Goal: Contribute content: Contribute content

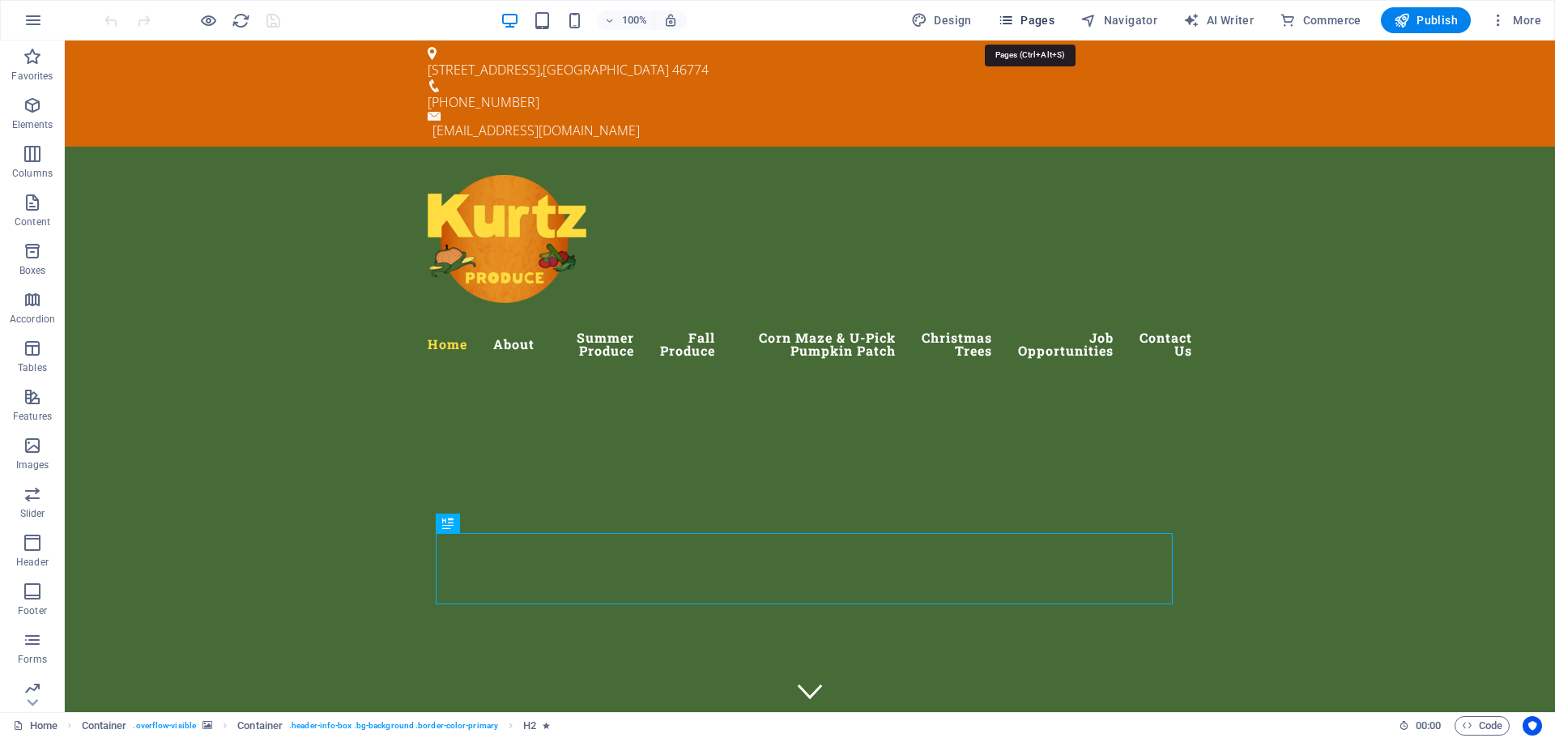
click at [1040, 19] on span "Pages" at bounding box center [1026, 20] width 57 height 16
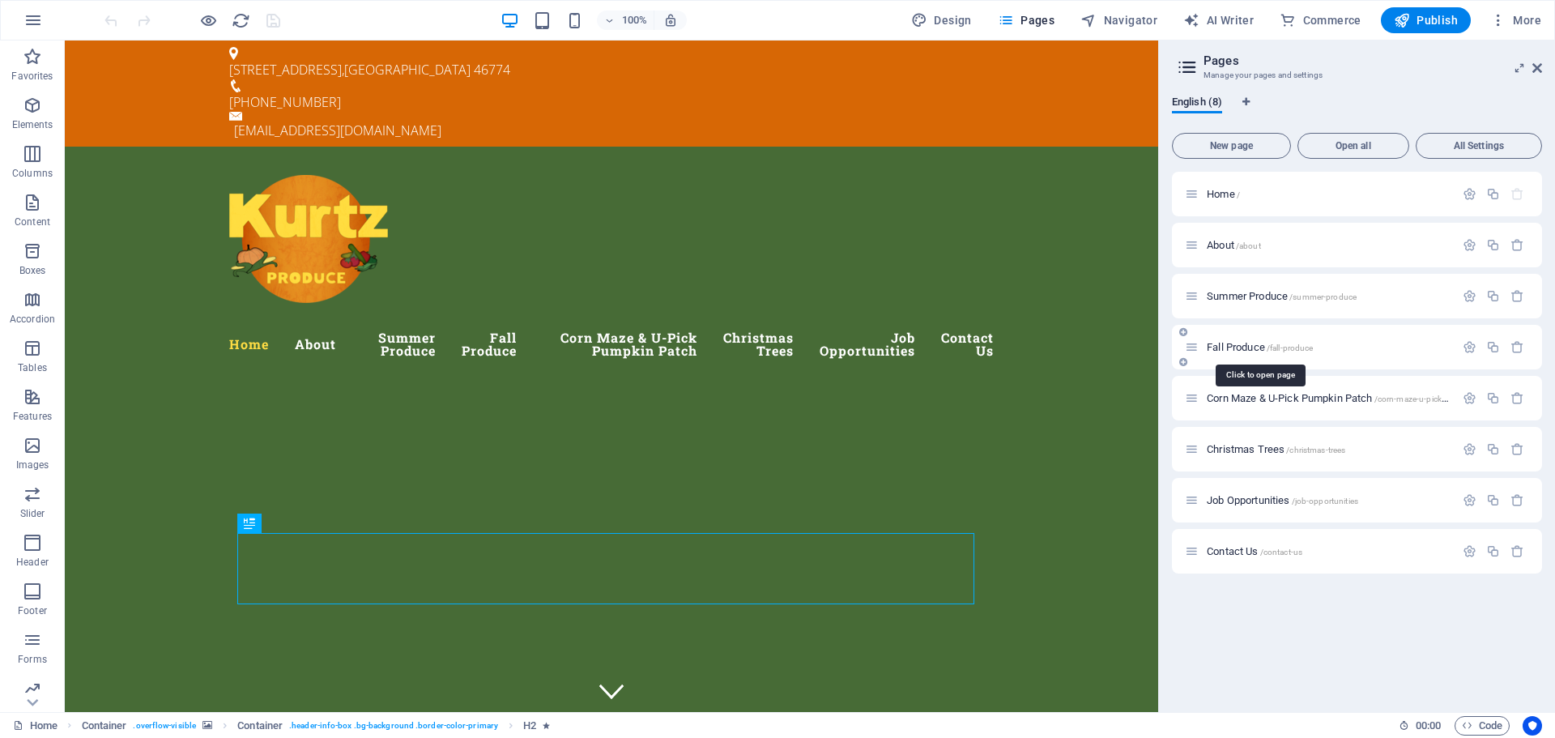
click at [1263, 349] on span "Fall Produce /fall-produce" at bounding box center [1259, 347] width 106 height 12
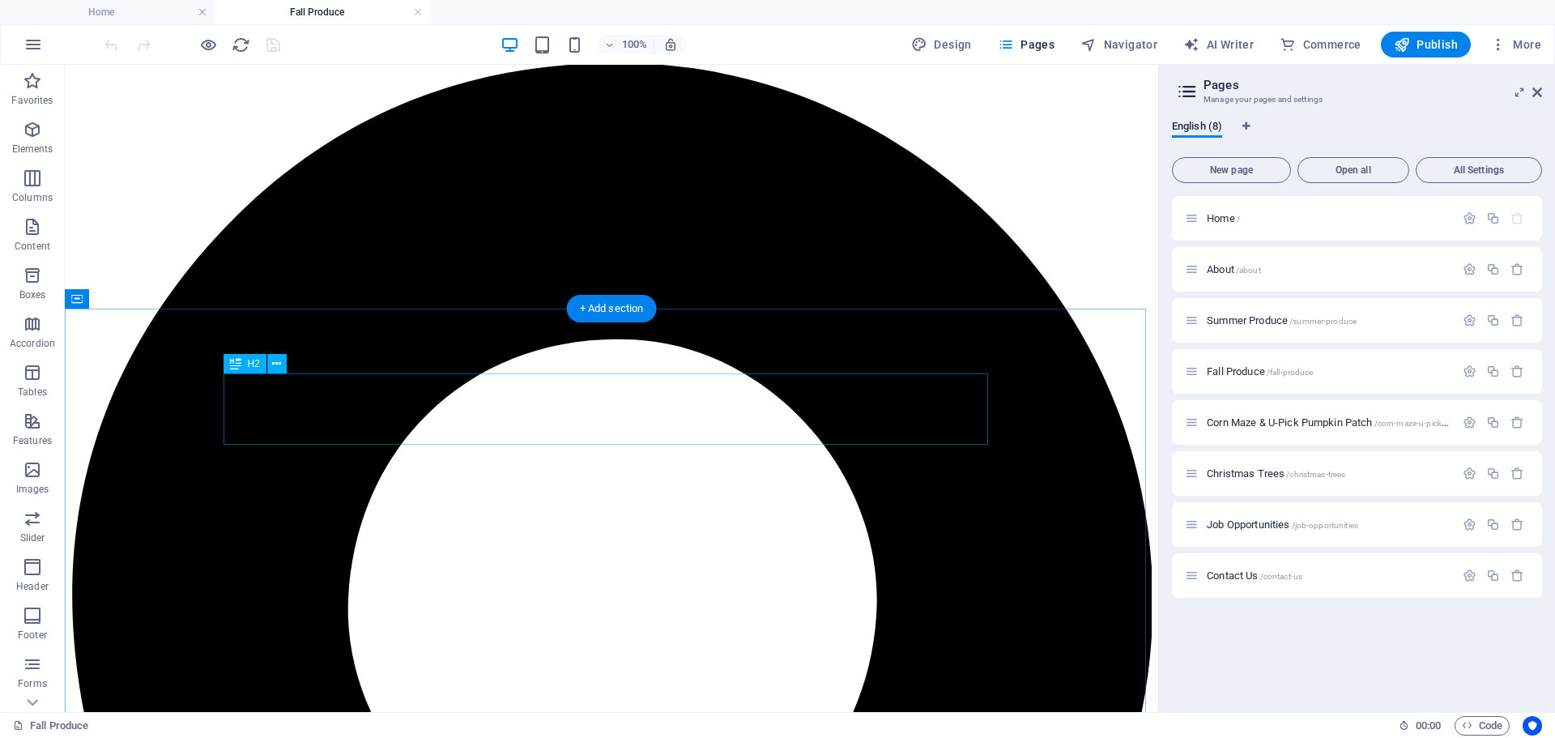
scroll to position [81, 0]
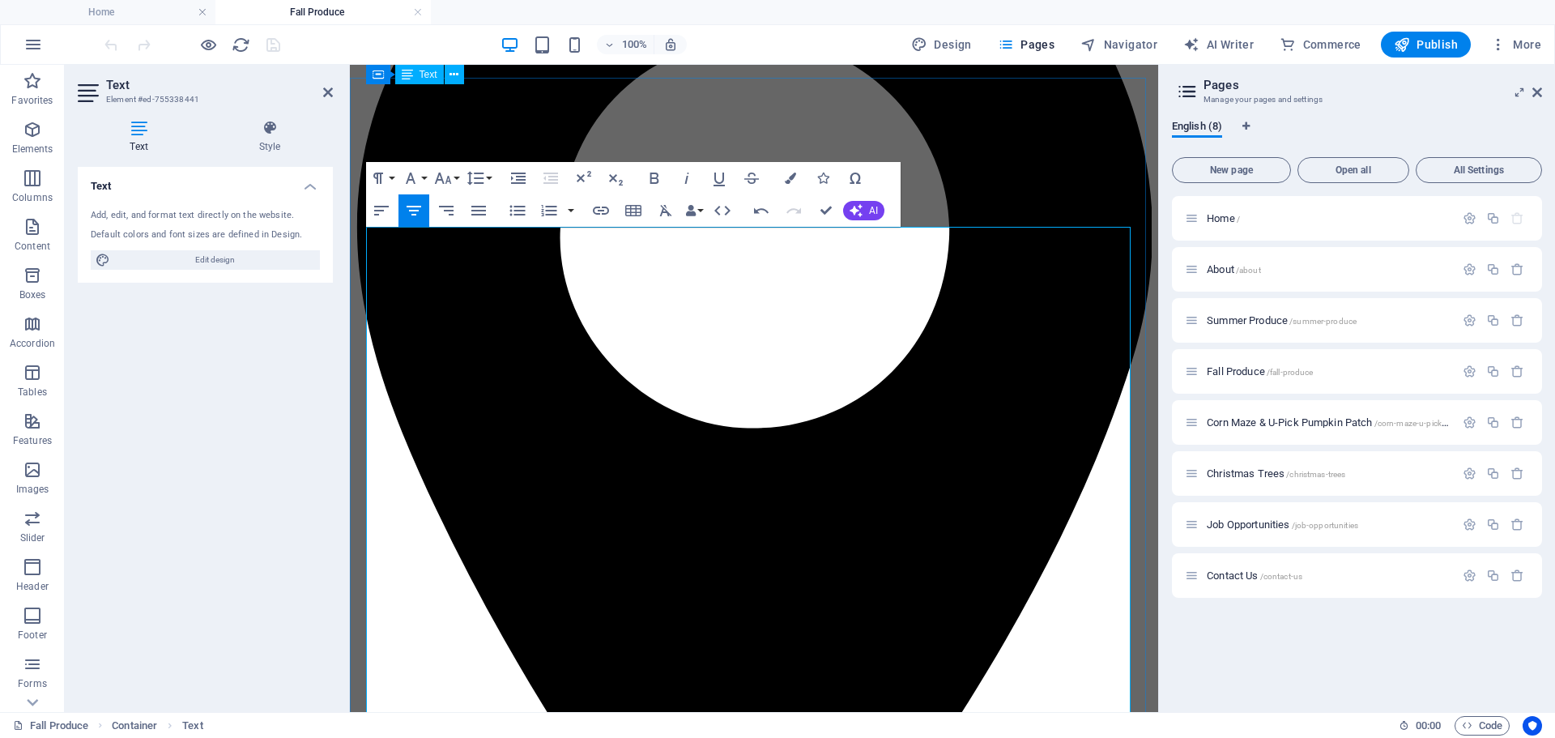
scroll to position [243, 0]
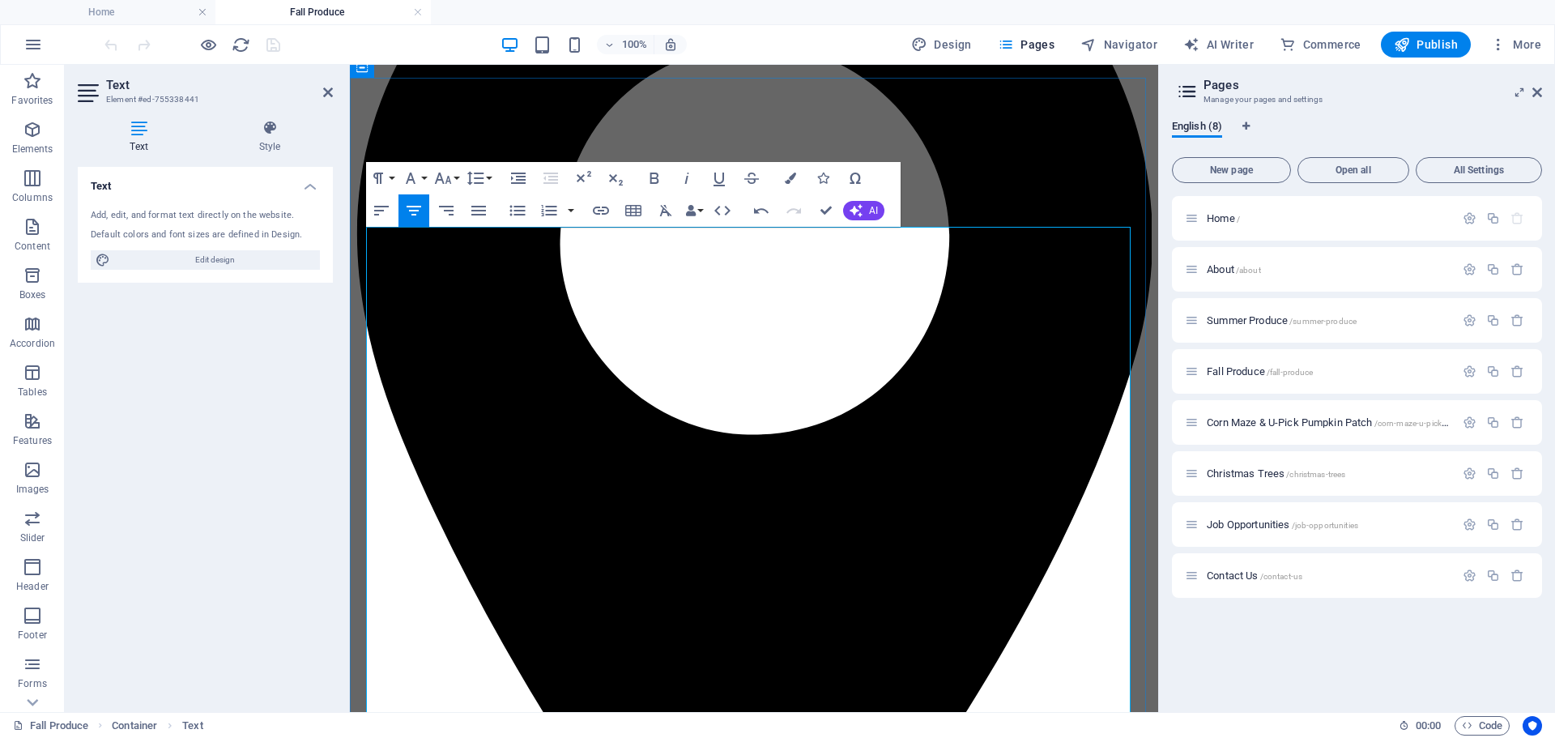
drag, startPoint x: 935, startPoint y: 456, endPoint x: 377, endPoint y: 436, distance: 559.0
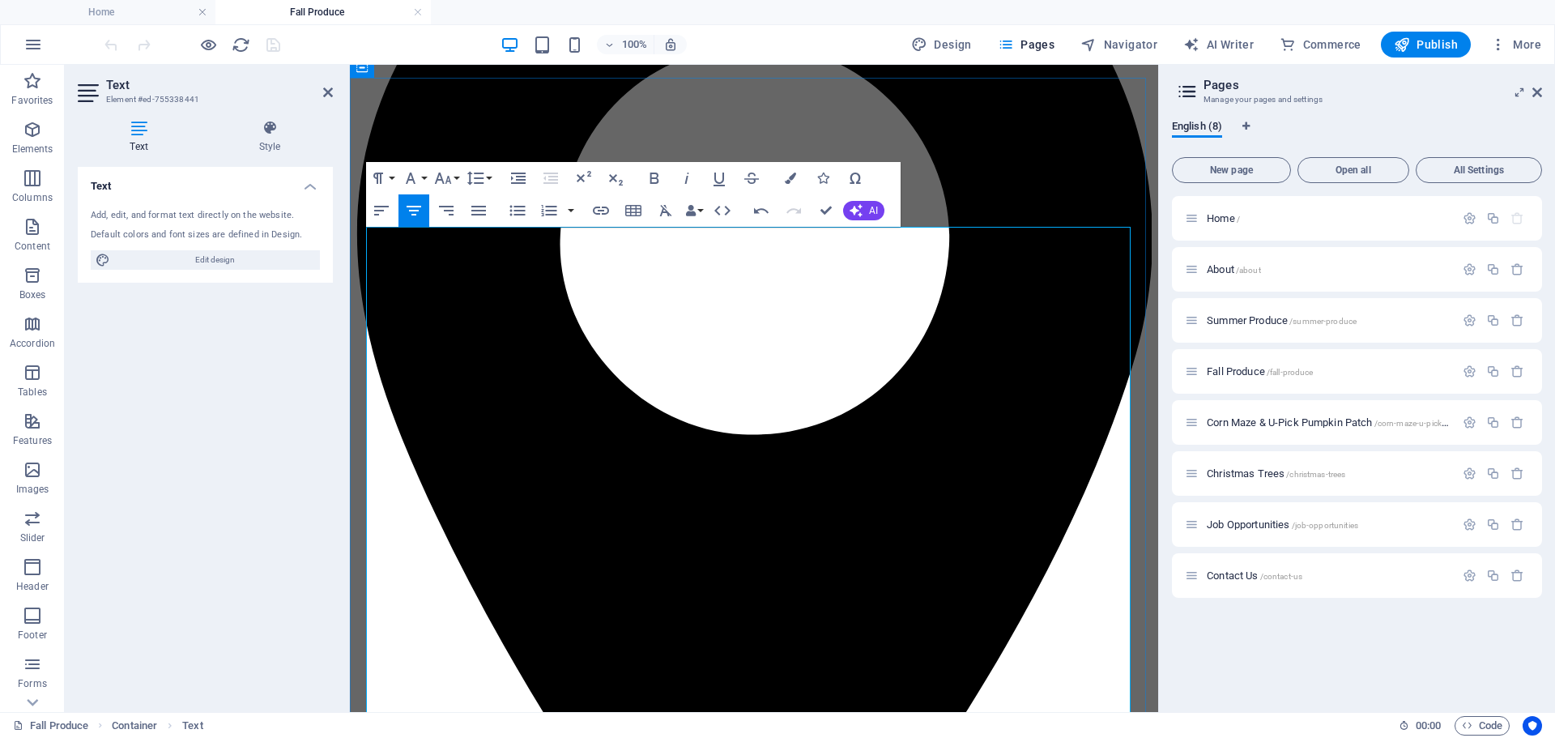
drag, startPoint x: 1006, startPoint y: 435, endPoint x: 786, endPoint y: 439, distance: 220.3
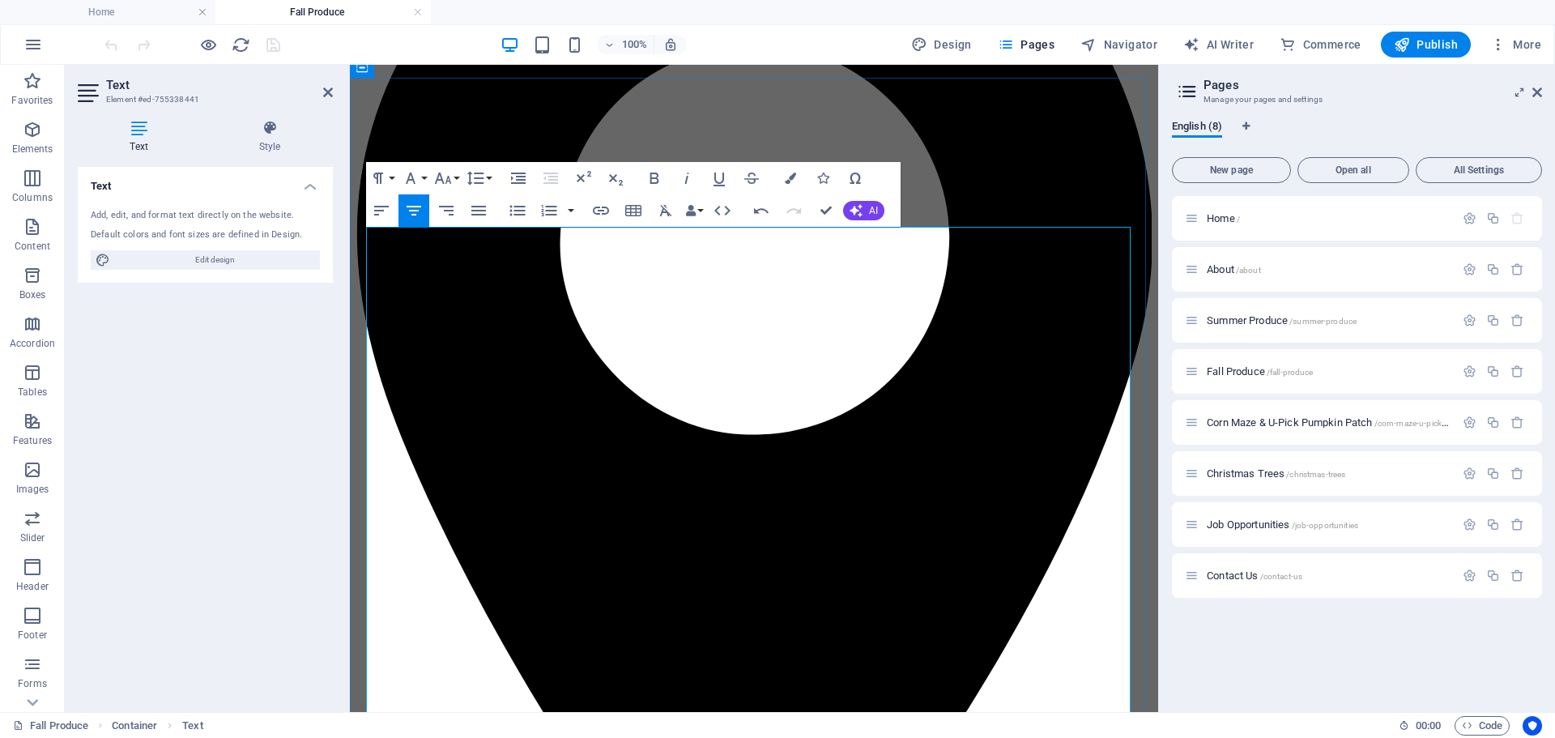
drag, startPoint x: 773, startPoint y: 457, endPoint x: 796, endPoint y: 457, distance: 22.7
drag, startPoint x: 826, startPoint y: 457, endPoint x: 691, endPoint y: 458, distance: 135.2
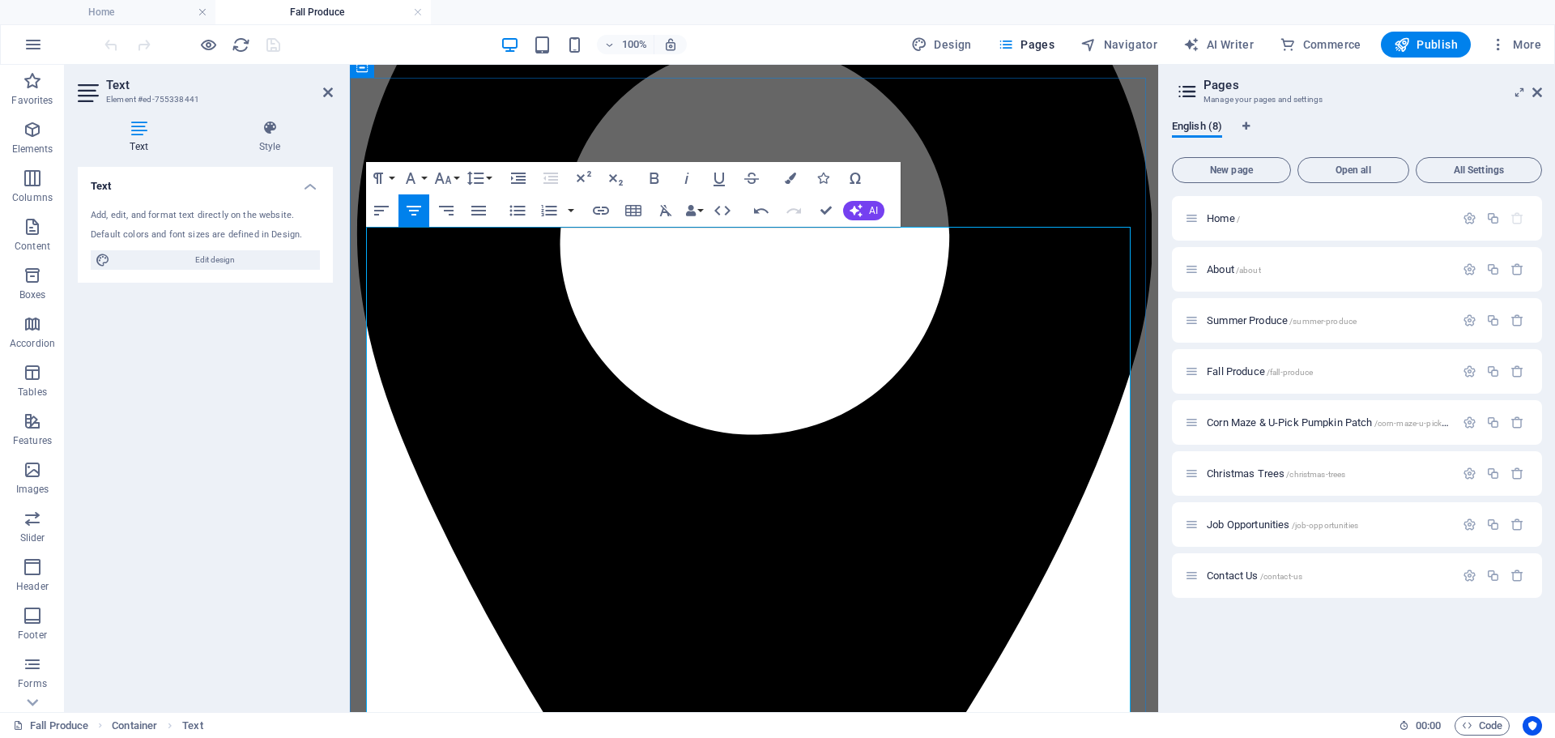
drag, startPoint x: 854, startPoint y: 453, endPoint x: 880, endPoint y: 456, distance: 26.0
click at [598, 211] on icon "button" at bounding box center [601, 210] width 16 height 8
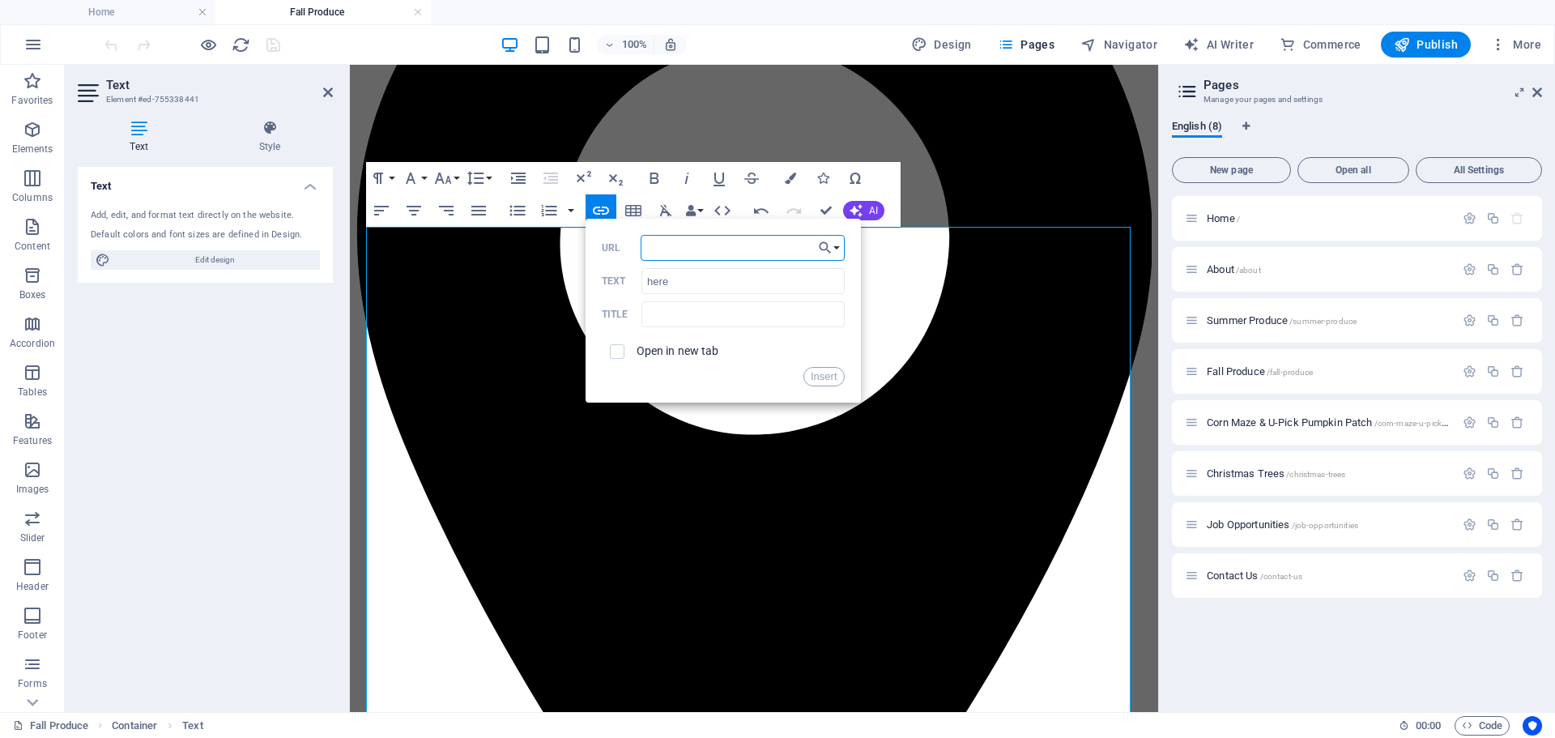
paste input "[URL][DOMAIN_NAME]"
type input "[URL][DOMAIN_NAME]"
click at [619, 355] on input "checkbox" at bounding box center [614, 349] width 15 height 15
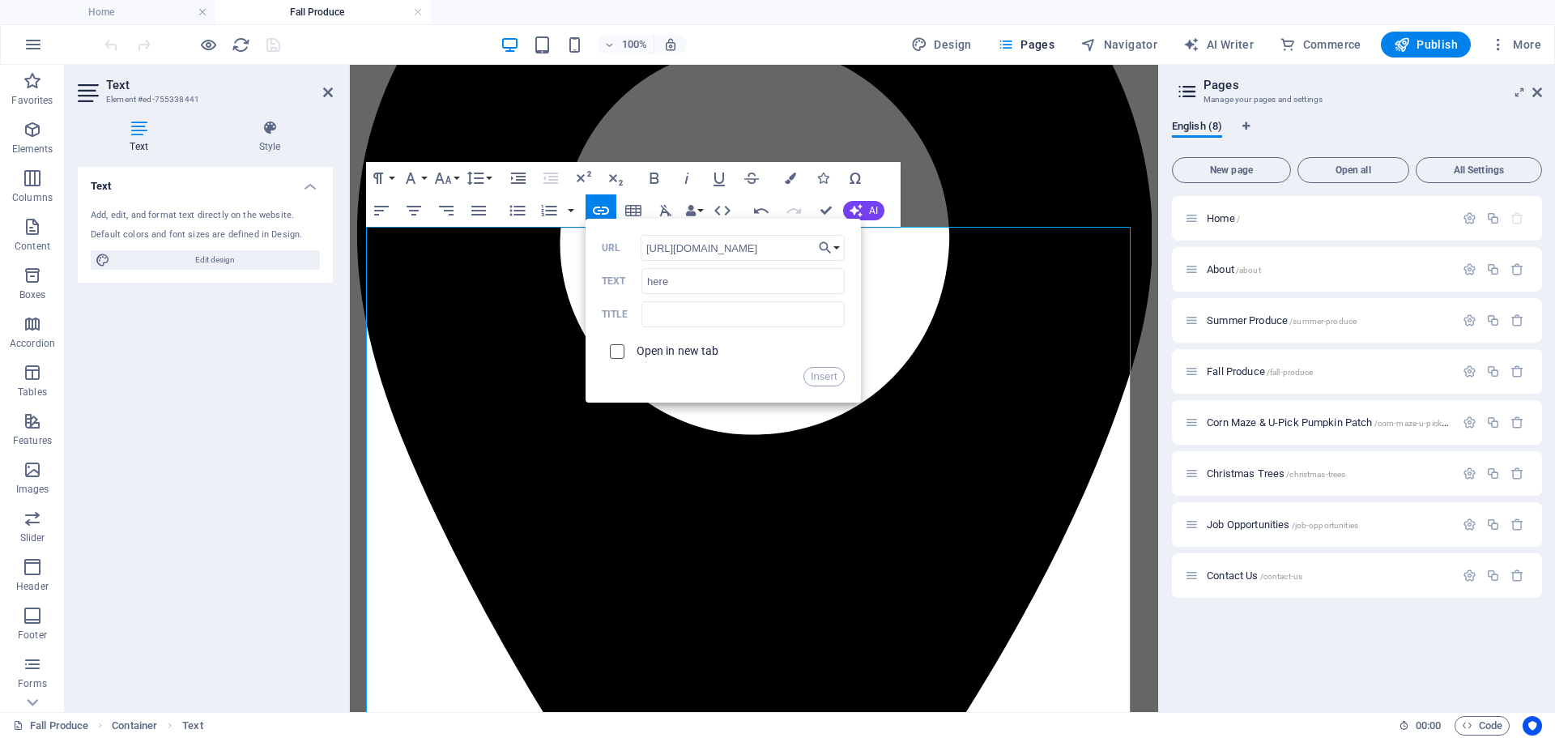
checkbox input "true"
click at [827, 379] on button "Insert" at bounding box center [823, 376] width 41 height 19
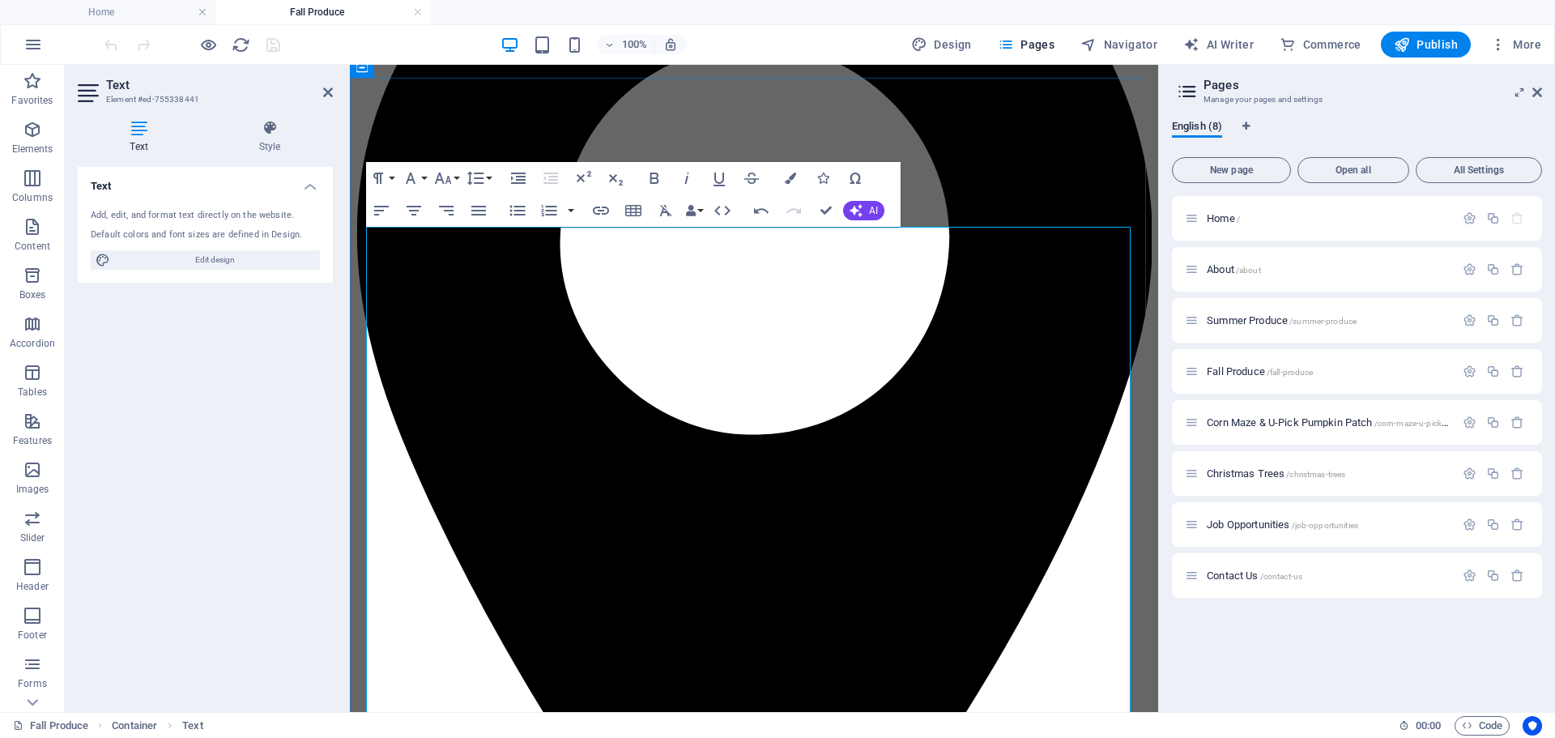
drag, startPoint x: 878, startPoint y: 456, endPoint x: 852, endPoint y: 456, distance: 25.9
click at [717, 177] on icon "button" at bounding box center [718, 177] width 19 height 19
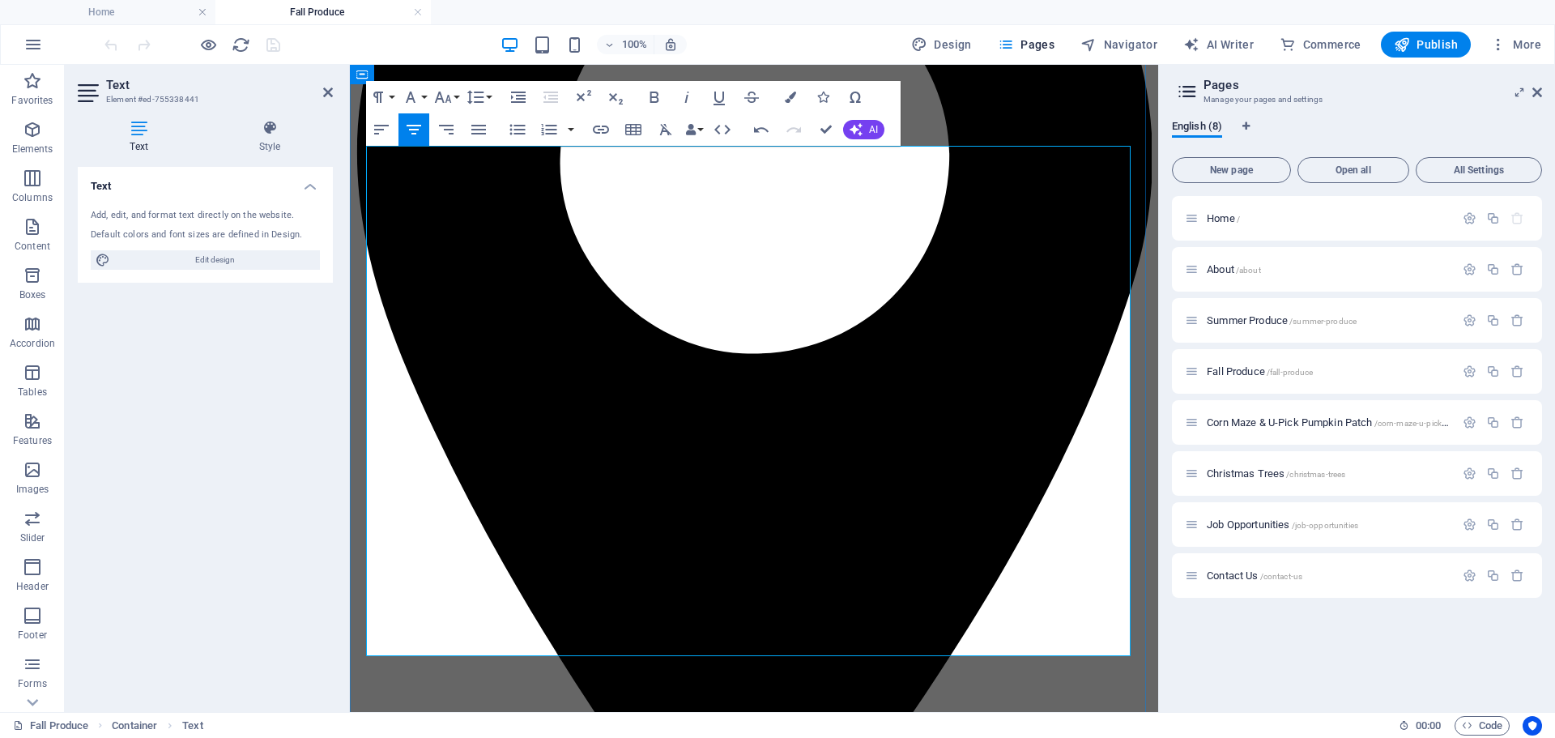
scroll to position [81, 0]
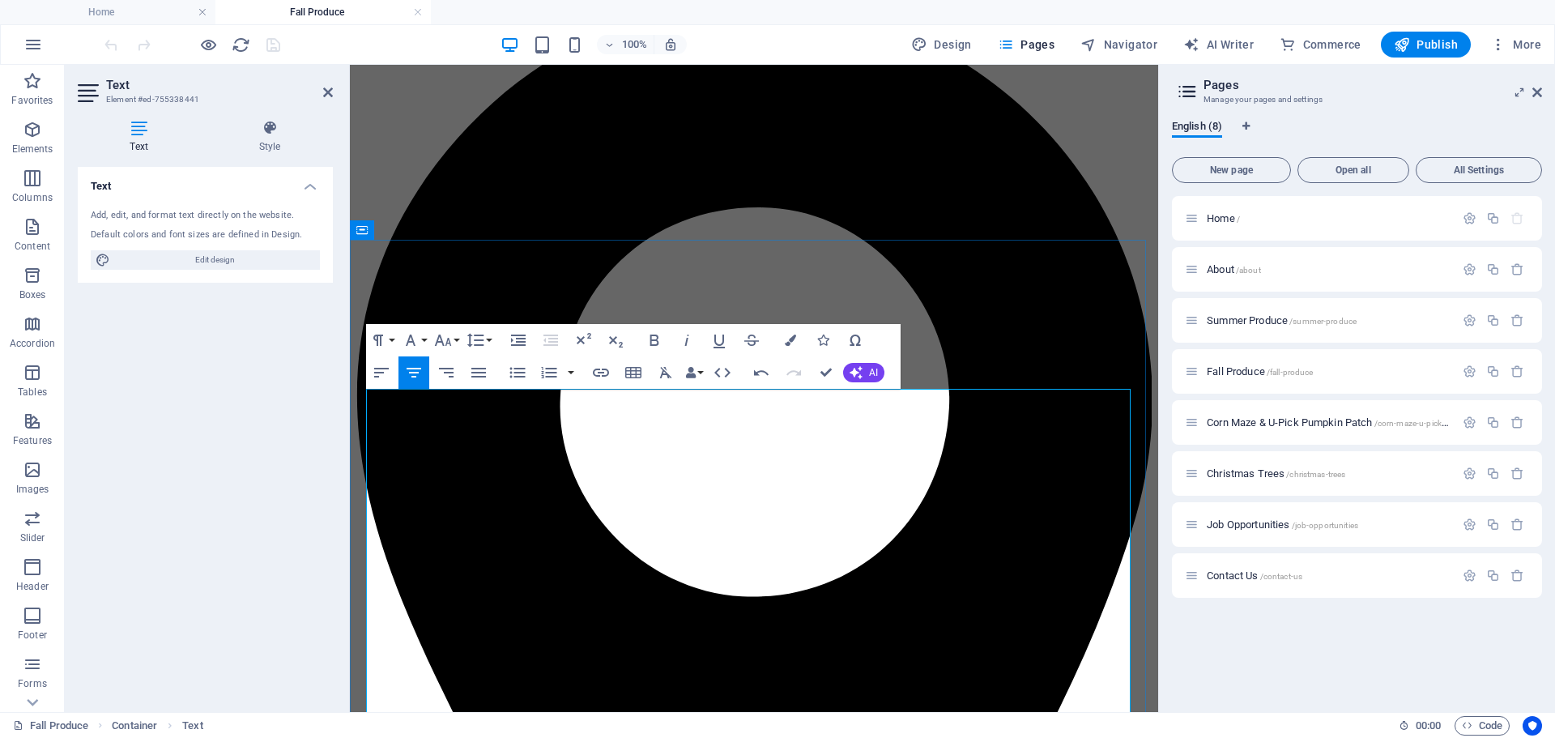
drag, startPoint x: 674, startPoint y: 461, endPoint x: 598, endPoint y: 465, distance: 77.0
drag, startPoint x: 657, startPoint y: 466, endPoint x: 636, endPoint y: 466, distance: 21.1
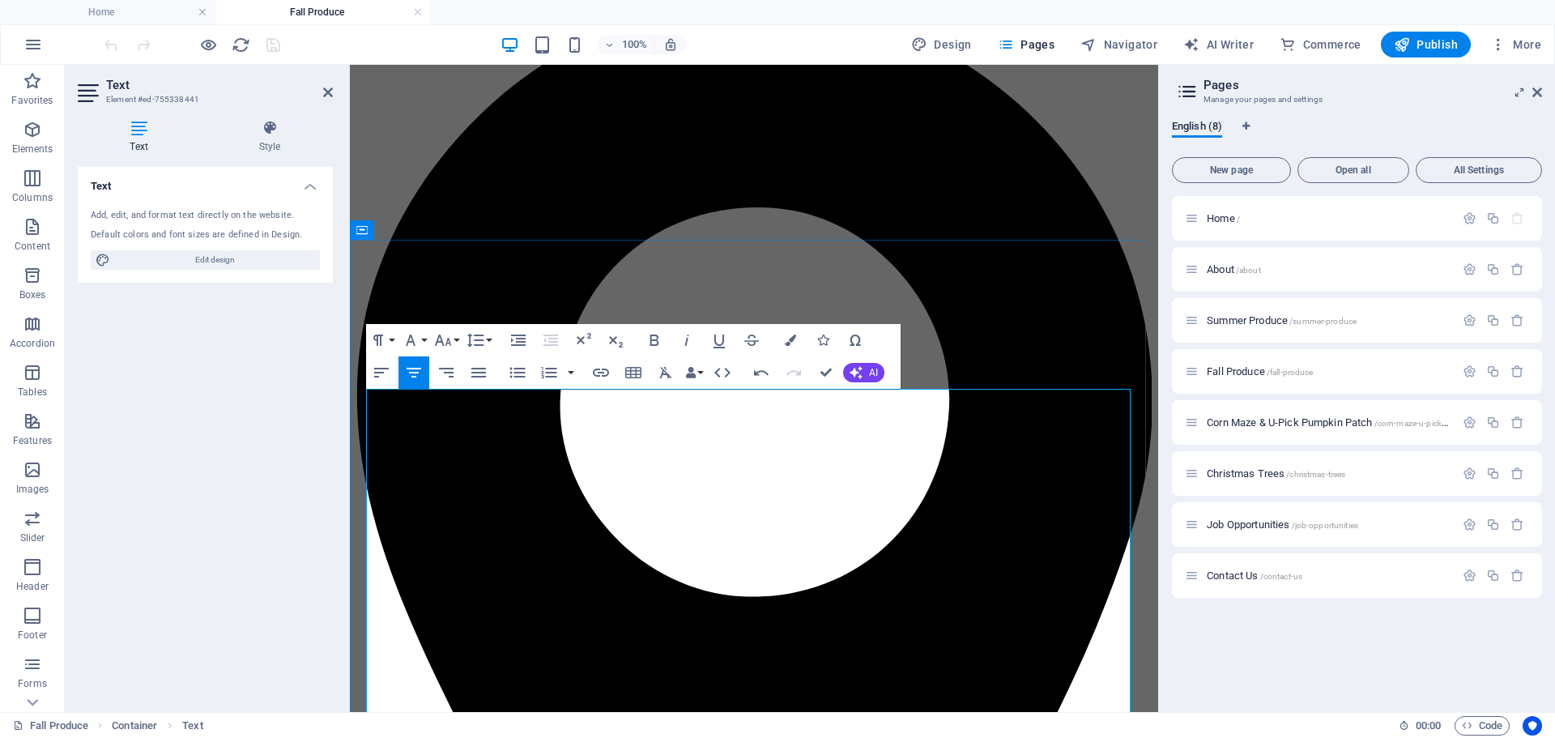
drag, startPoint x: 694, startPoint y: 458, endPoint x: 572, endPoint y: 469, distance: 122.7
drag, startPoint x: 836, startPoint y: 417, endPoint x: 730, endPoint y: 415, distance: 106.1
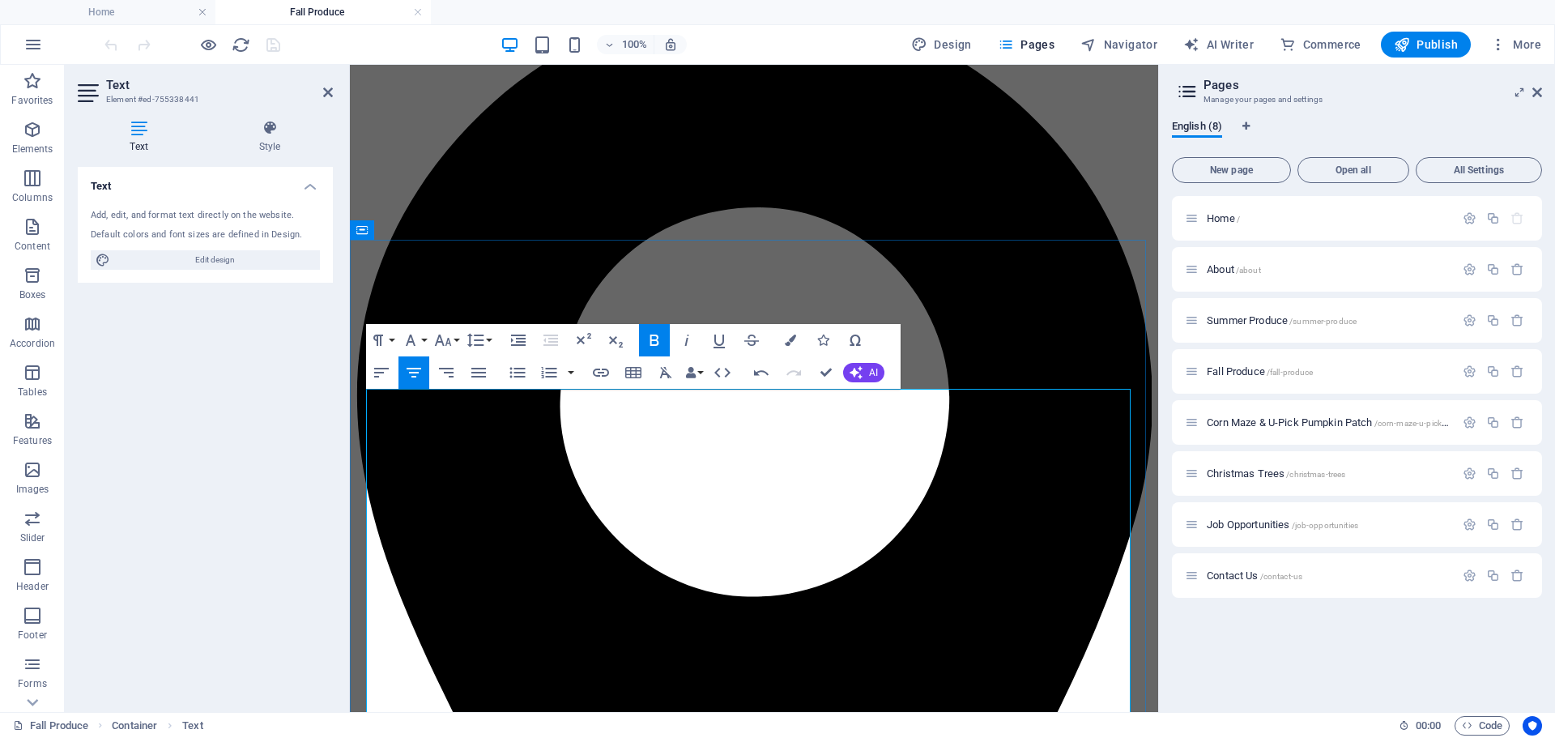
drag, startPoint x: 1005, startPoint y: 415, endPoint x: 837, endPoint y: 408, distance: 167.7
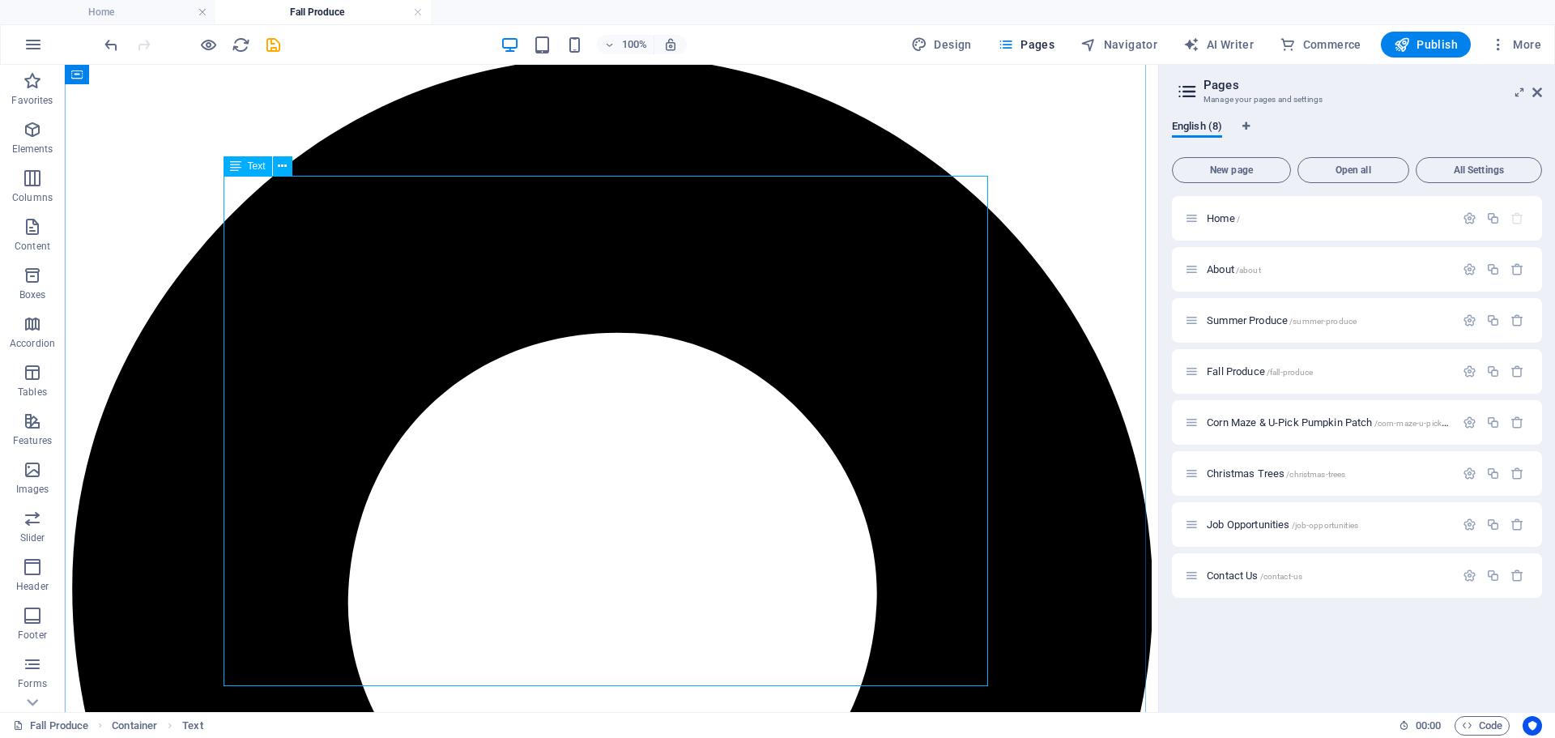
scroll to position [0, 0]
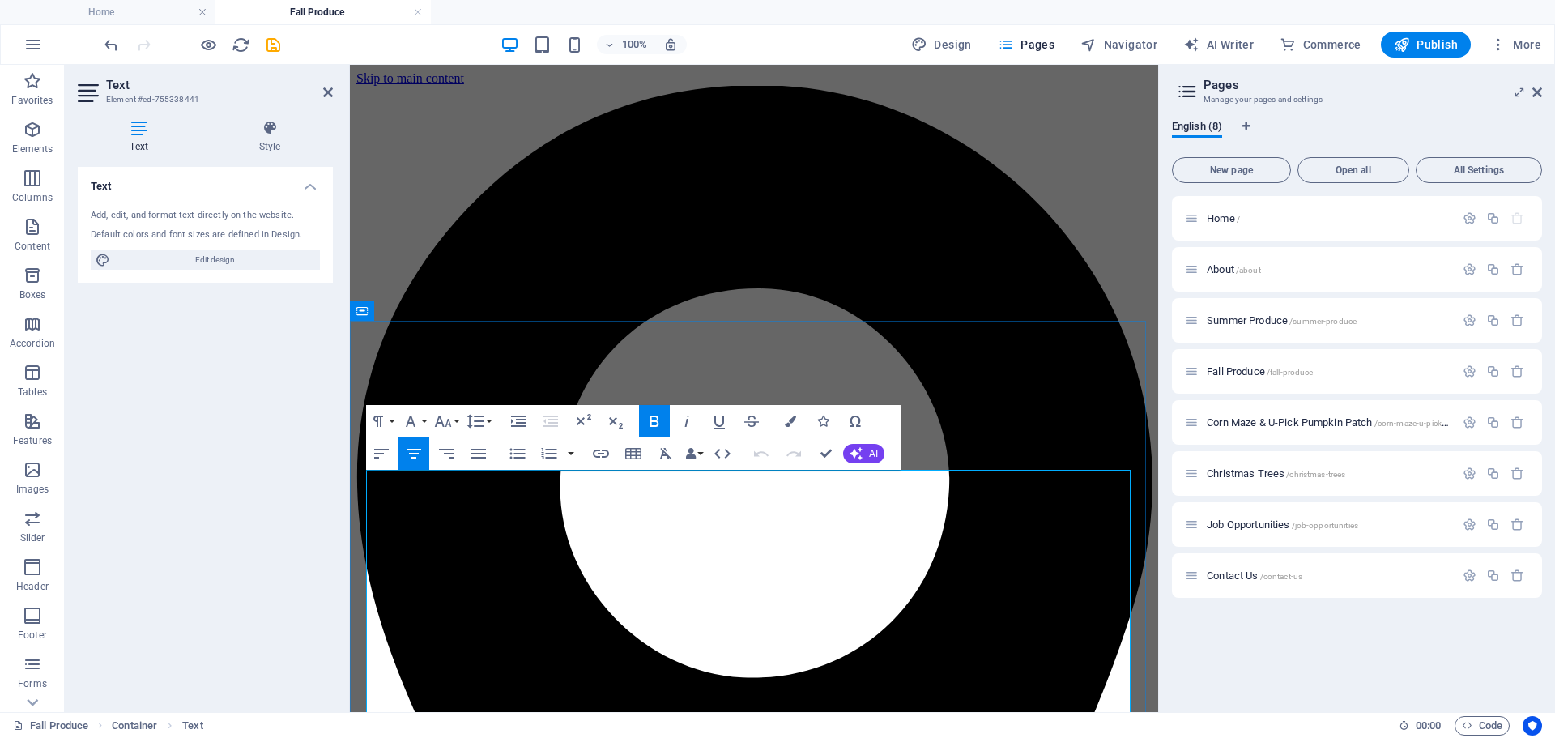
drag, startPoint x: 922, startPoint y: 494, endPoint x: 747, endPoint y: 491, distance: 174.9
drag, startPoint x: 789, startPoint y: 490, endPoint x: 721, endPoint y: 491, distance: 67.2
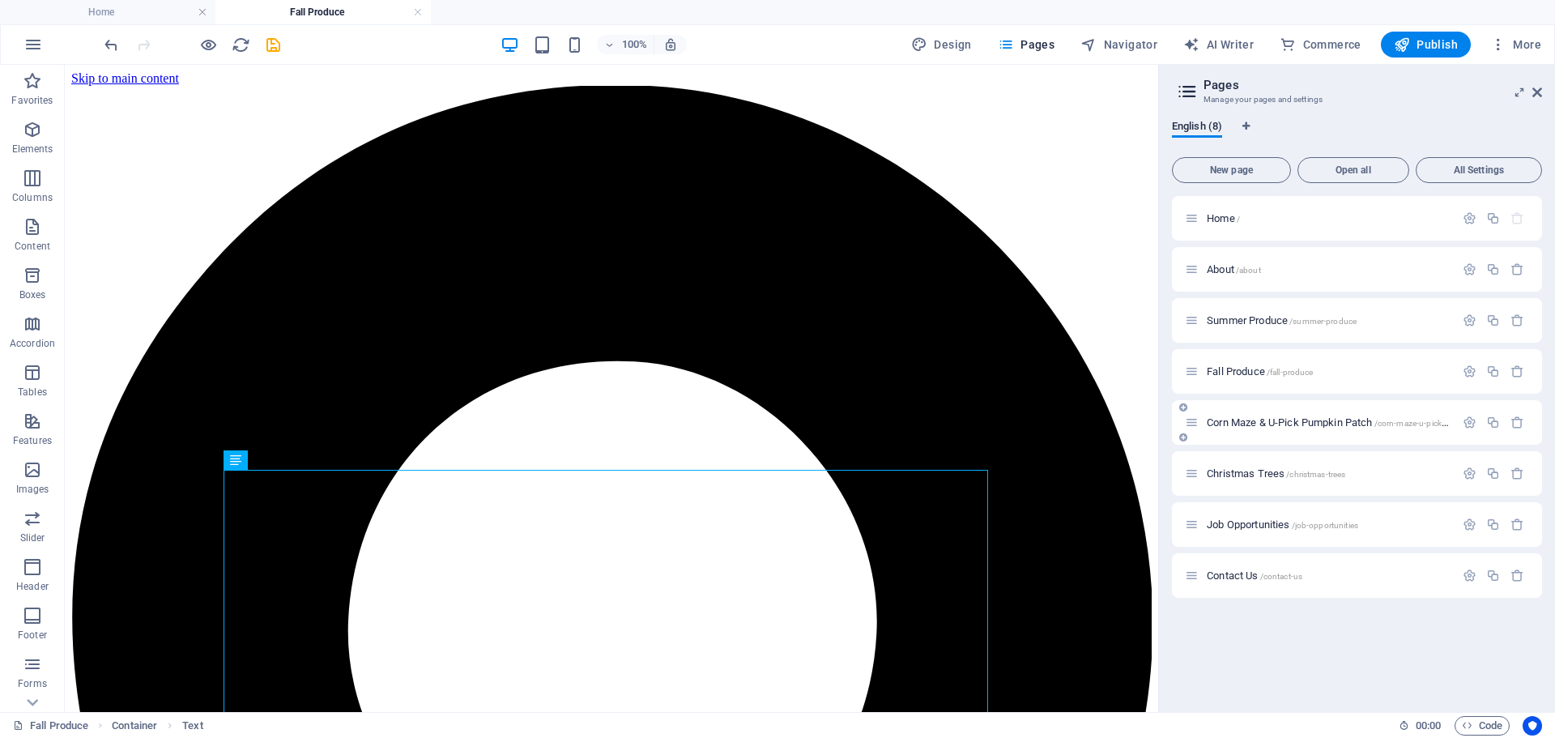
click at [1301, 426] on span "Corn Maze & U-Pick Pumpkin Patch /corn-maze-u-pick-pumpkin-patch" at bounding box center [1353, 422] width 294 height 12
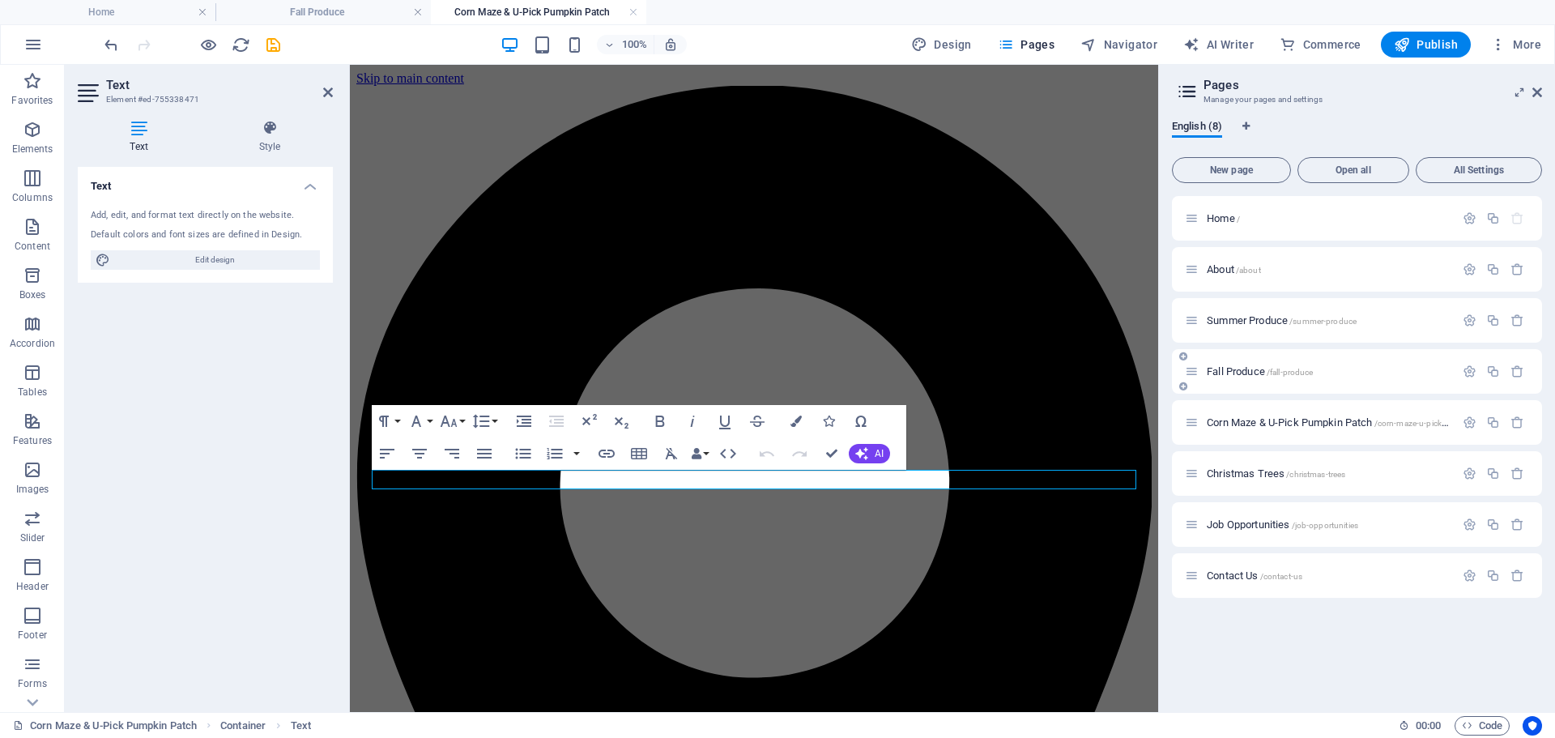
click at [1288, 374] on span "/fall-produce" at bounding box center [1289, 372] width 47 height 9
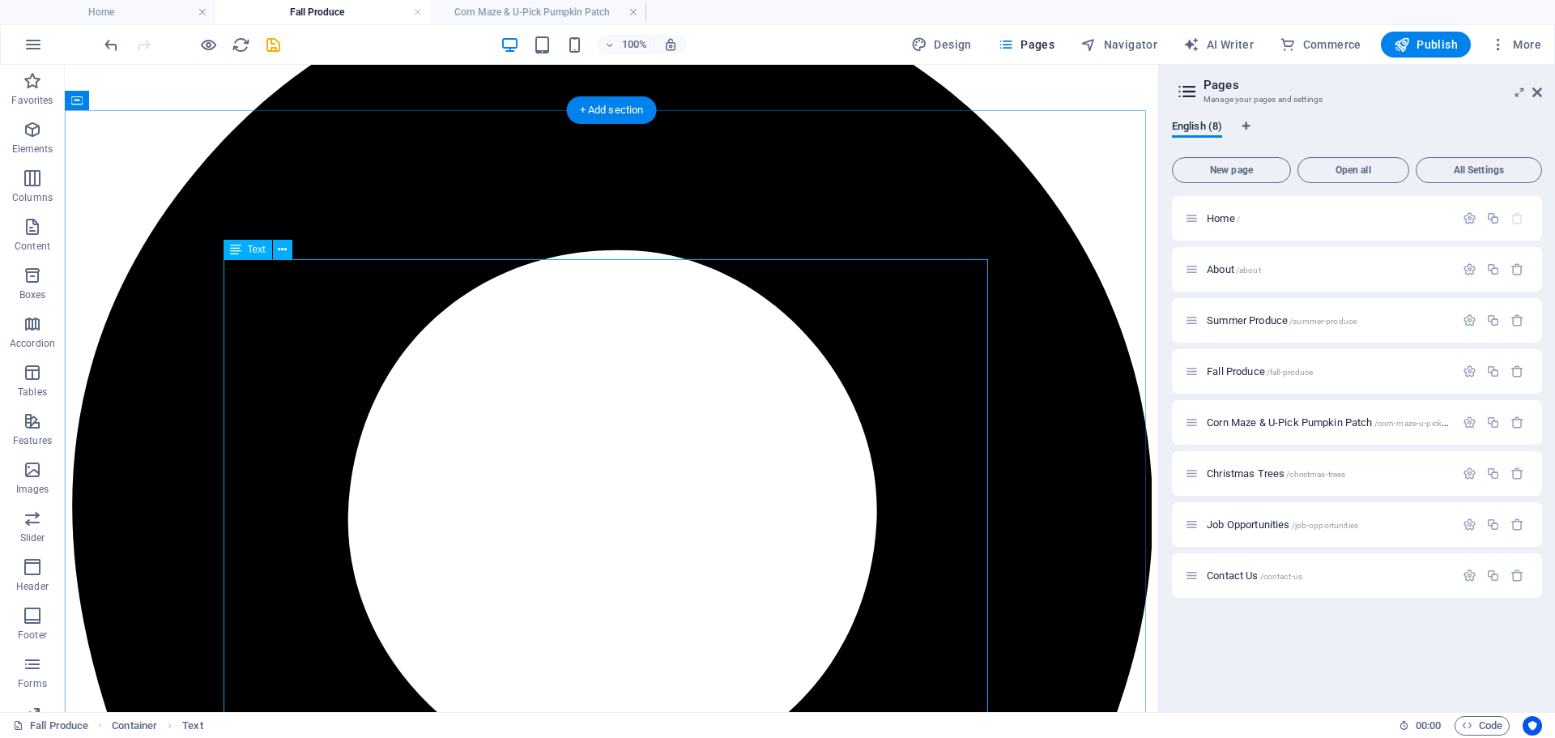
scroll to position [243, 0]
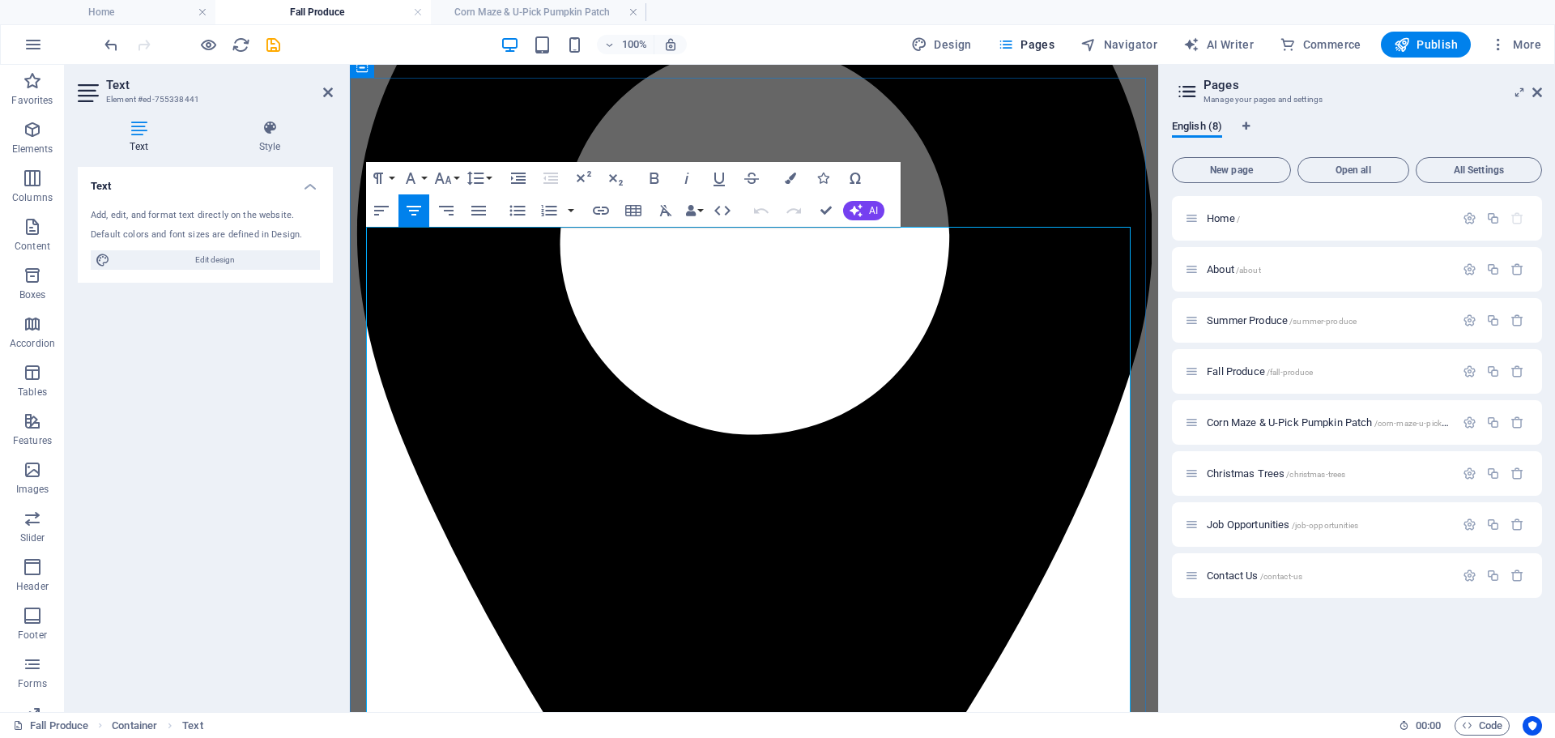
drag, startPoint x: 848, startPoint y: 382, endPoint x: 596, endPoint y: 265, distance: 277.8
copy div "2025 Fall Market Information Opening Date: [DATE] Fall Market Hours: [DATE] - […"
click at [1265, 423] on span "Corn Maze & U-Pick Pumpkin Patch /corn-maze-u-pick-pumpkin-patch" at bounding box center [1353, 422] width 294 height 12
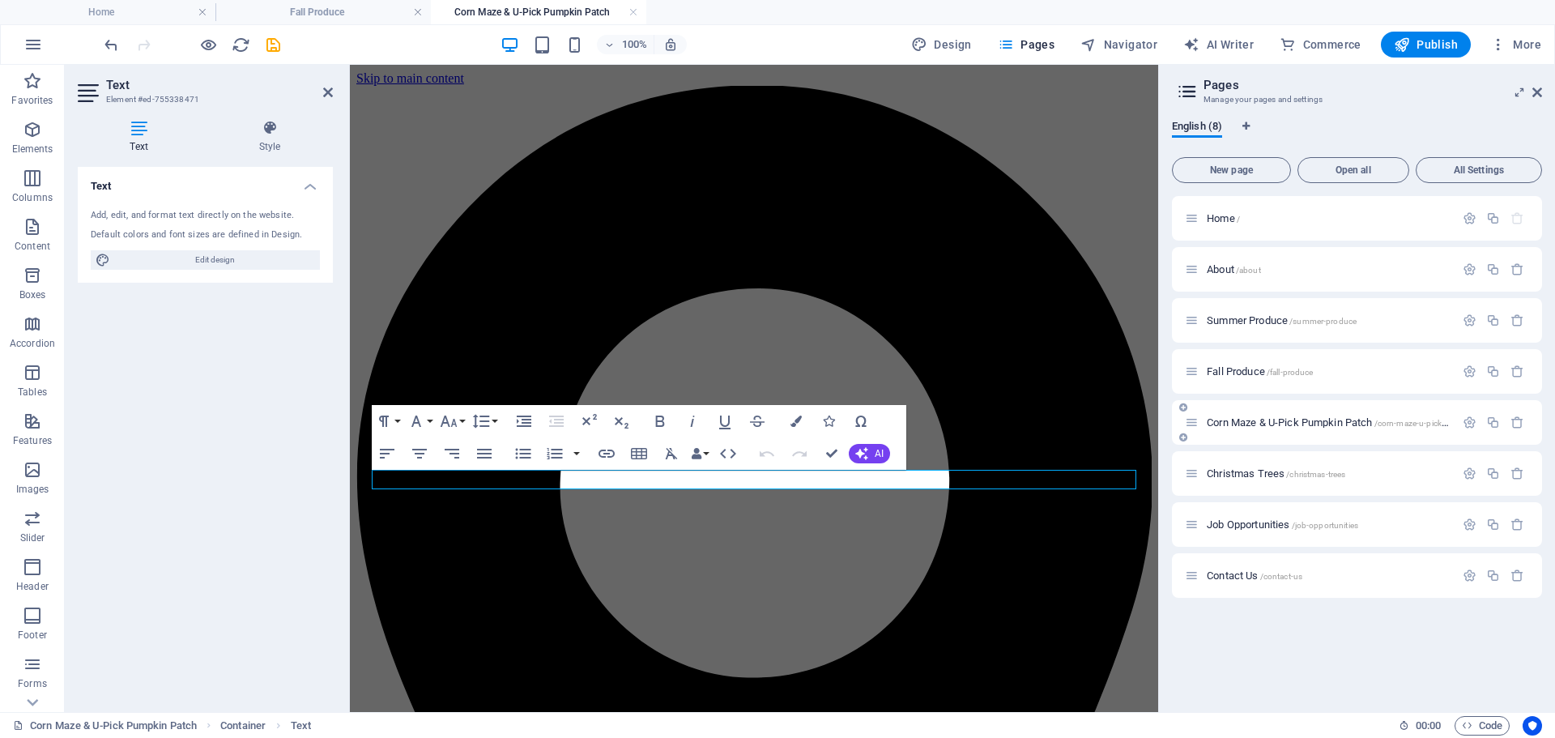
scroll to position [0, 0]
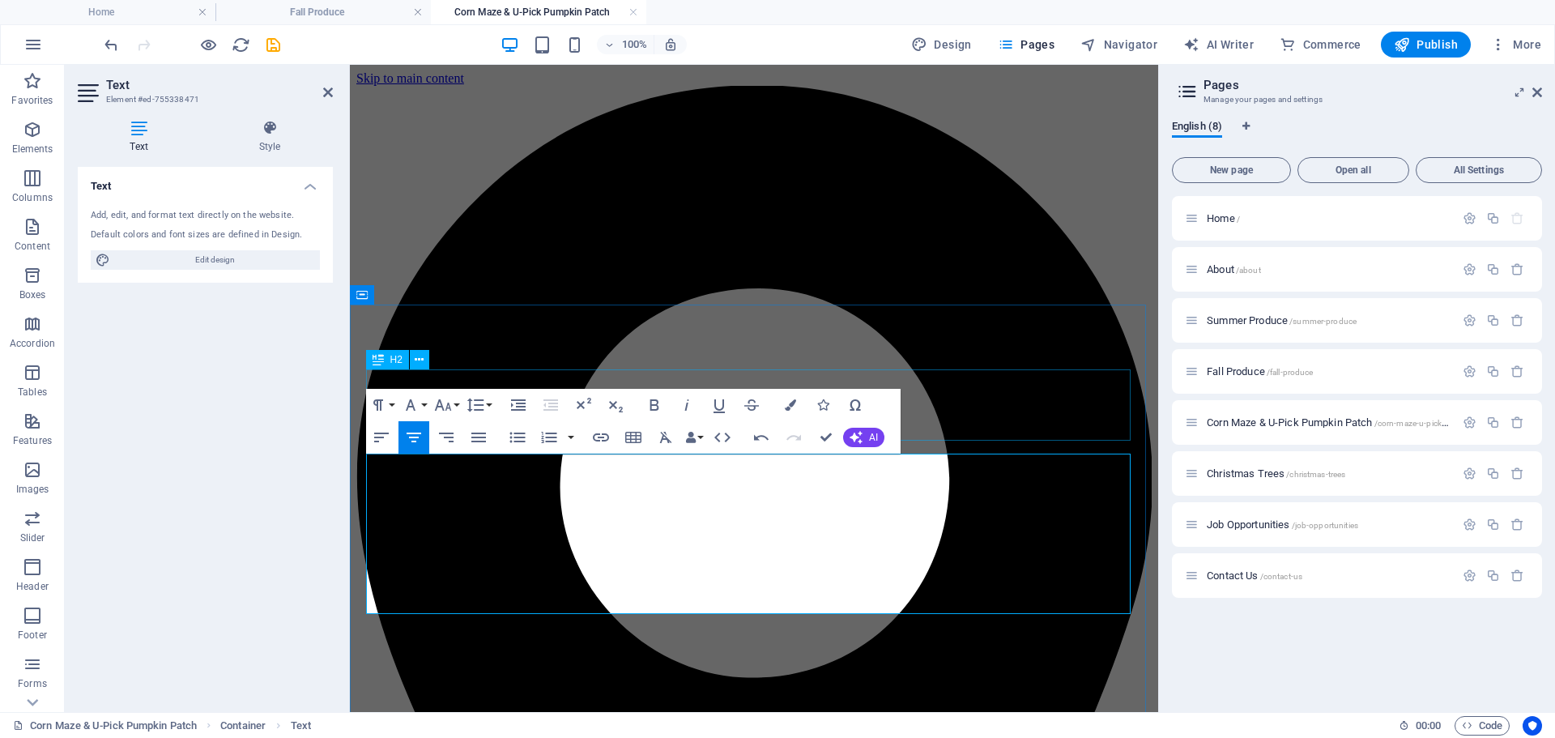
scroll to position [62, 0]
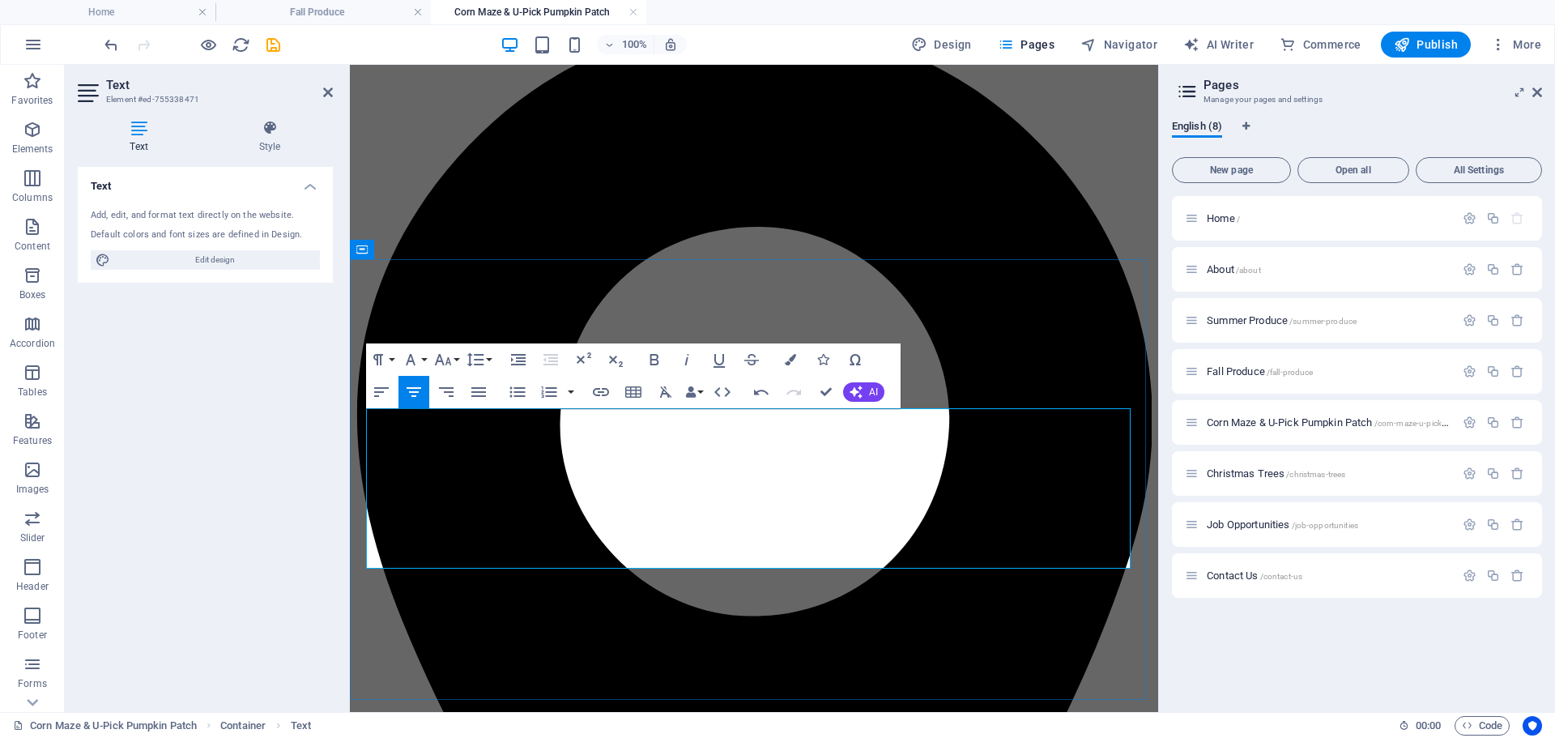
drag, startPoint x: 775, startPoint y: 429, endPoint x: 692, endPoint y: 430, distance: 82.6
drag, startPoint x: 869, startPoint y: 479, endPoint x: 864, endPoint y: 487, distance: 8.8
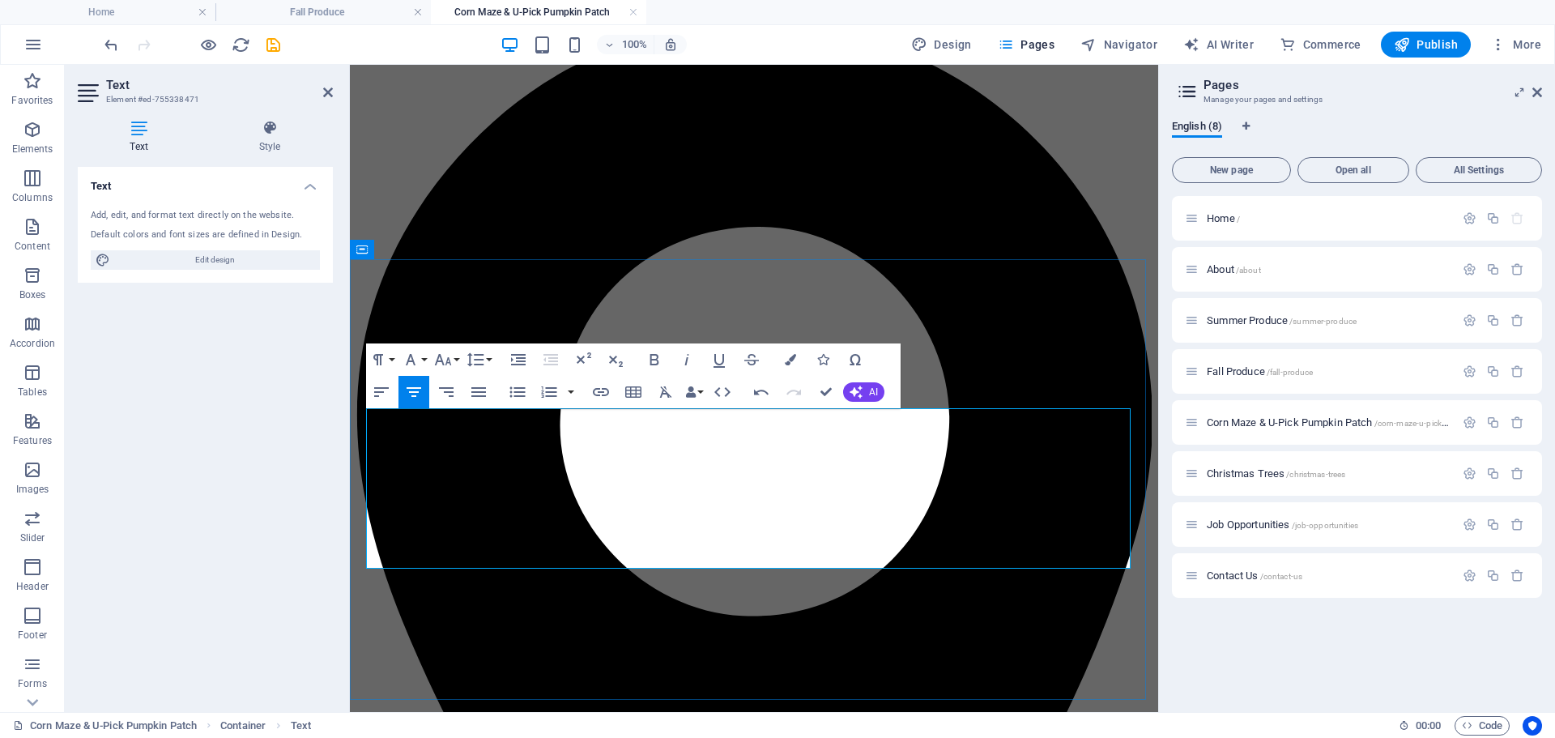
drag, startPoint x: 771, startPoint y: 483, endPoint x: 718, endPoint y: 483, distance: 52.6
drag, startPoint x: 848, startPoint y: 484, endPoint x: 834, endPoint y: 484, distance: 13.8
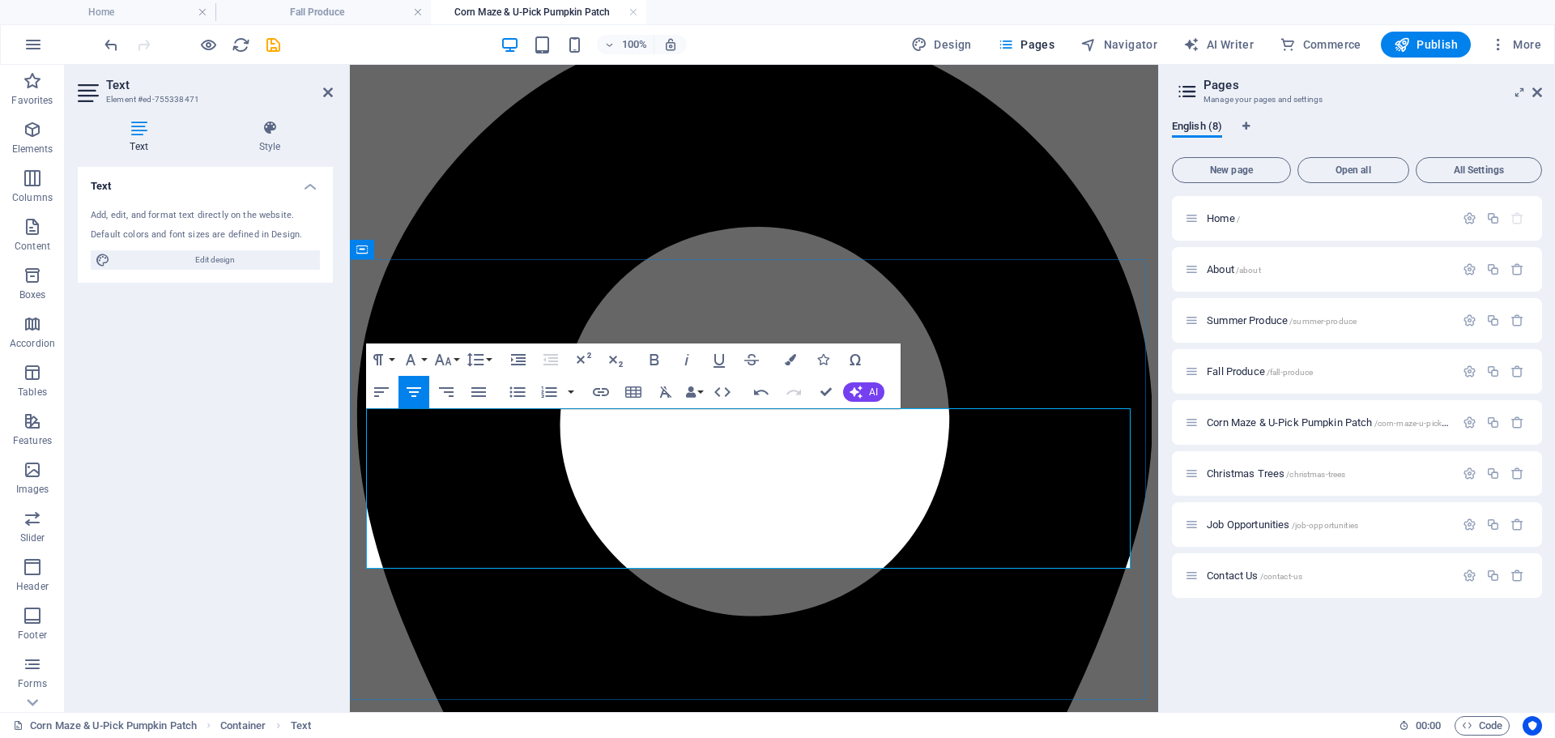
drag, startPoint x: 759, startPoint y: 518, endPoint x: 694, endPoint y: 521, distance: 64.8
drag, startPoint x: 638, startPoint y: 534, endPoint x: 747, endPoint y: 536, distance: 108.5
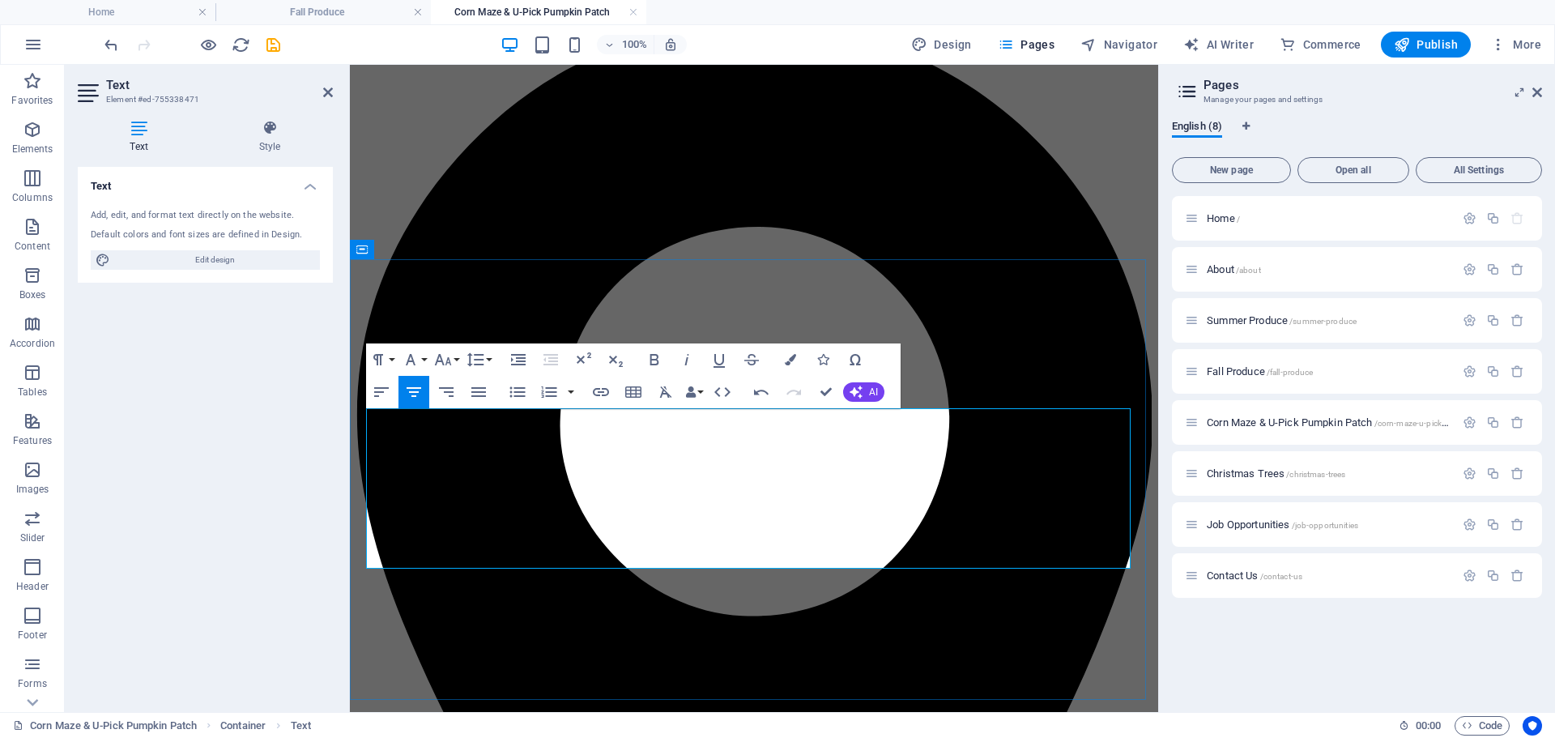
drag, startPoint x: 759, startPoint y: 555, endPoint x: 770, endPoint y: 559, distance: 11.8
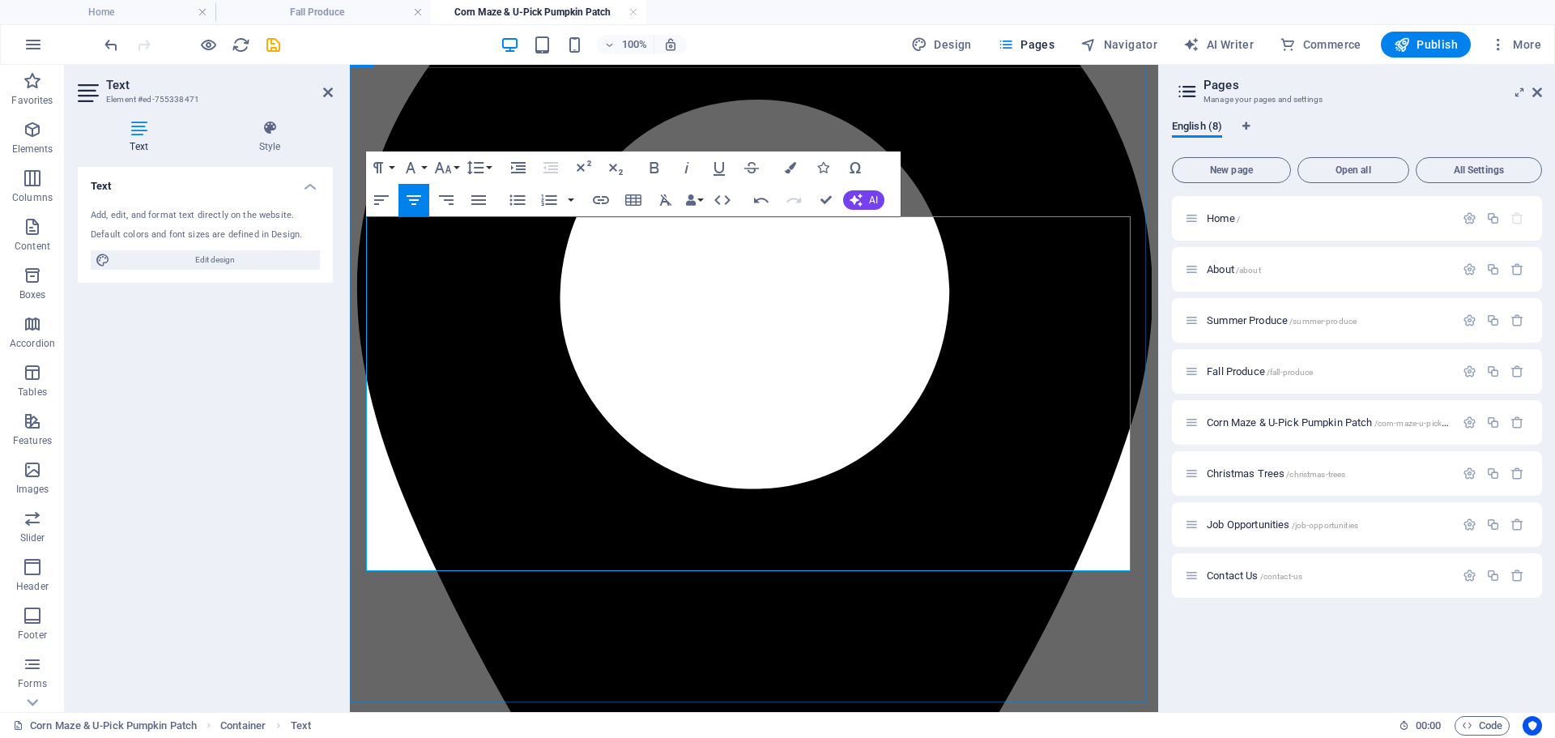
scroll to position [244, 0]
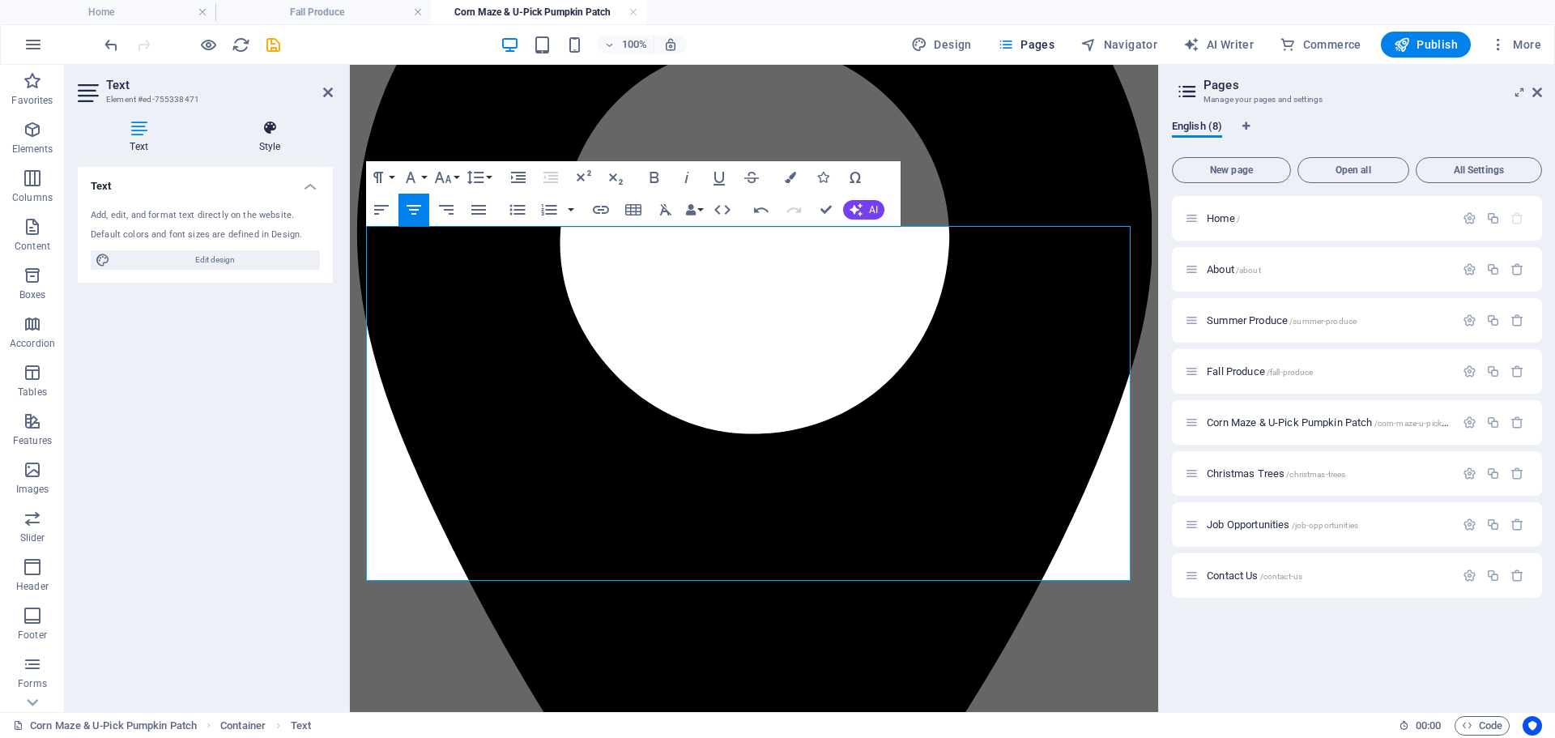
click at [268, 120] on icon at bounding box center [269, 128] width 126 height 16
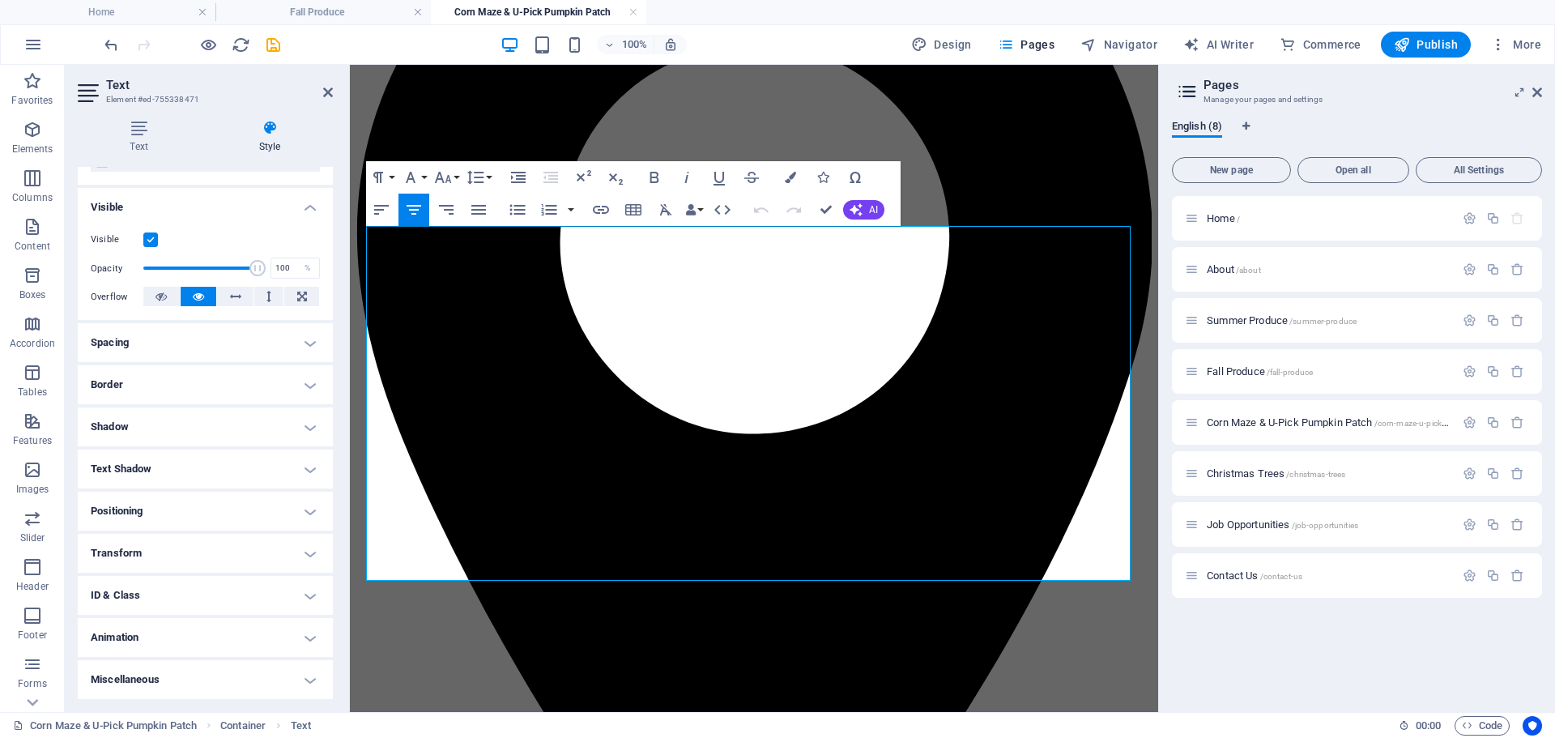
scroll to position [0, 0]
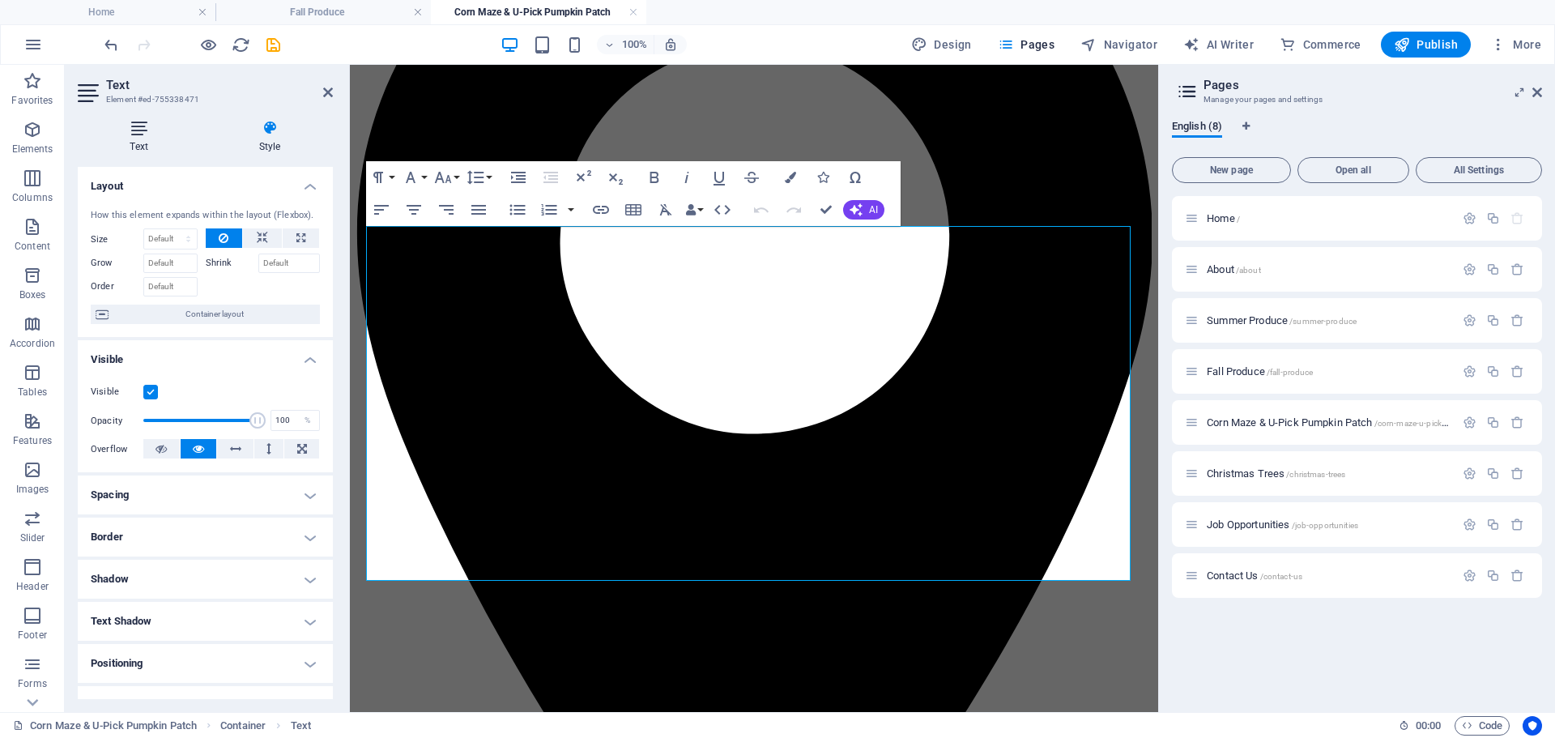
click at [157, 129] on icon at bounding box center [139, 128] width 122 height 16
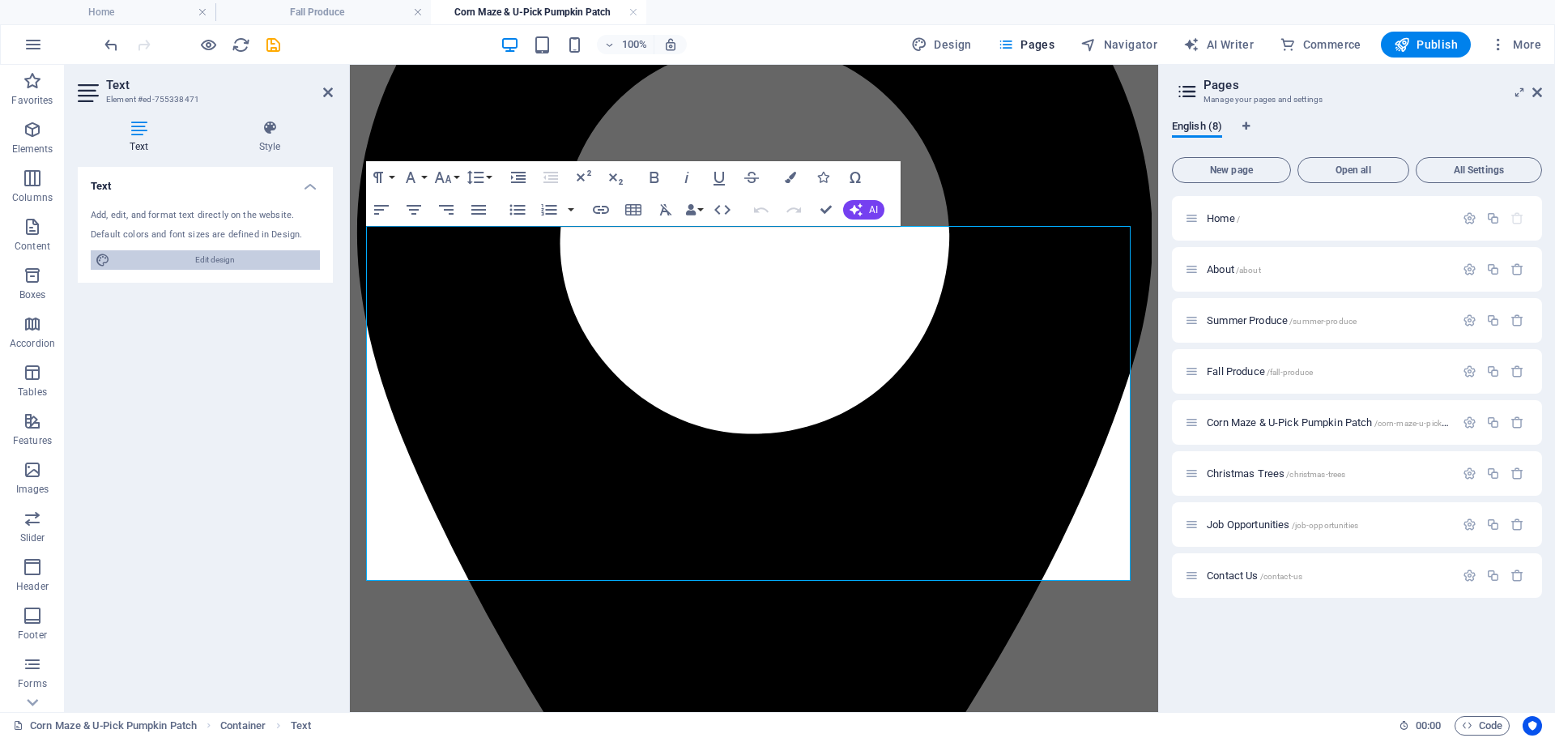
click at [215, 262] on span "Edit design" at bounding box center [215, 259] width 200 height 19
select select "ease-in-out"
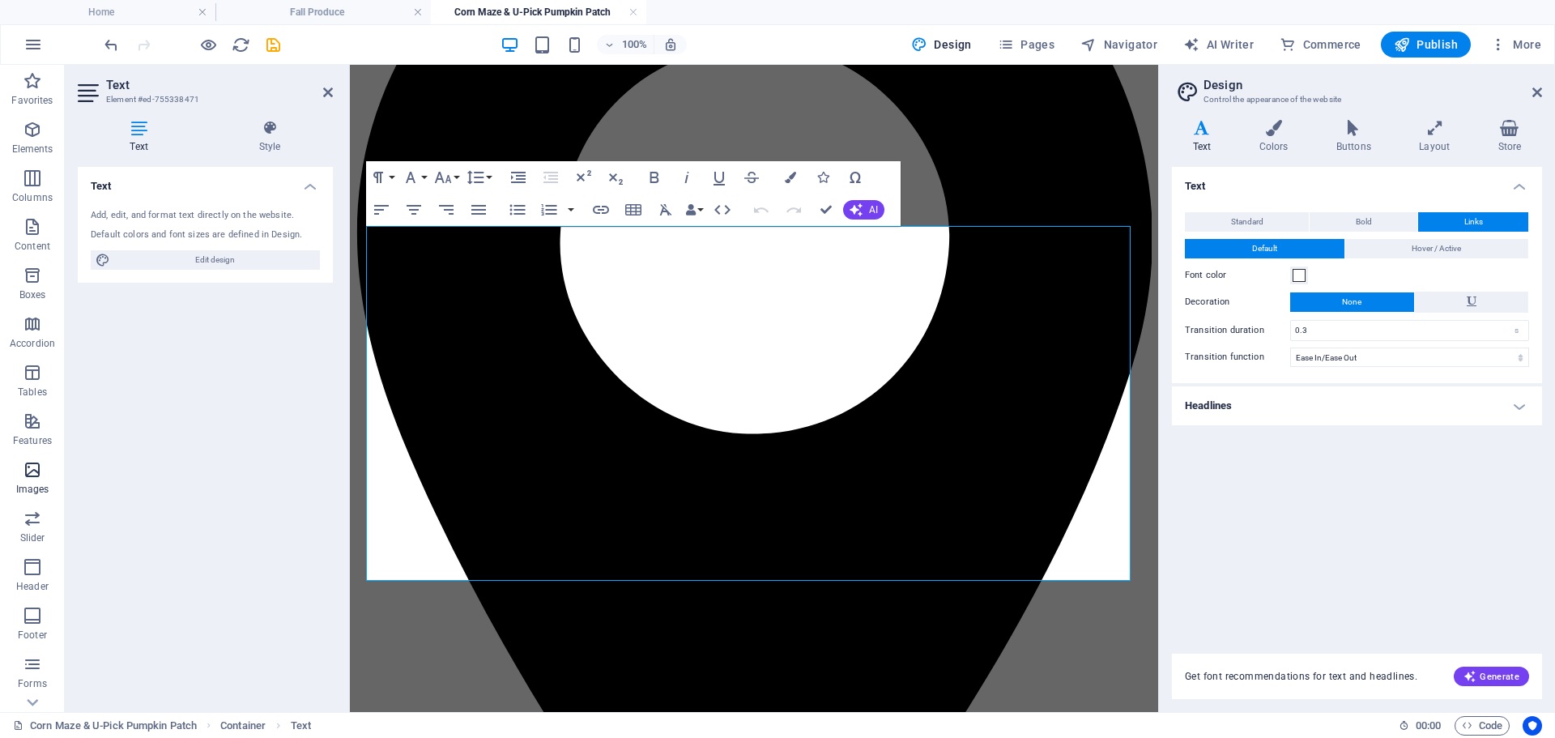
click at [40, 476] on icon "button" at bounding box center [32, 469] width 19 height 19
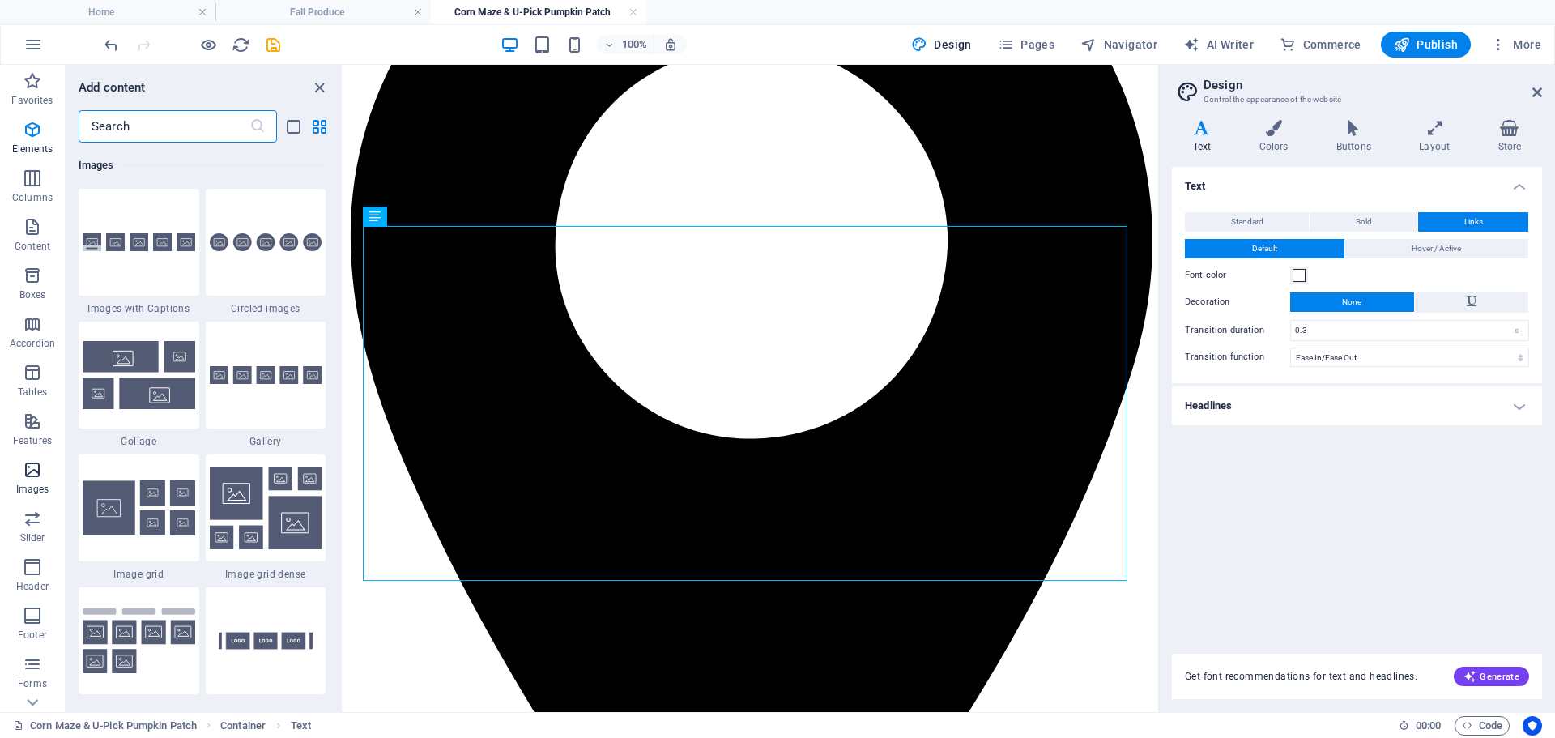
scroll to position [8210, 0]
click at [422, 222] on icon at bounding box center [421, 216] width 9 height 17
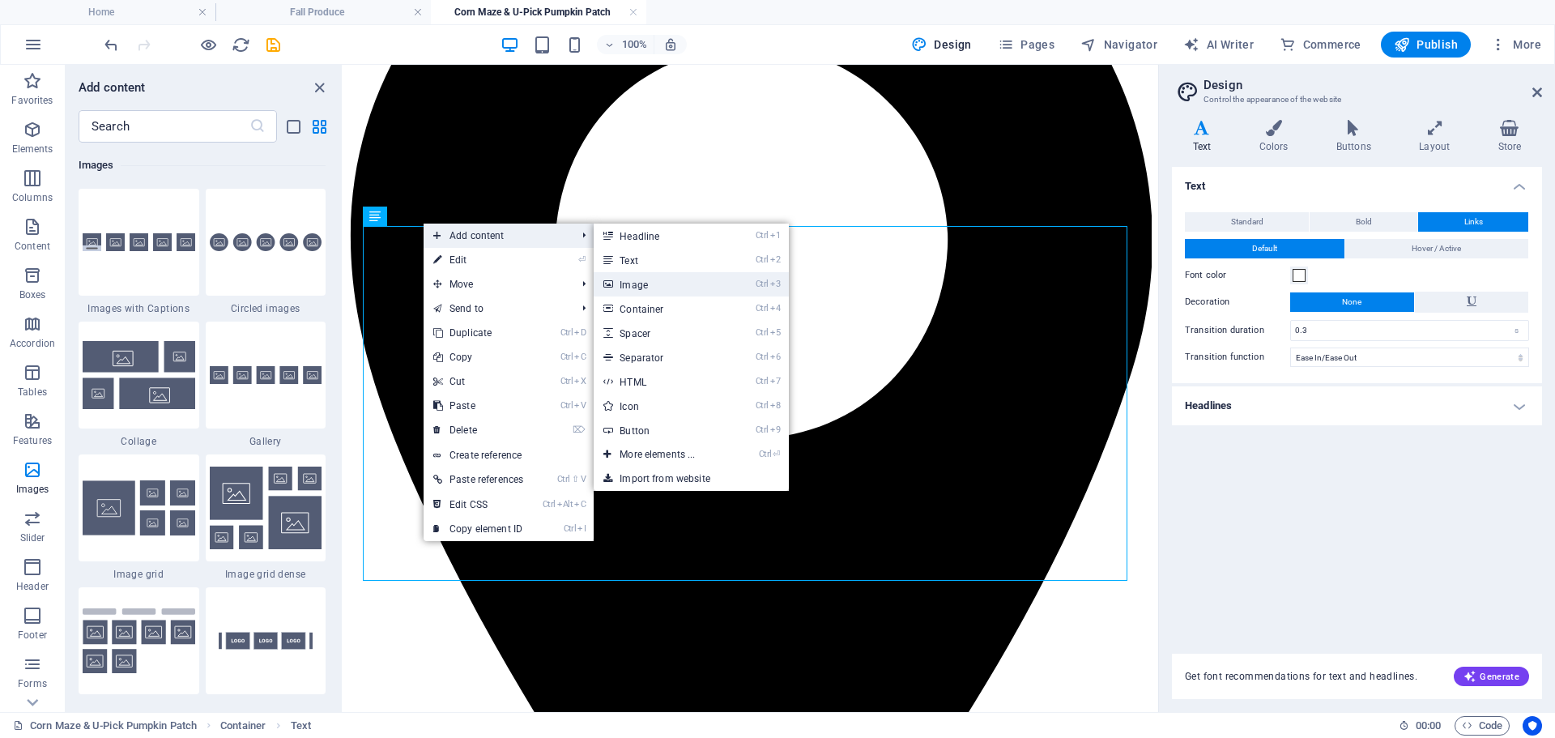
click at [641, 285] on link "Ctrl 3 Image" at bounding box center [660, 284] width 134 height 24
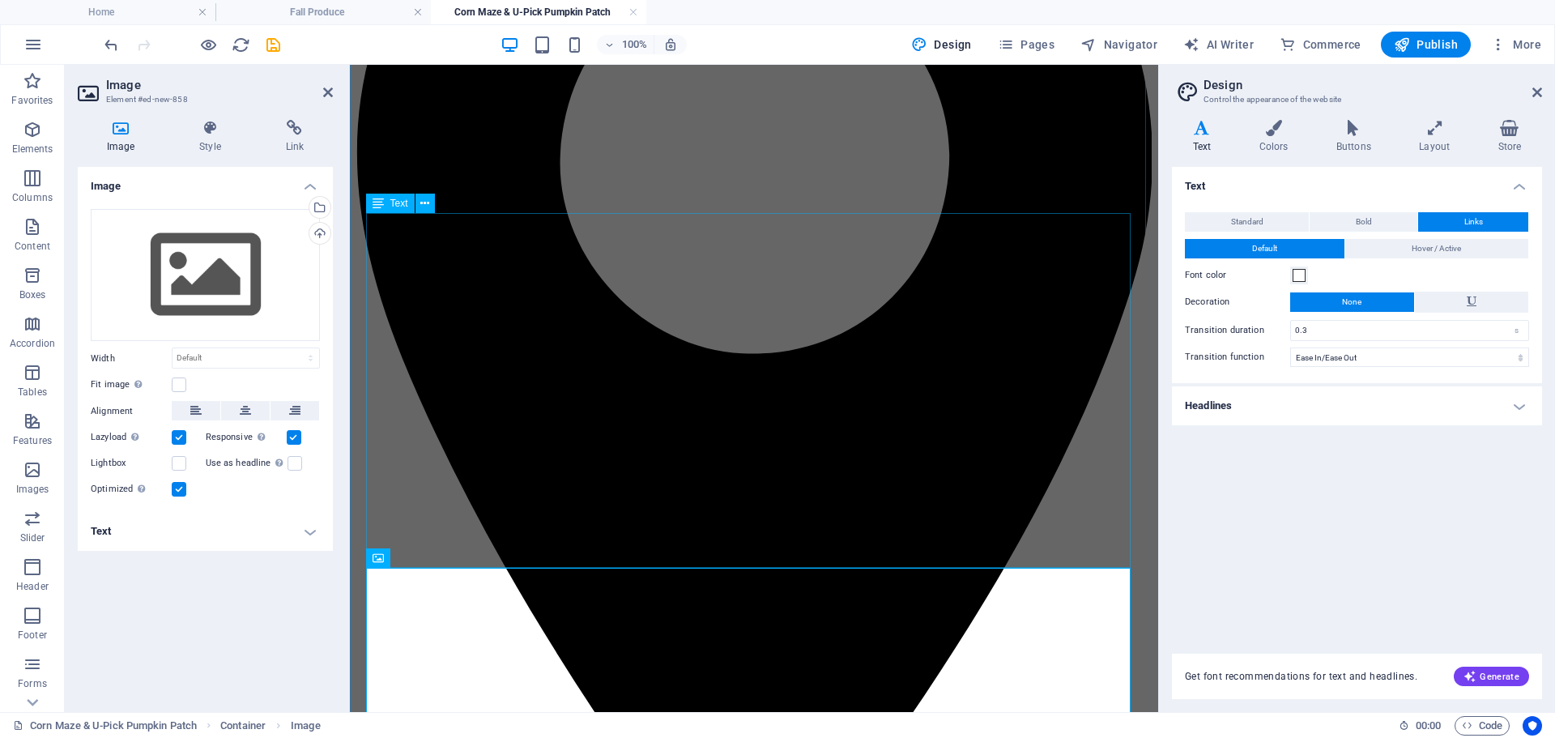
scroll to position [426, 0]
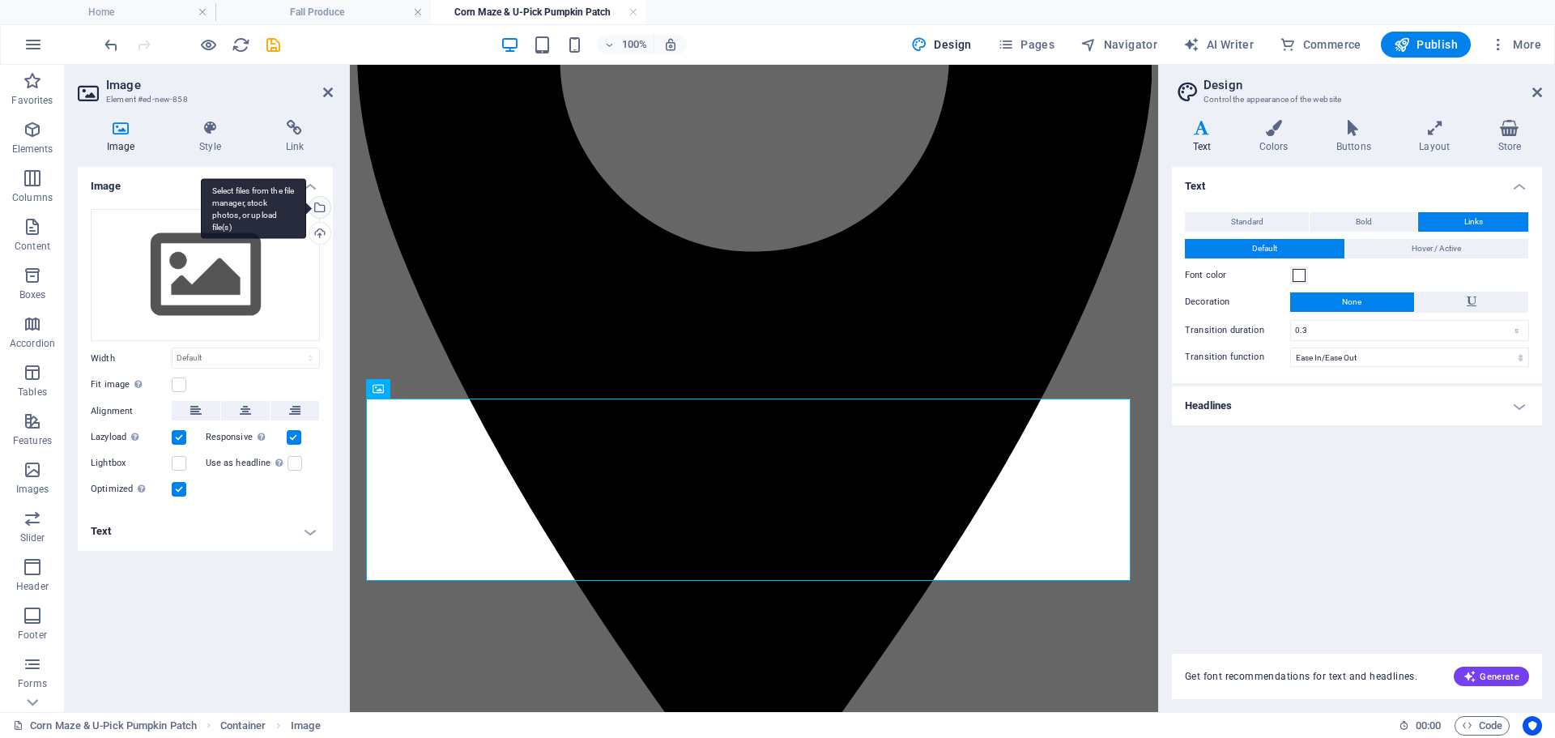
click at [321, 212] on div "Select files from the file manager, stock photos, or upload file(s)" at bounding box center [318, 209] width 24 height 24
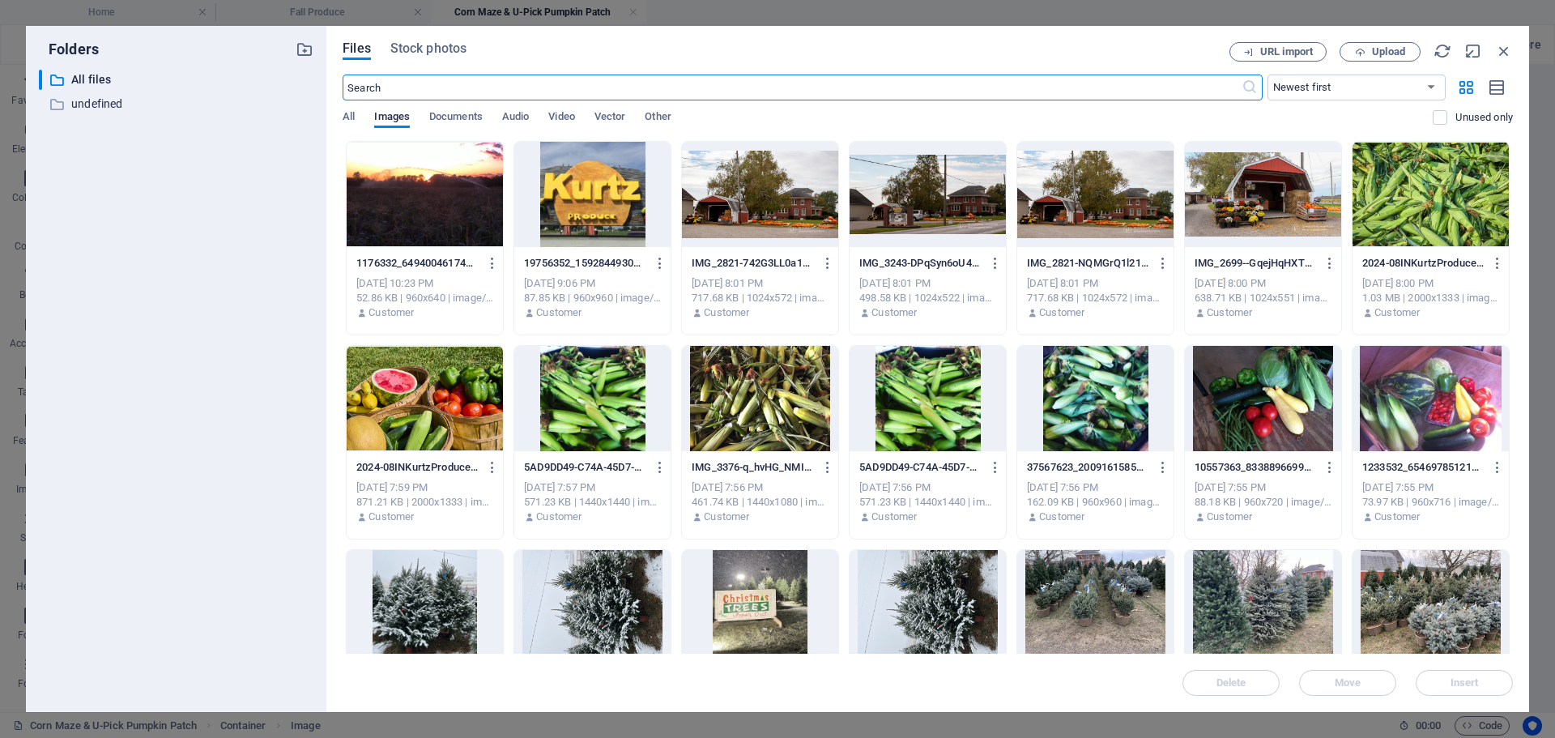
scroll to position [0, 0]
click at [1383, 56] on span "Upload" at bounding box center [1388, 52] width 33 height 10
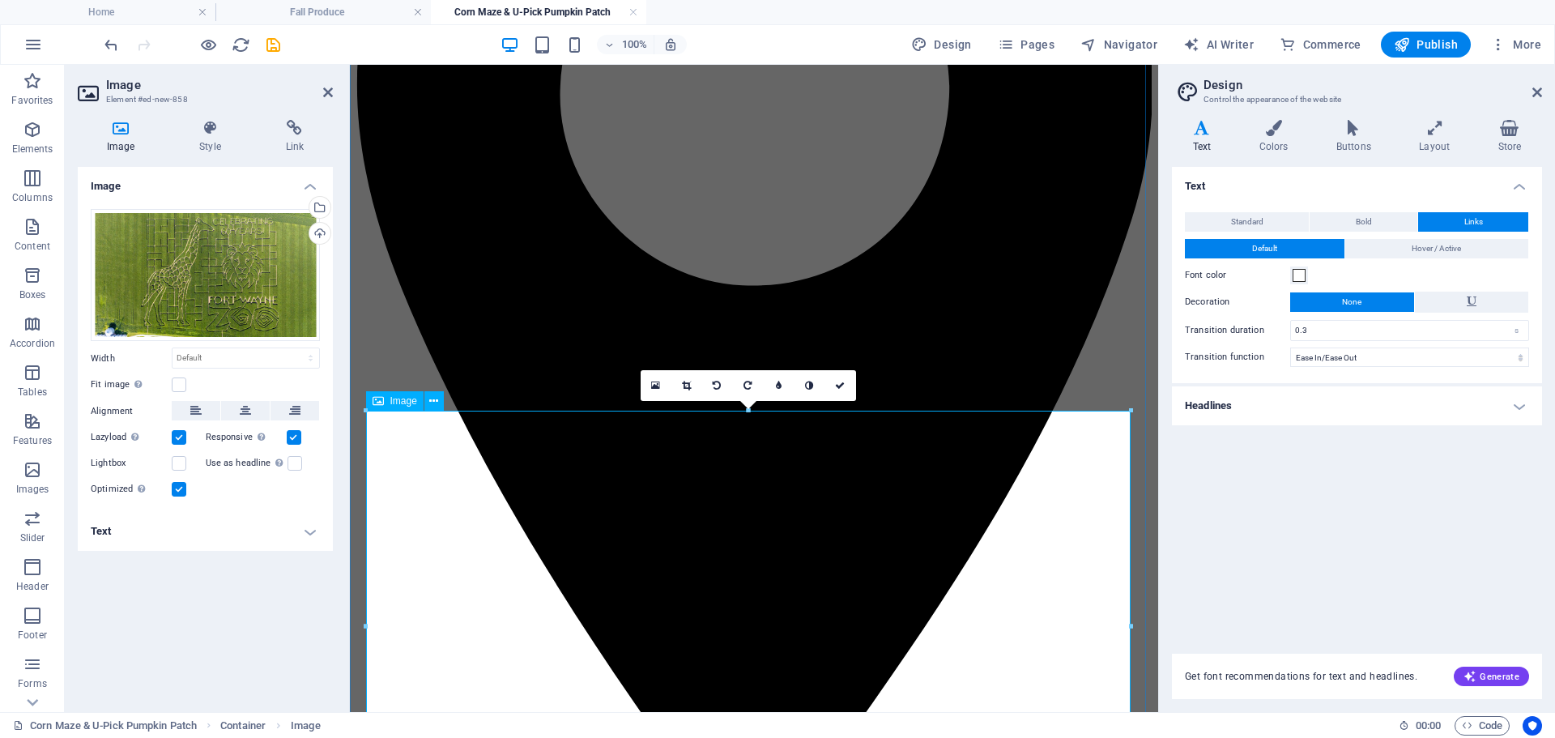
scroll to position [345, 0]
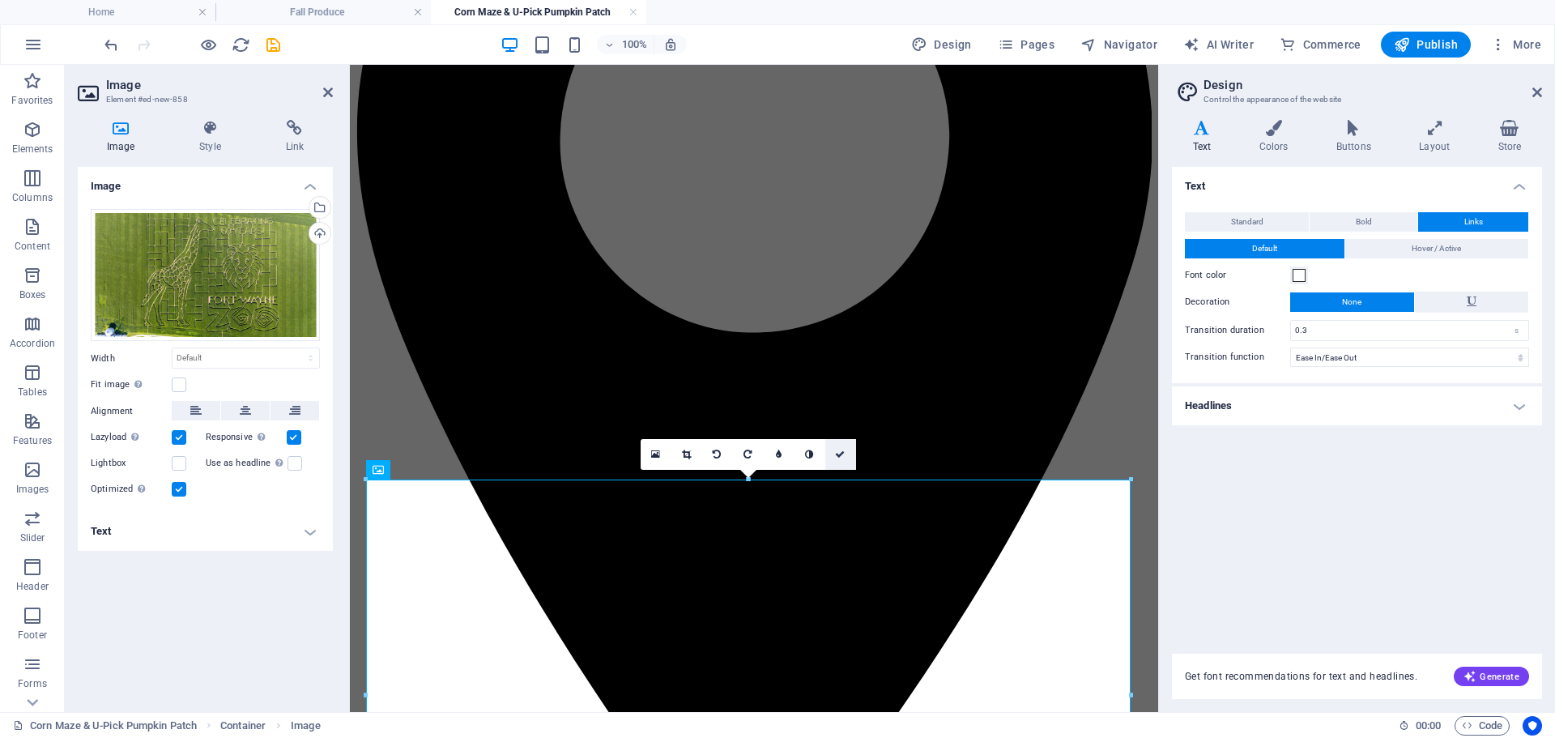
click at [849, 453] on link at bounding box center [840, 454] width 31 height 31
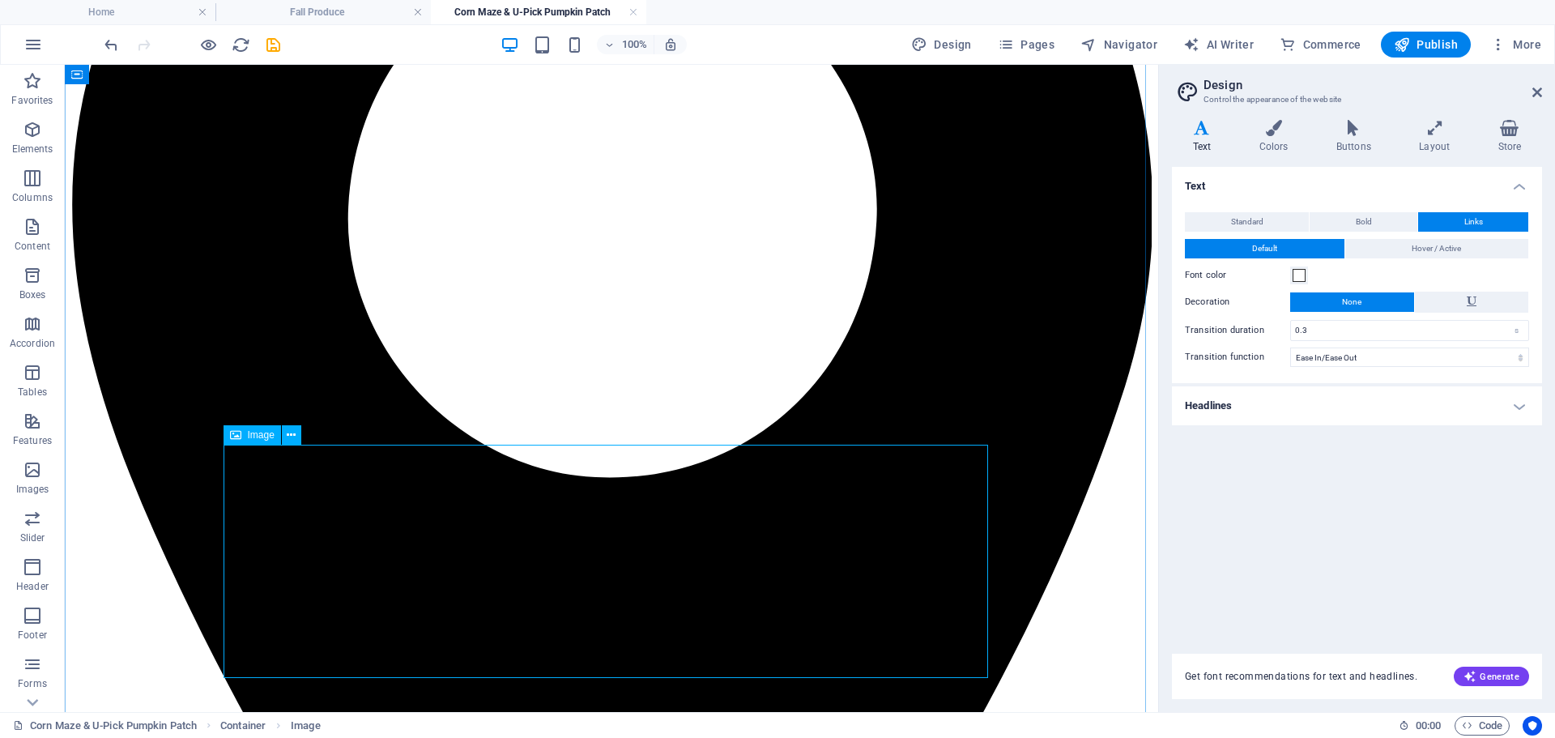
scroll to position [477, 0]
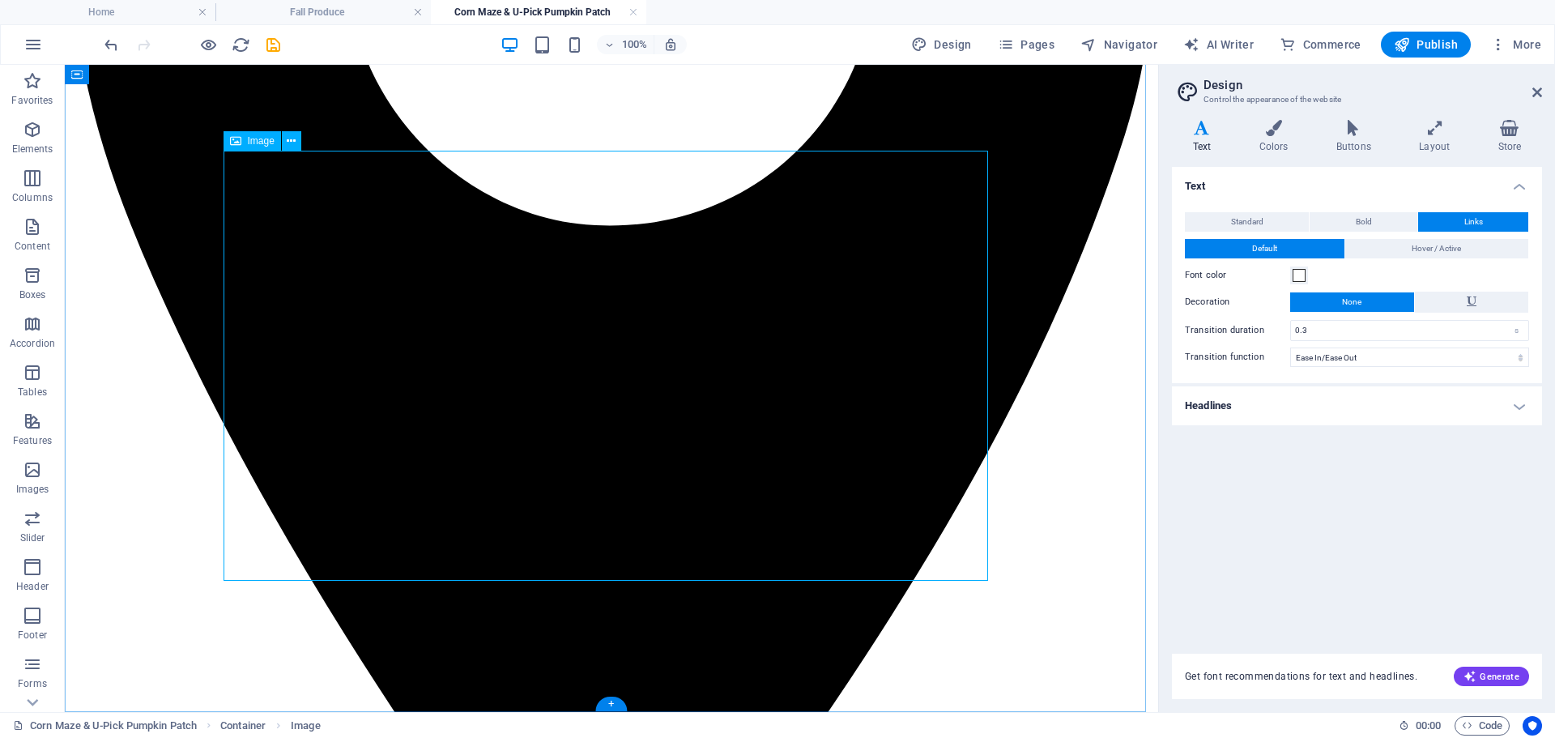
scroll to position [674, 0]
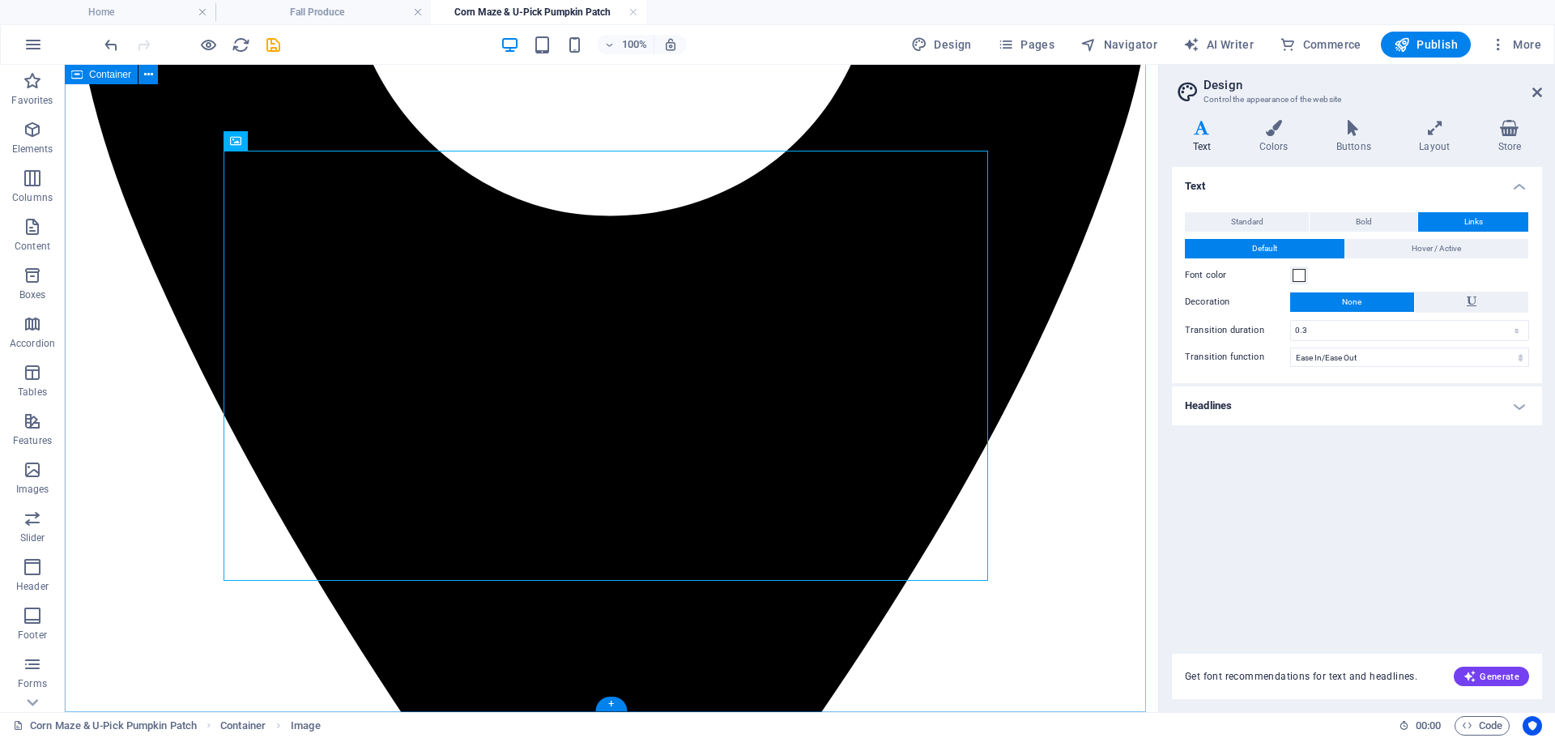
click at [302, 568] on button at bounding box center [295, 570] width 19 height 19
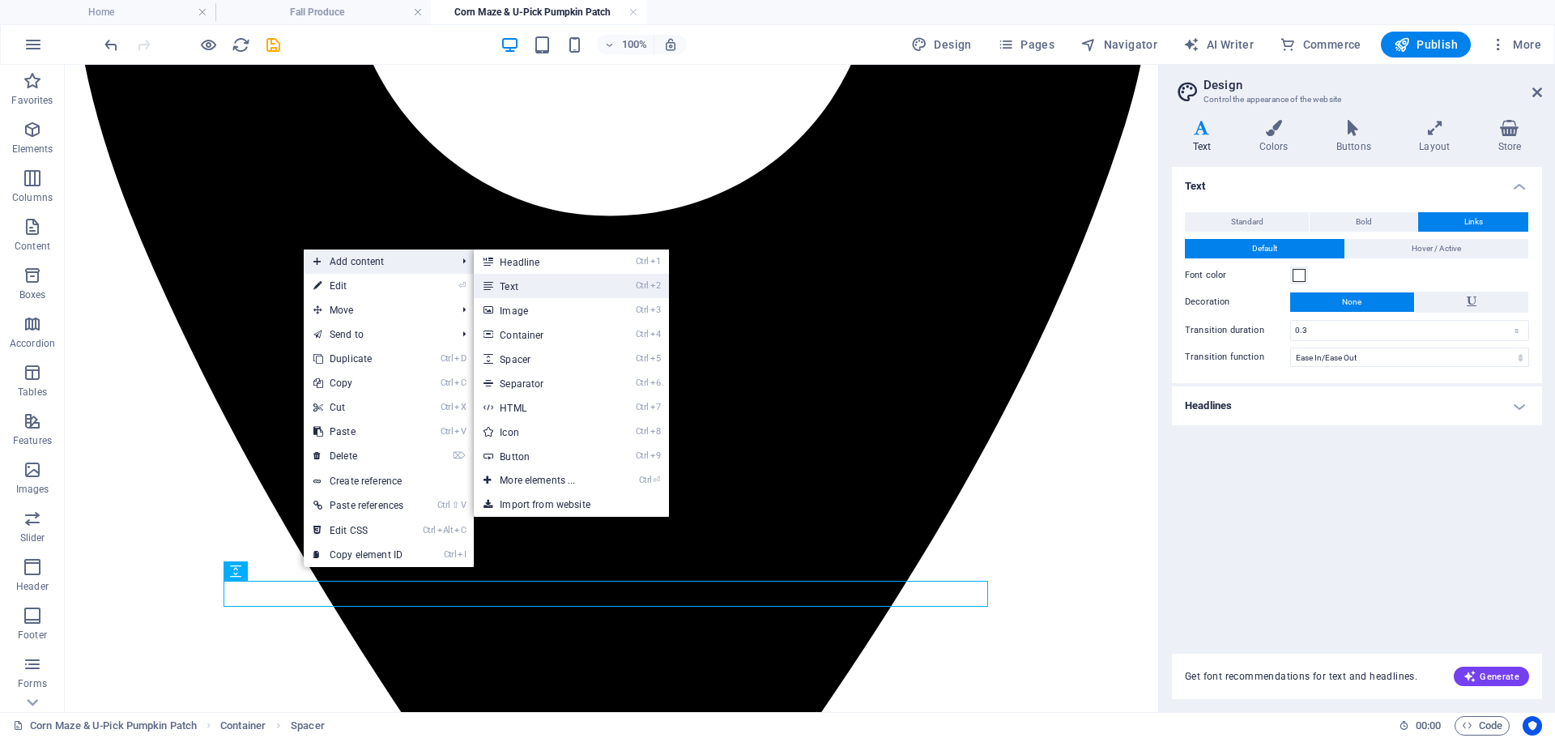
click at [517, 295] on link "Ctrl 2 Text" at bounding box center [541, 286] width 134 height 24
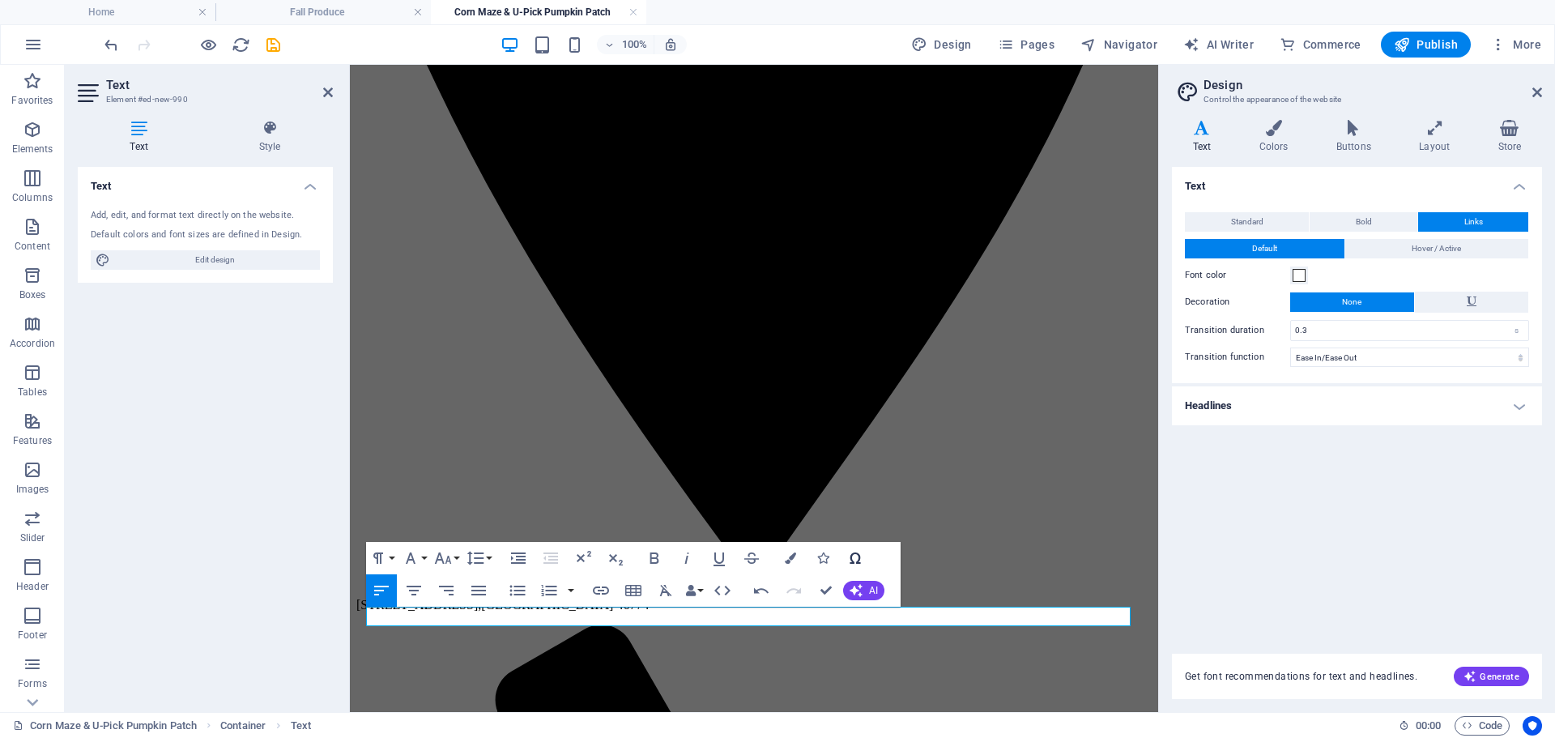
click at [849, 559] on icon "button" at bounding box center [854, 557] width 19 height 19
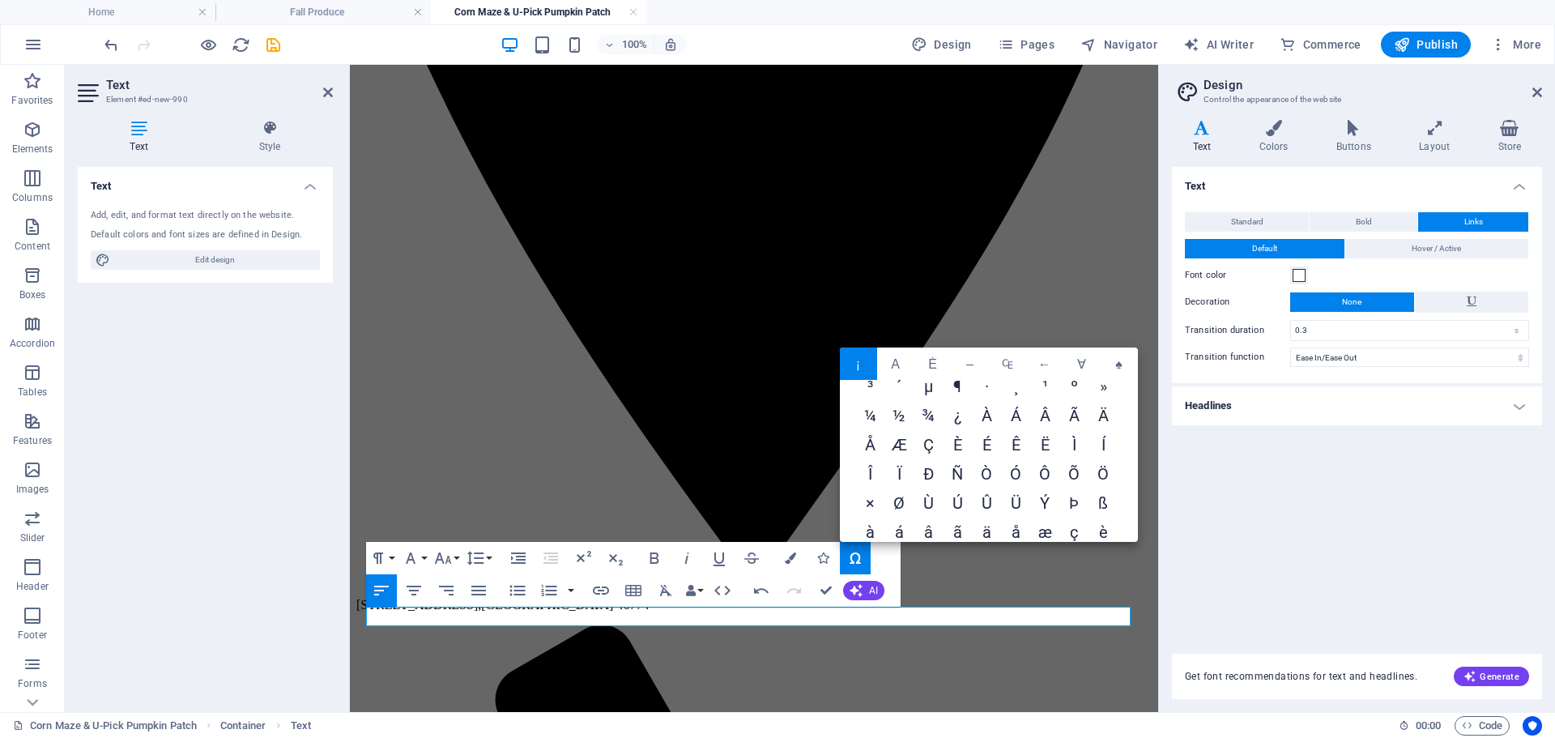
scroll to position [162, 0]
click at [872, 479] on span "é" at bounding box center [870, 481] width 29 height 29
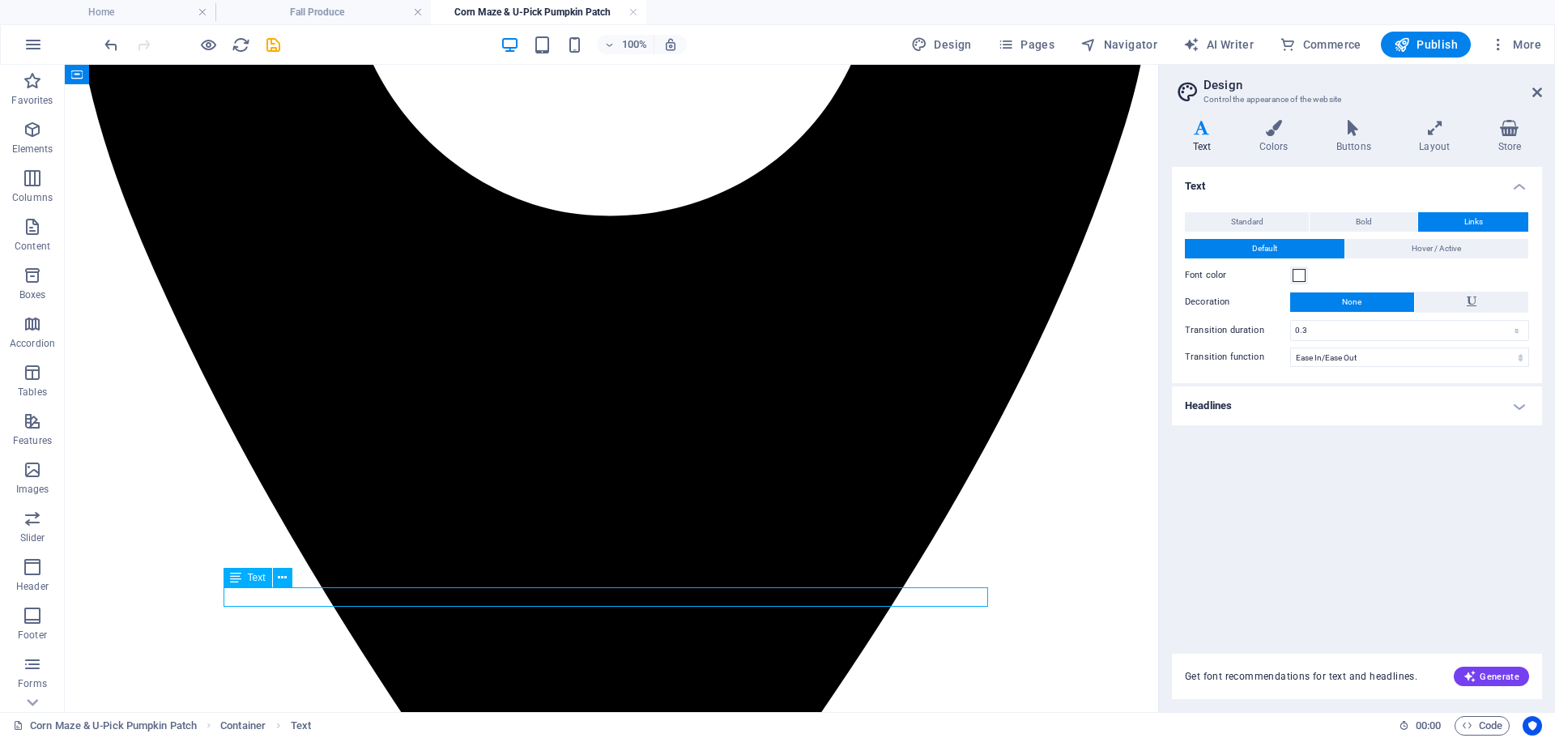
scroll to position [693, 0]
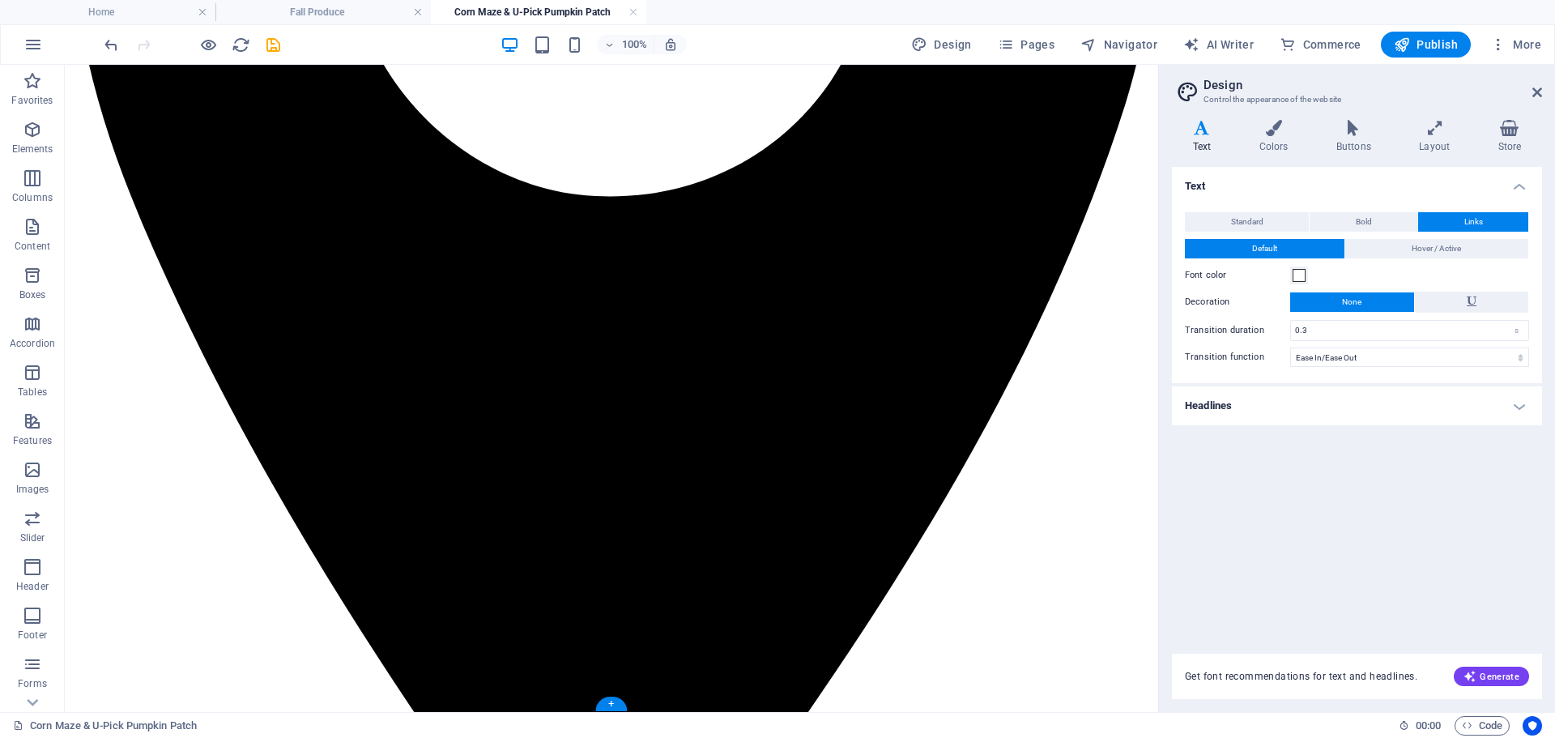
drag, startPoint x: 331, startPoint y: 662, endPoint x: 266, endPoint y: 575, distance: 108.8
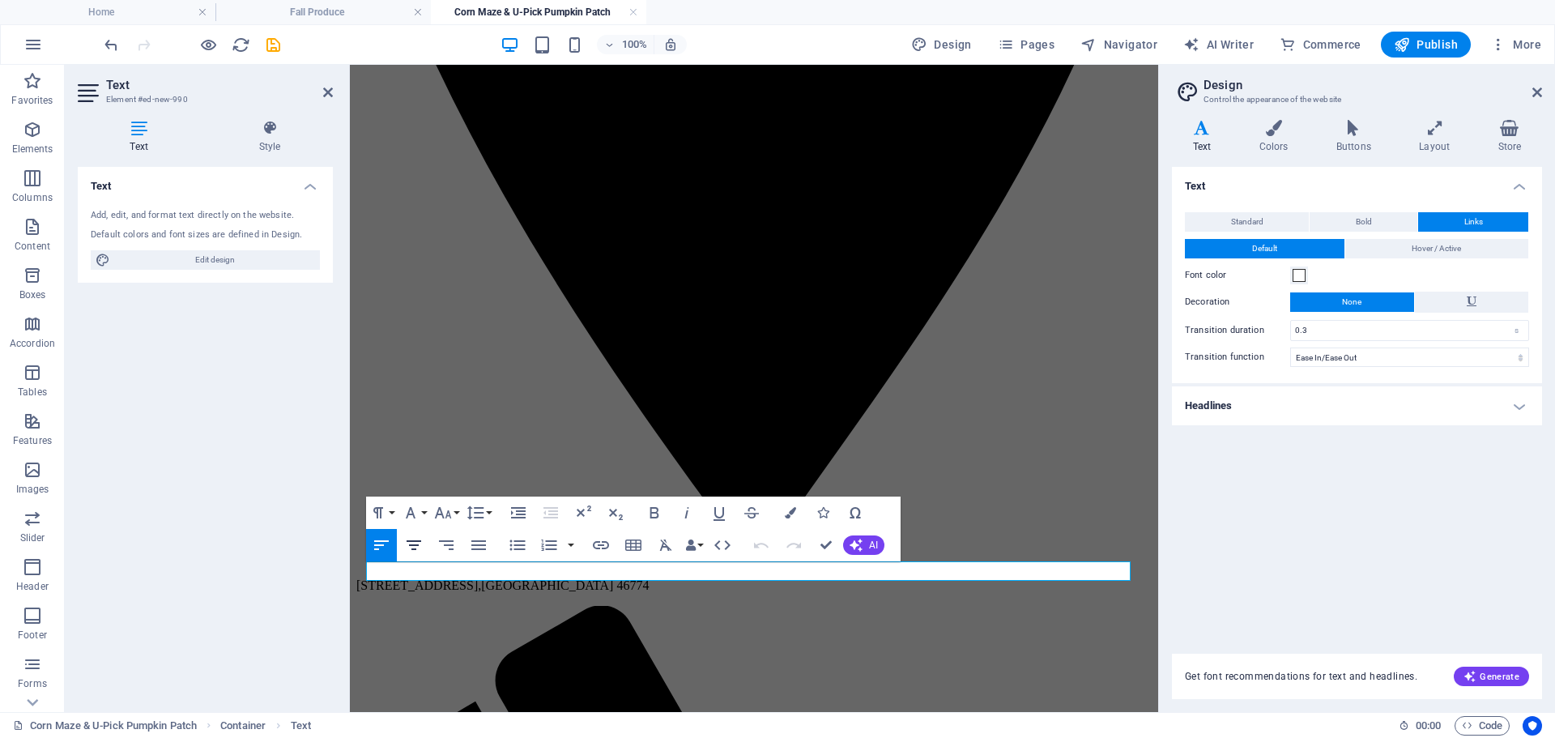
click at [416, 544] on icon "button" at bounding box center [413, 545] width 15 height 10
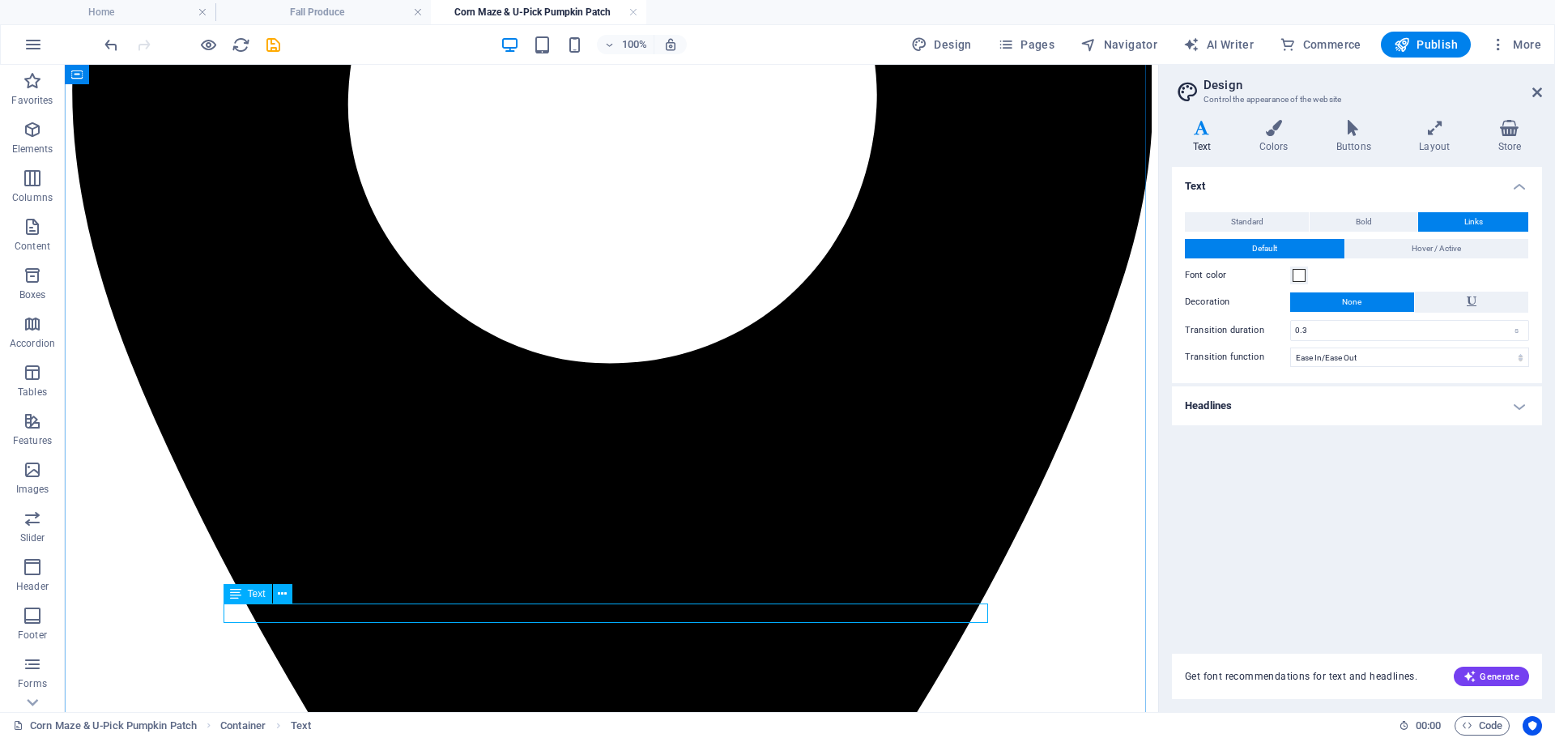
scroll to position [288, 0]
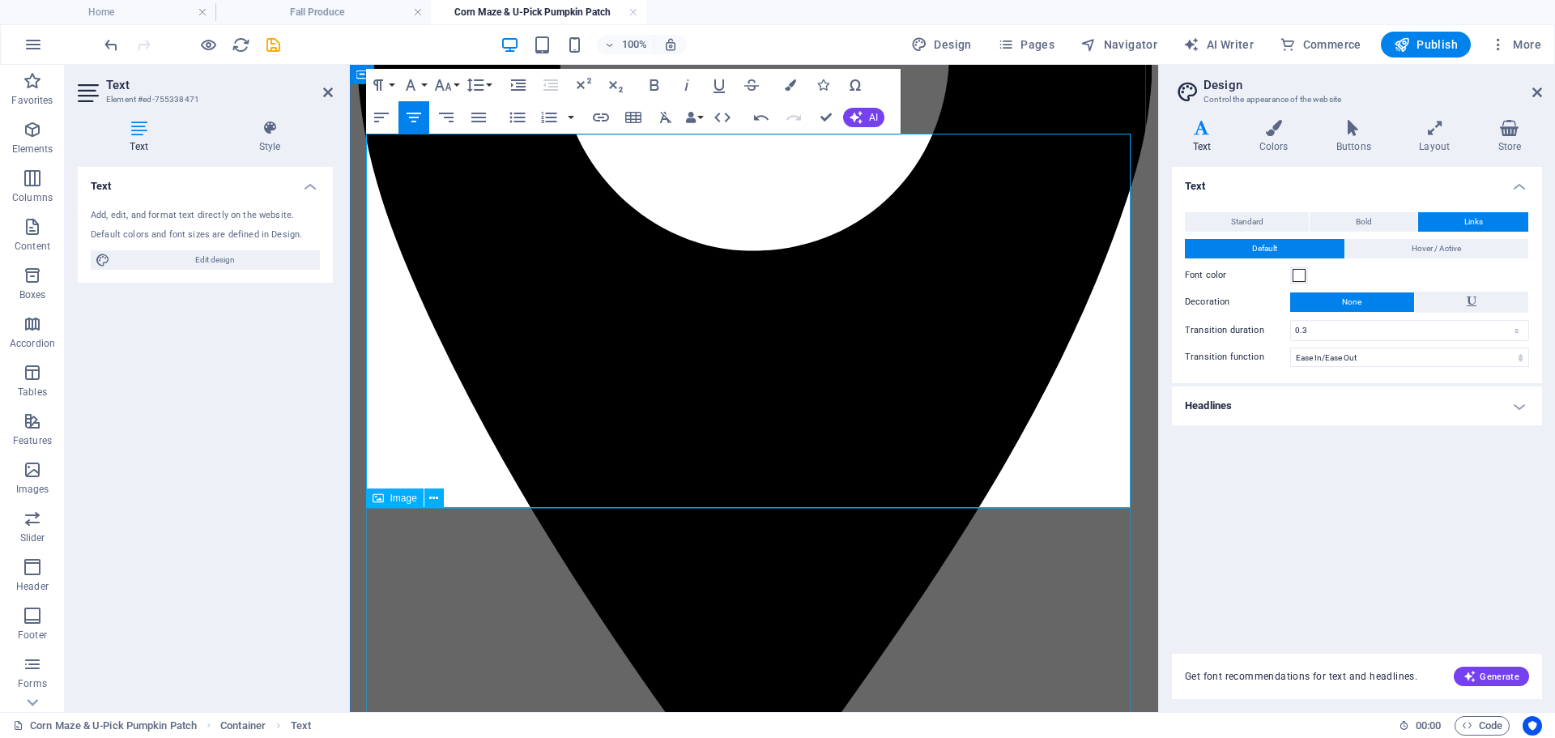
scroll to position [450, 0]
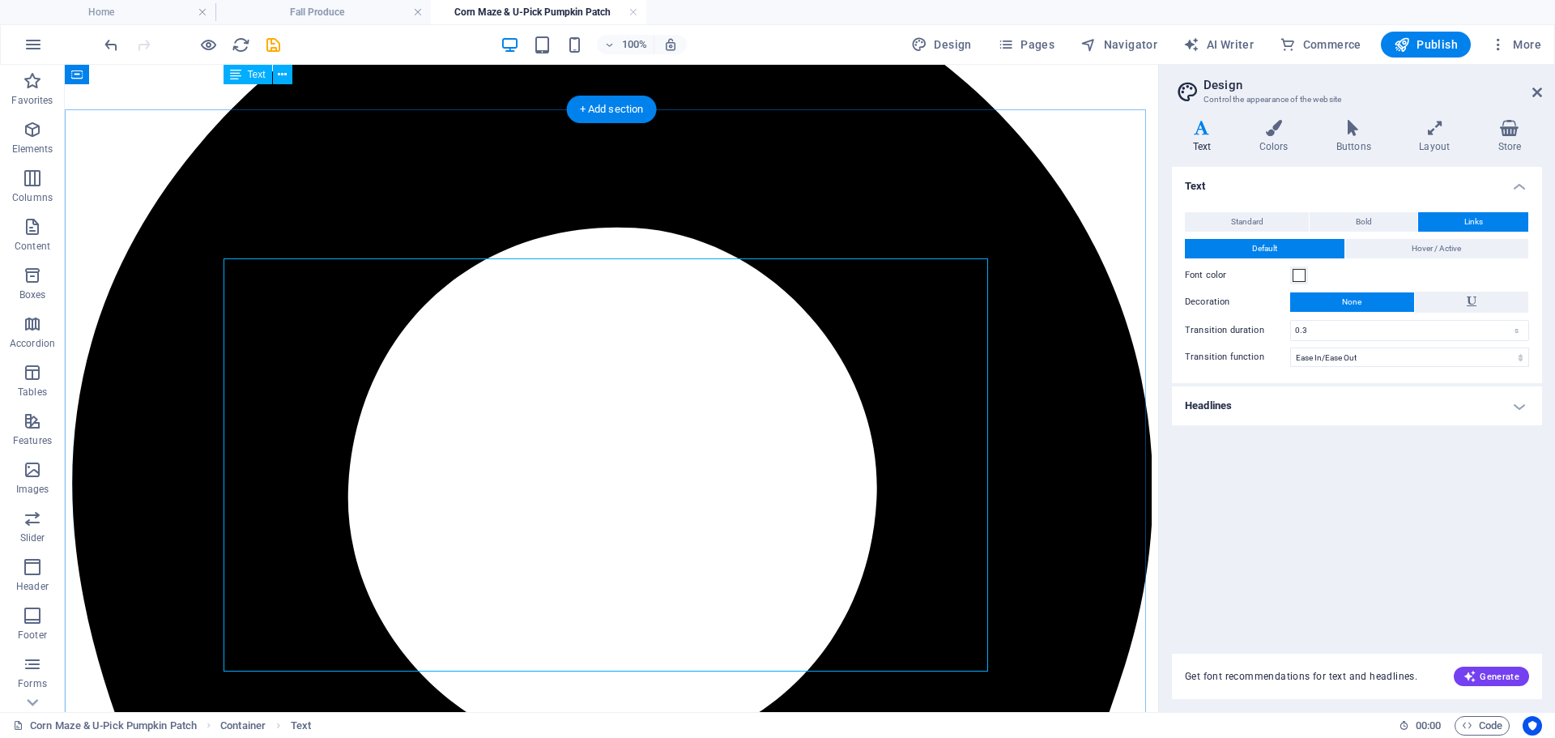
scroll to position [126, 0]
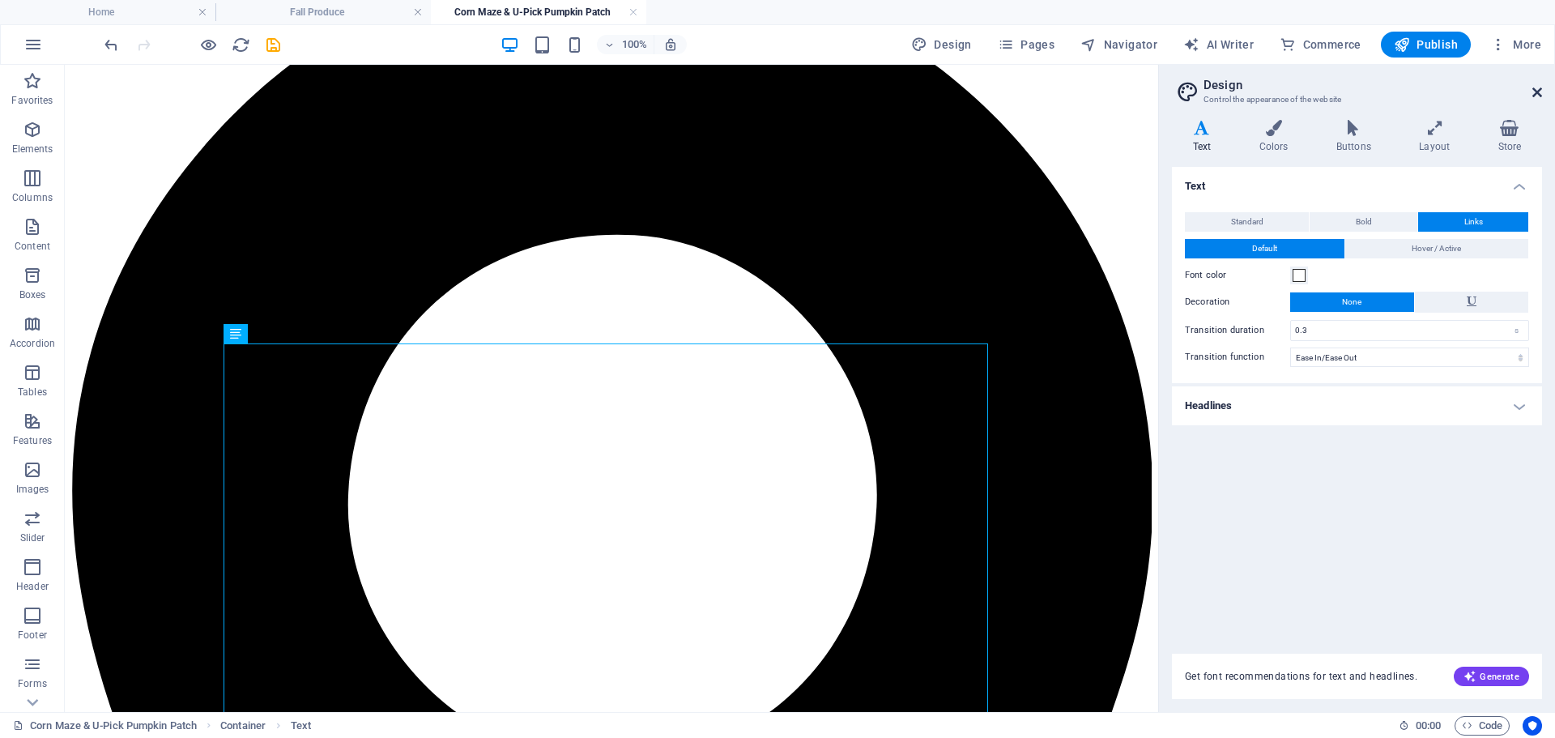
click at [1532, 94] on icon at bounding box center [1537, 92] width 10 height 13
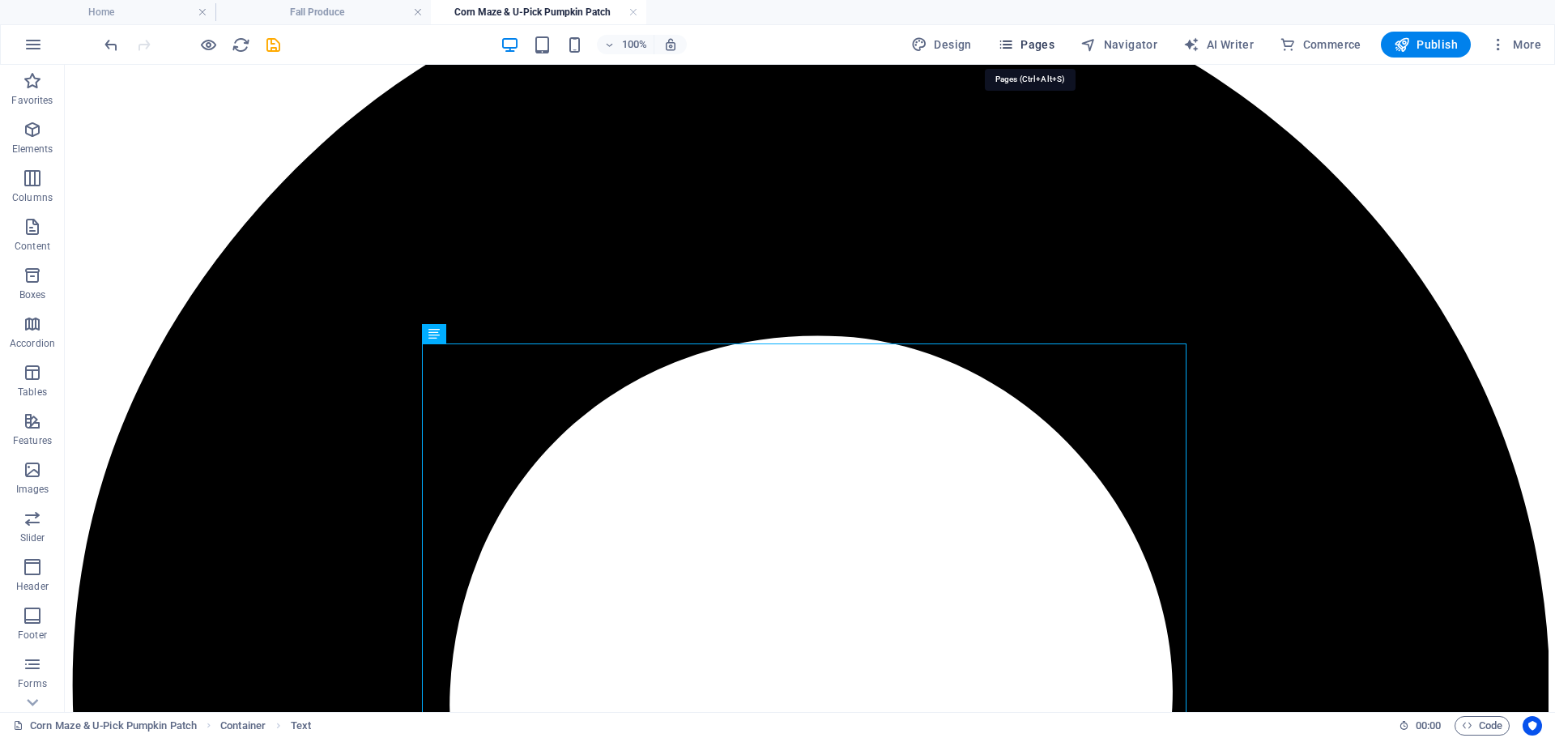
click at [1029, 42] on span "Pages" at bounding box center [1026, 44] width 57 height 16
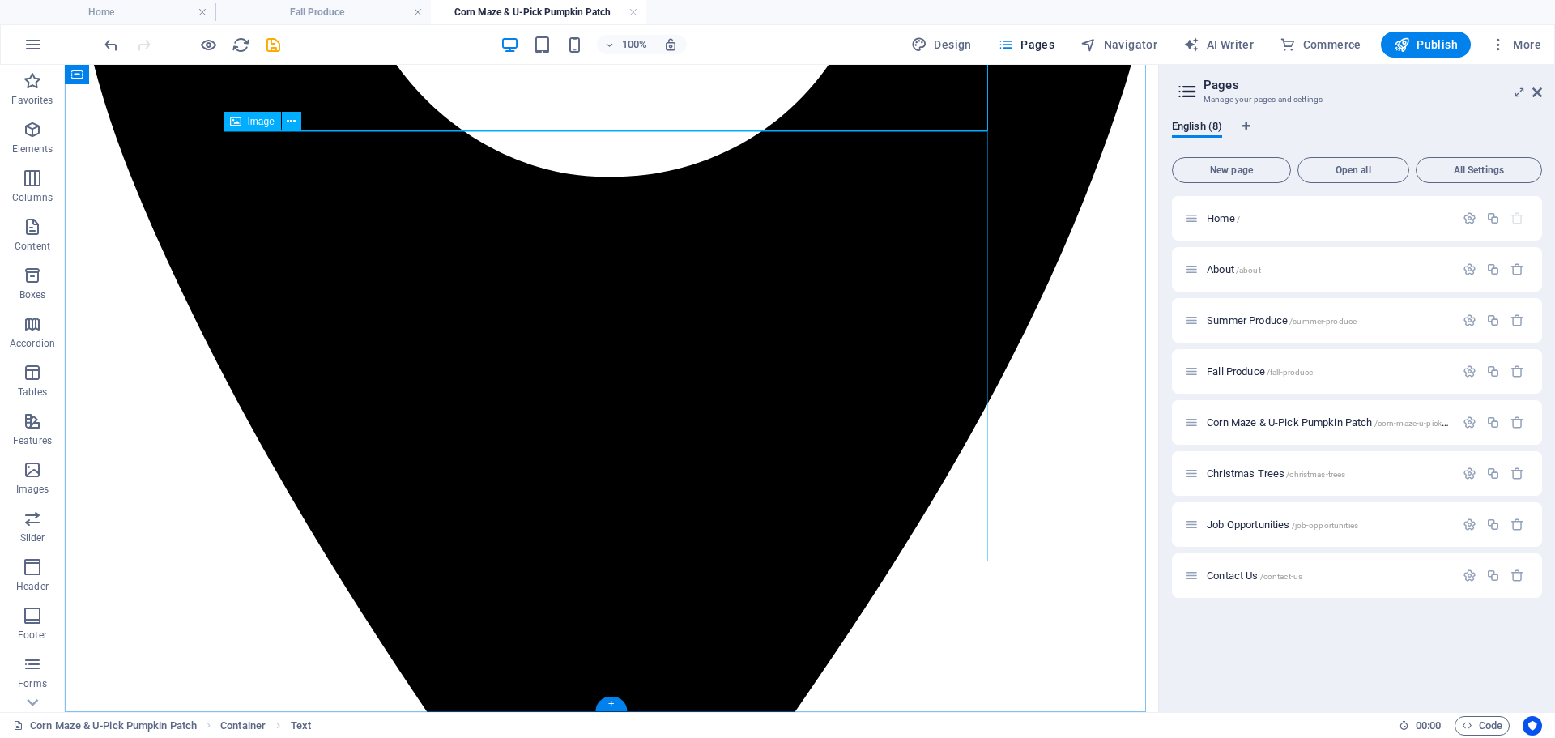
scroll to position [751, 0]
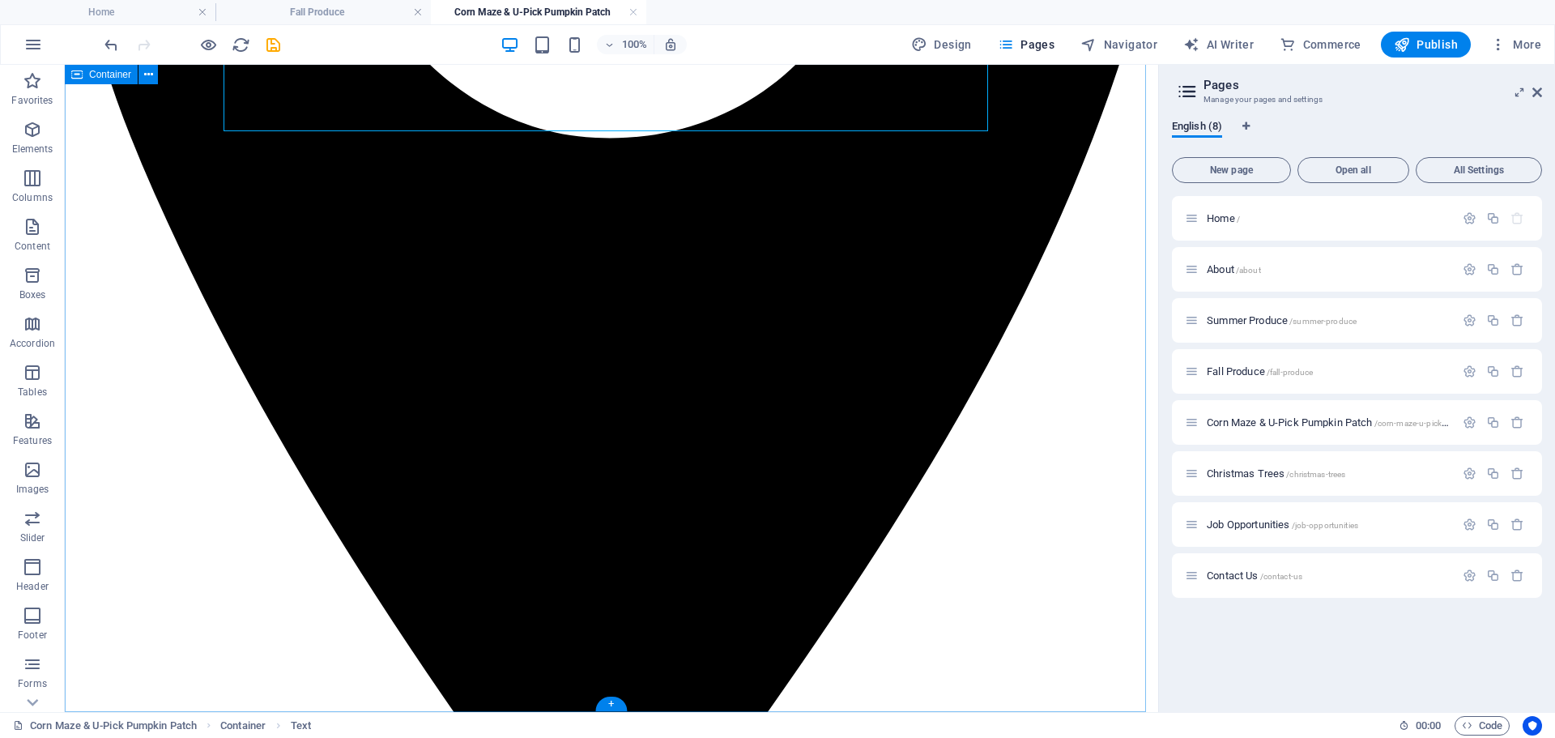
click at [294, 575] on icon at bounding box center [295, 571] width 9 height 17
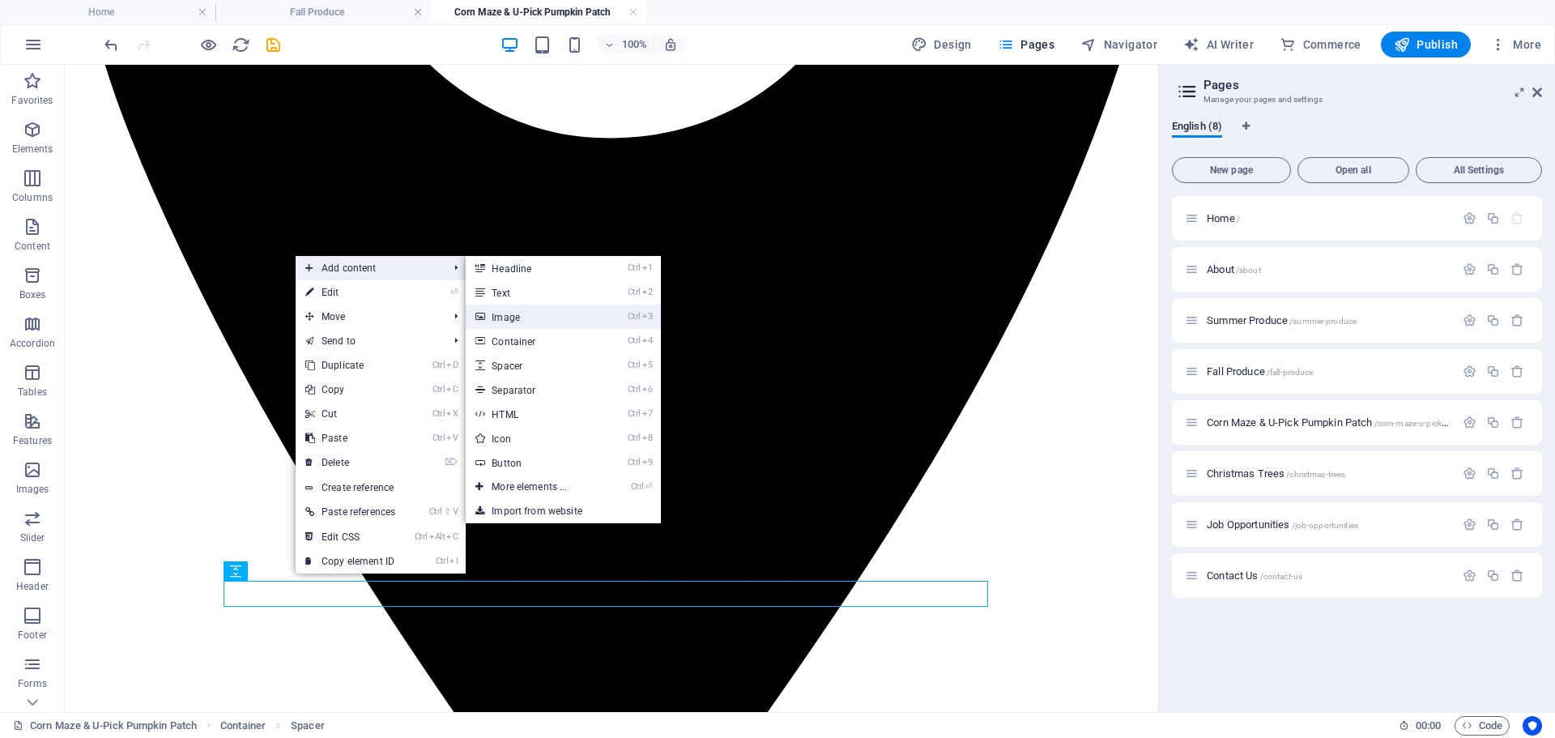
click at [536, 318] on link "Ctrl 3 Image" at bounding box center [533, 316] width 134 height 24
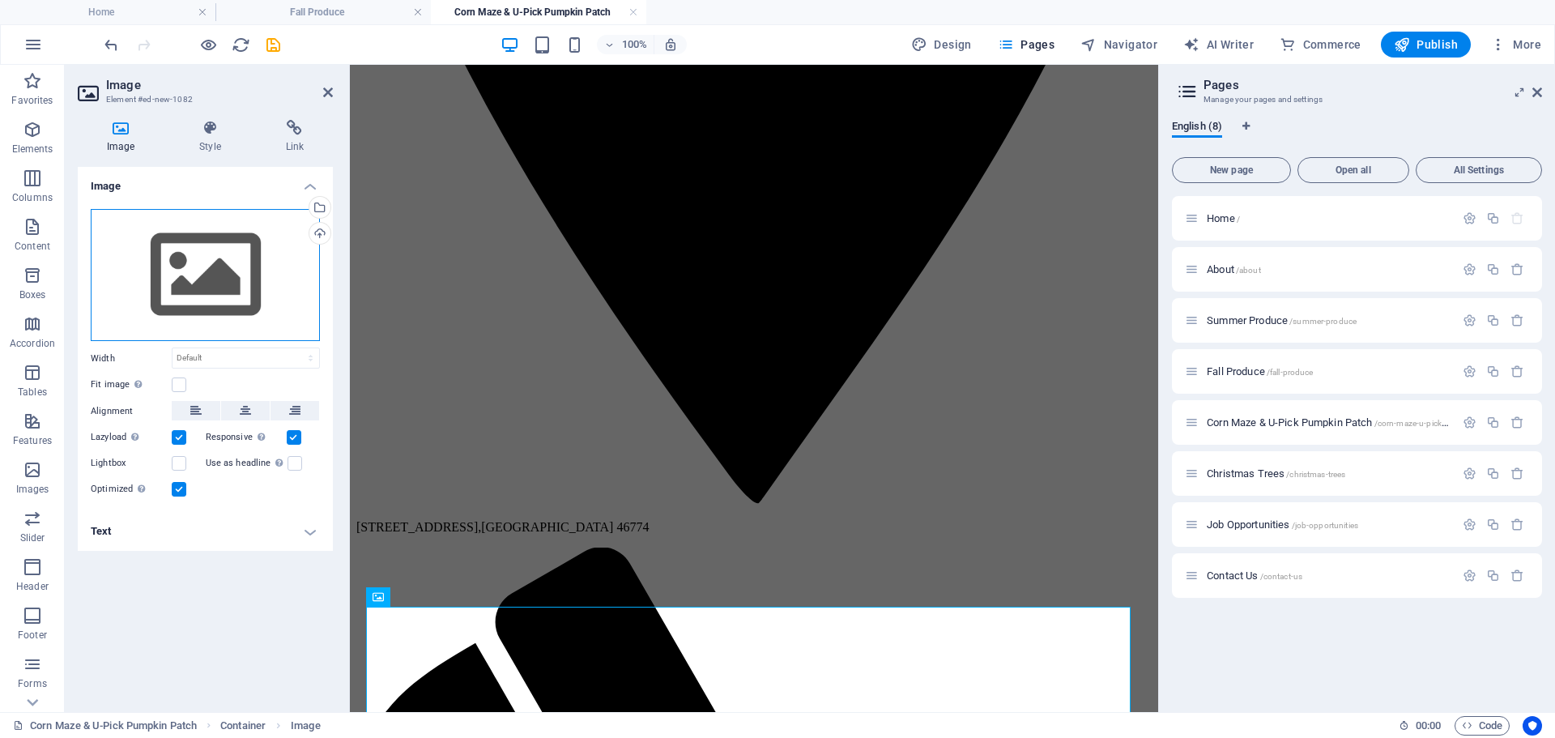
click at [289, 242] on div "Drag files here, click to choose files or select files from Files or our free s…" at bounding box center [205, 275] width 229 height 133
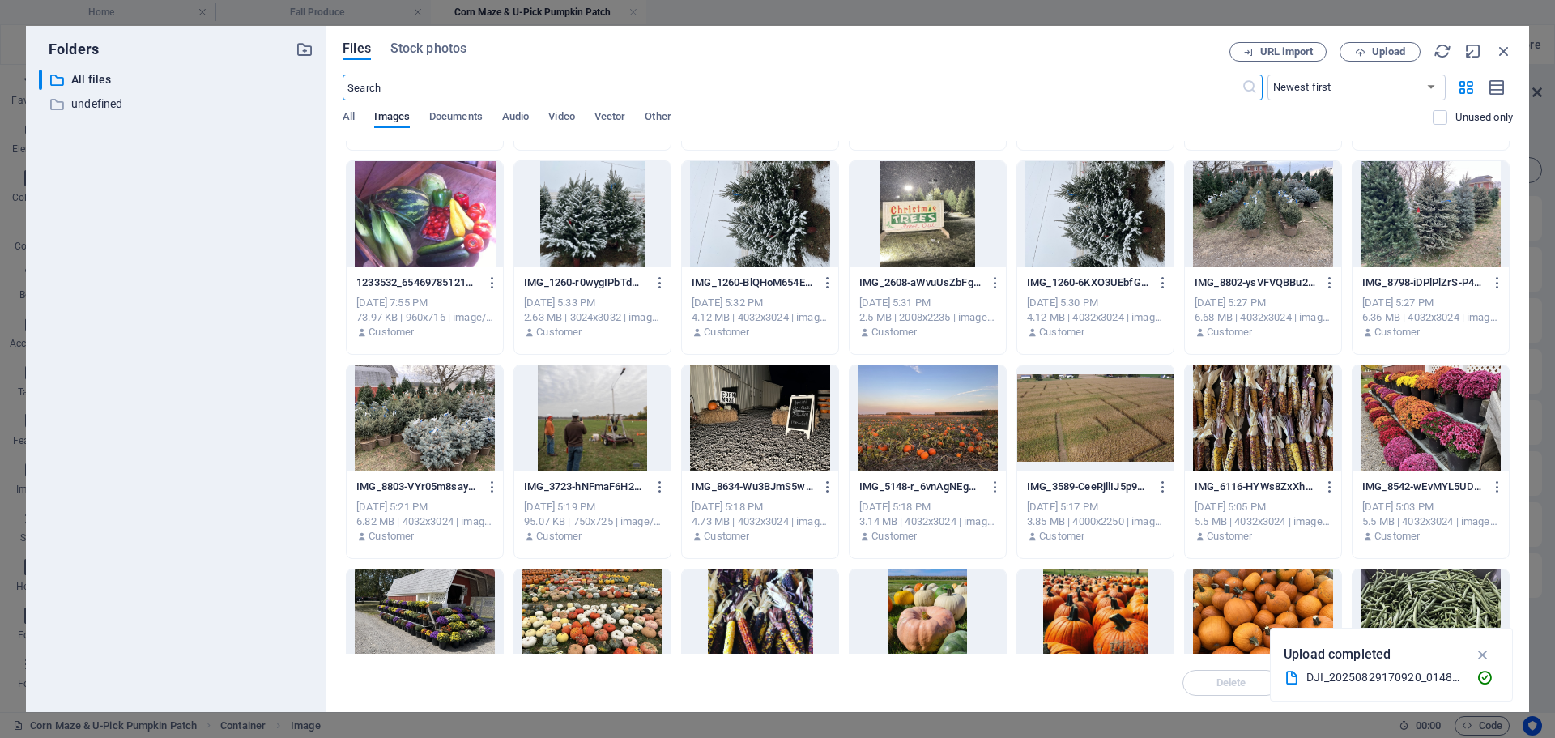
scroll to position [405, 0]
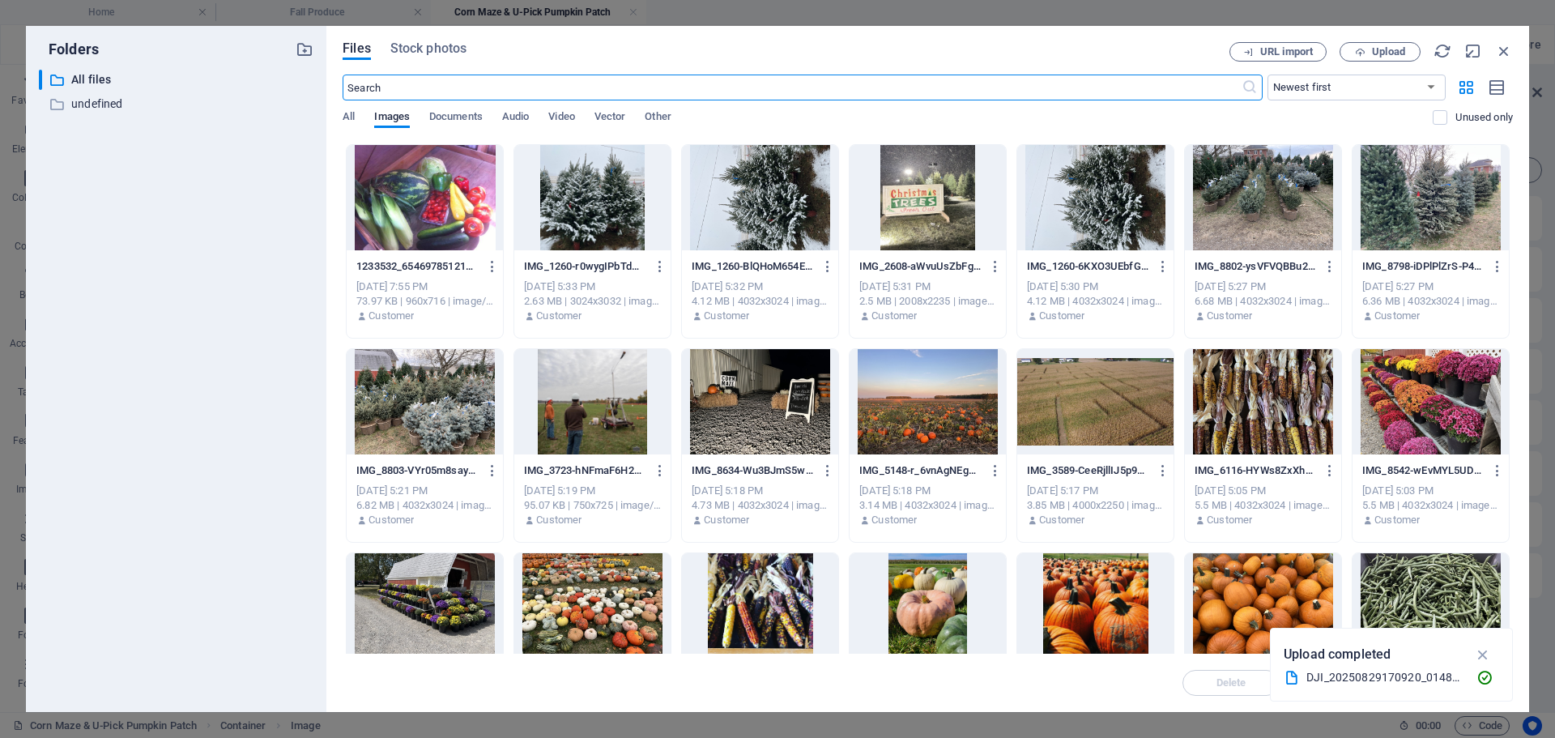
click at [915, 406] on div at bounding box center [927, 401] width 156 height 105
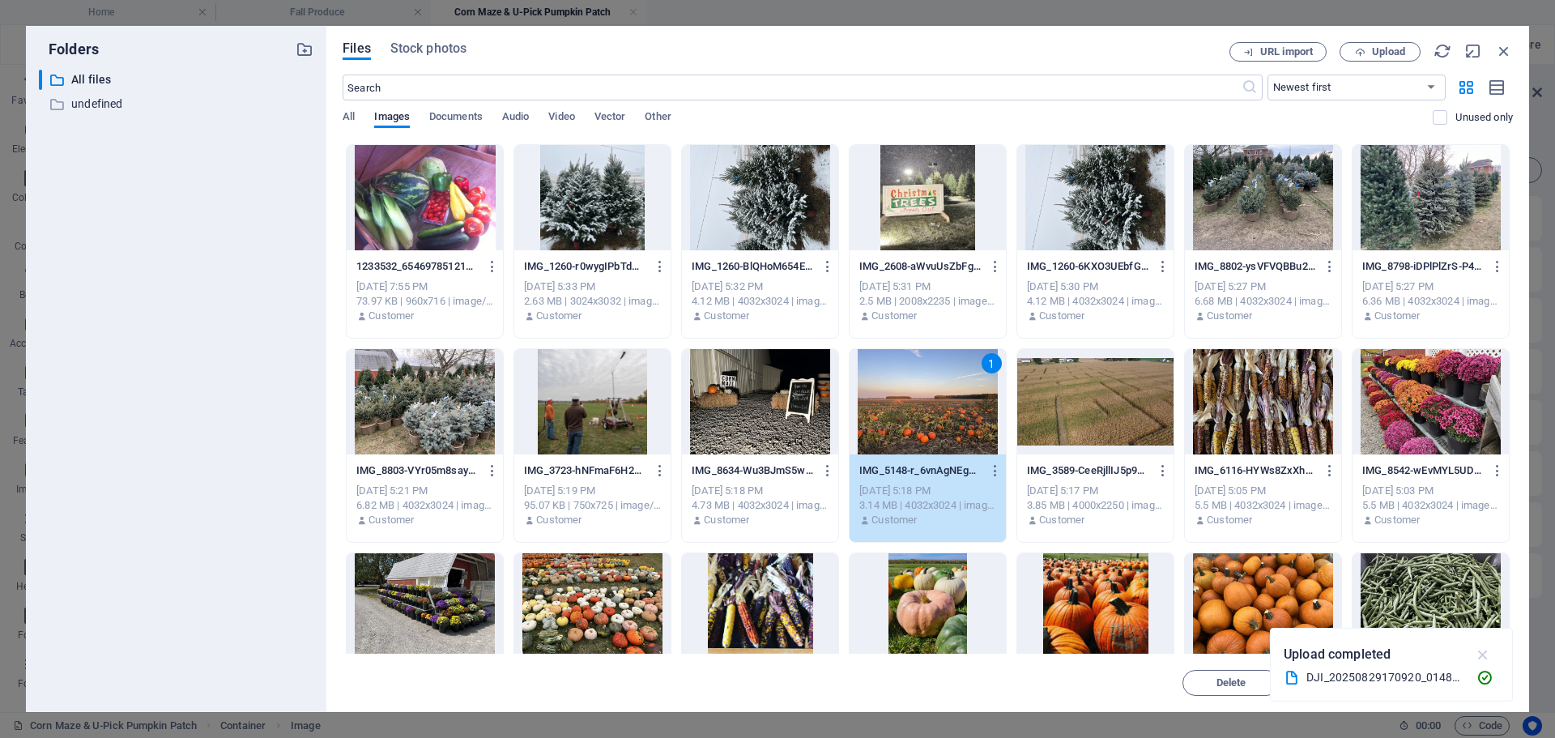
click at [1484, 656] on icon "button" at bounding box center [1483, 654] width 19 height 18
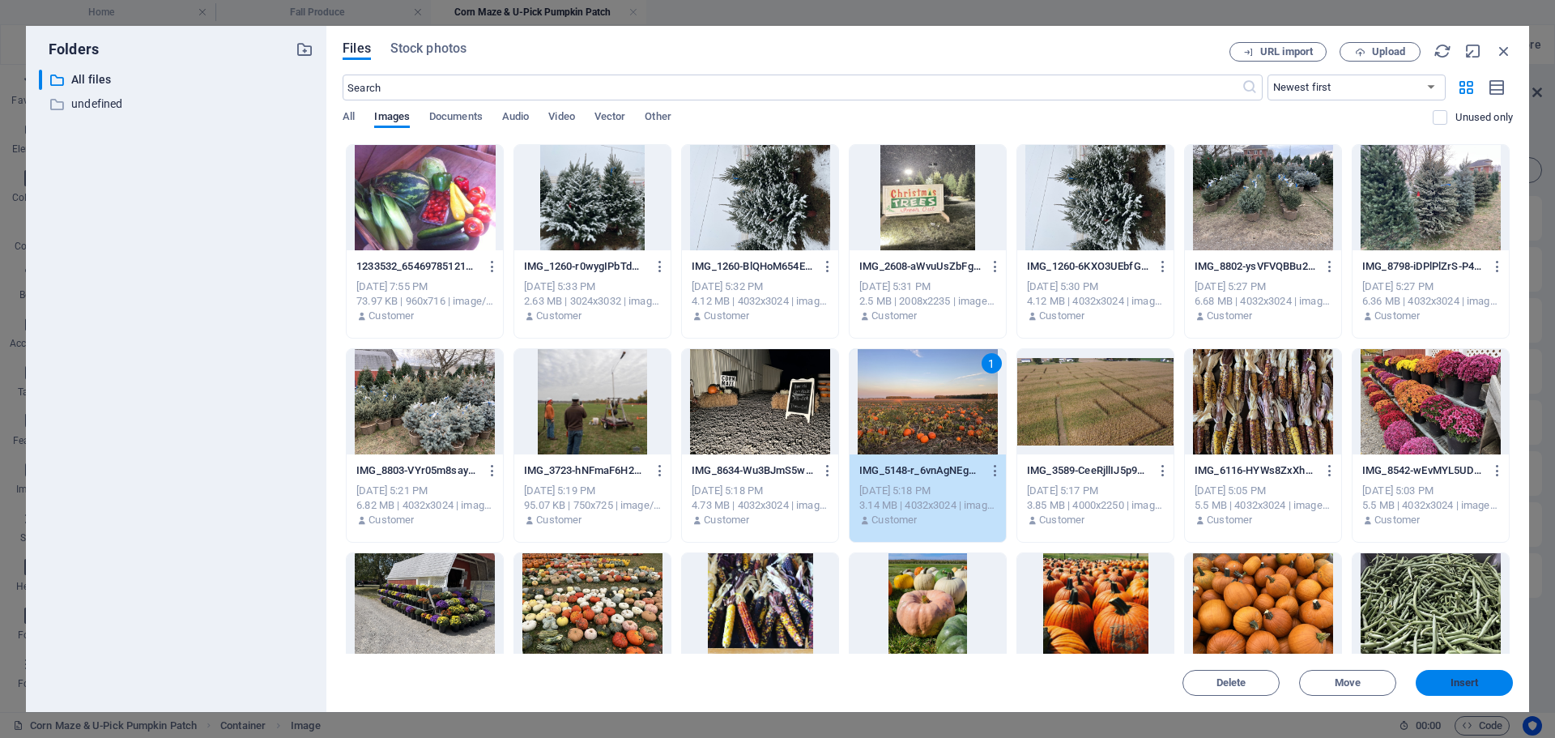
click at [1453, 685] on span "Insert" at bounding box center [1464, 683] width 28 height 10
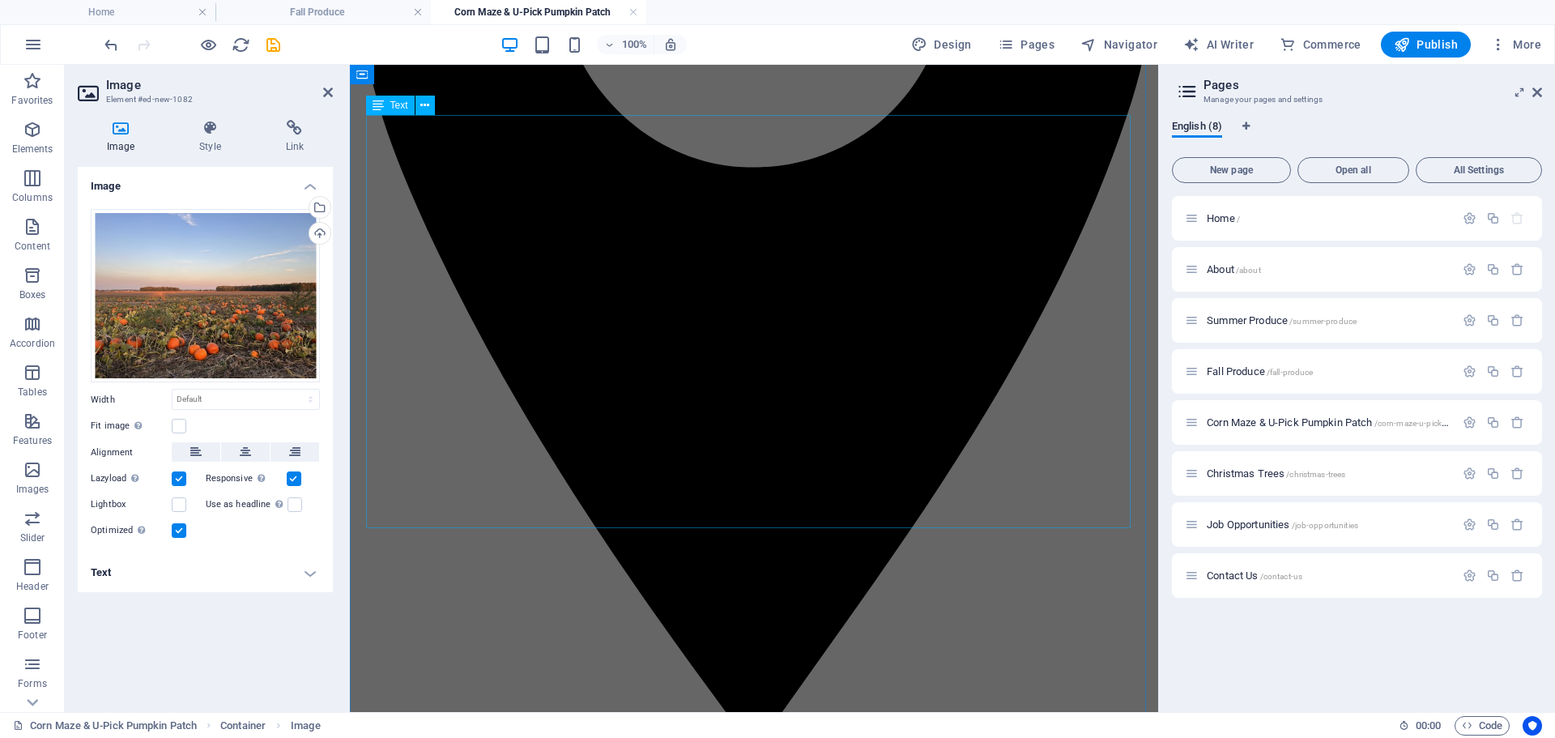
scroll to position [266, 0]
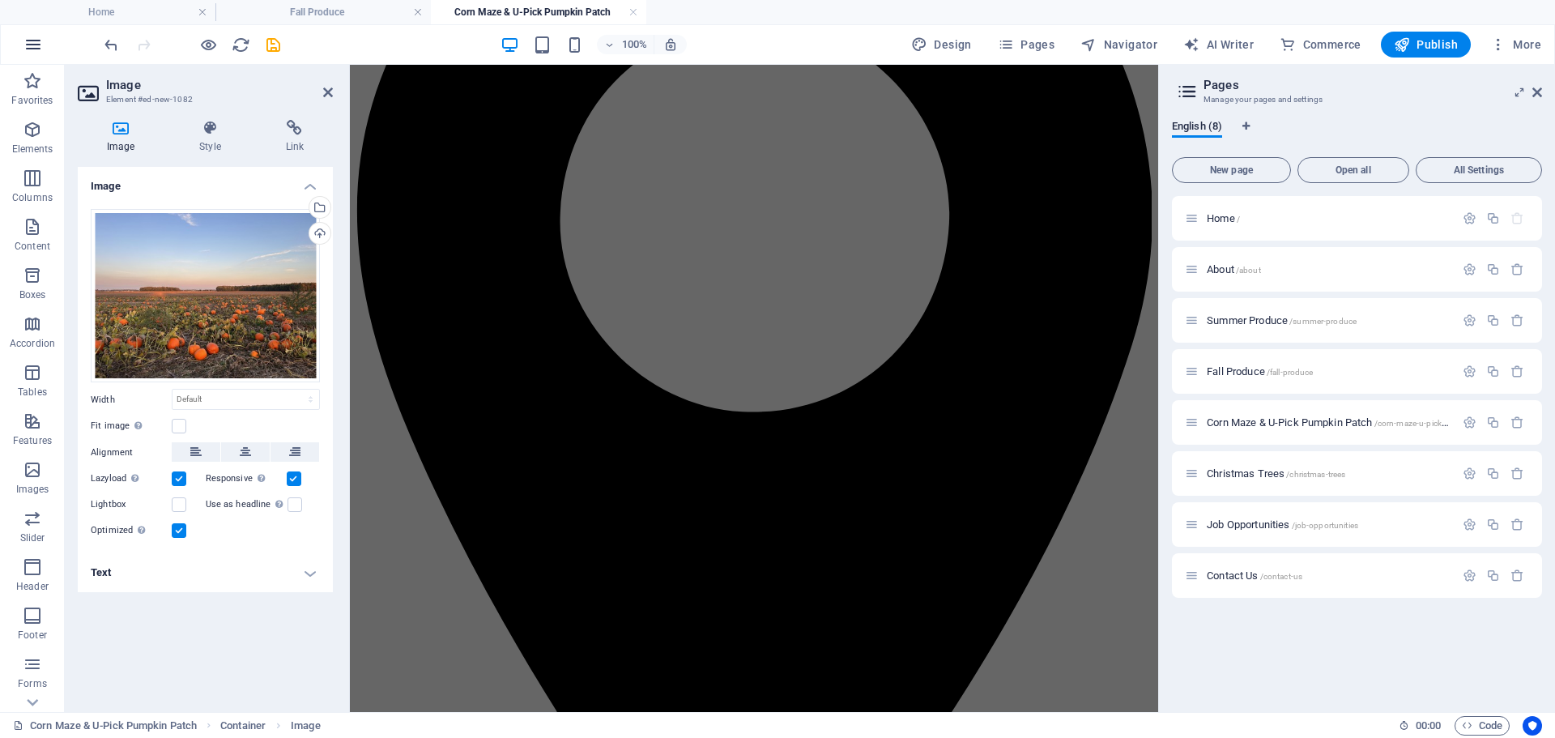
click at [36, 46] on icon "button" at bounding box center [32, 44] width 19 height 19
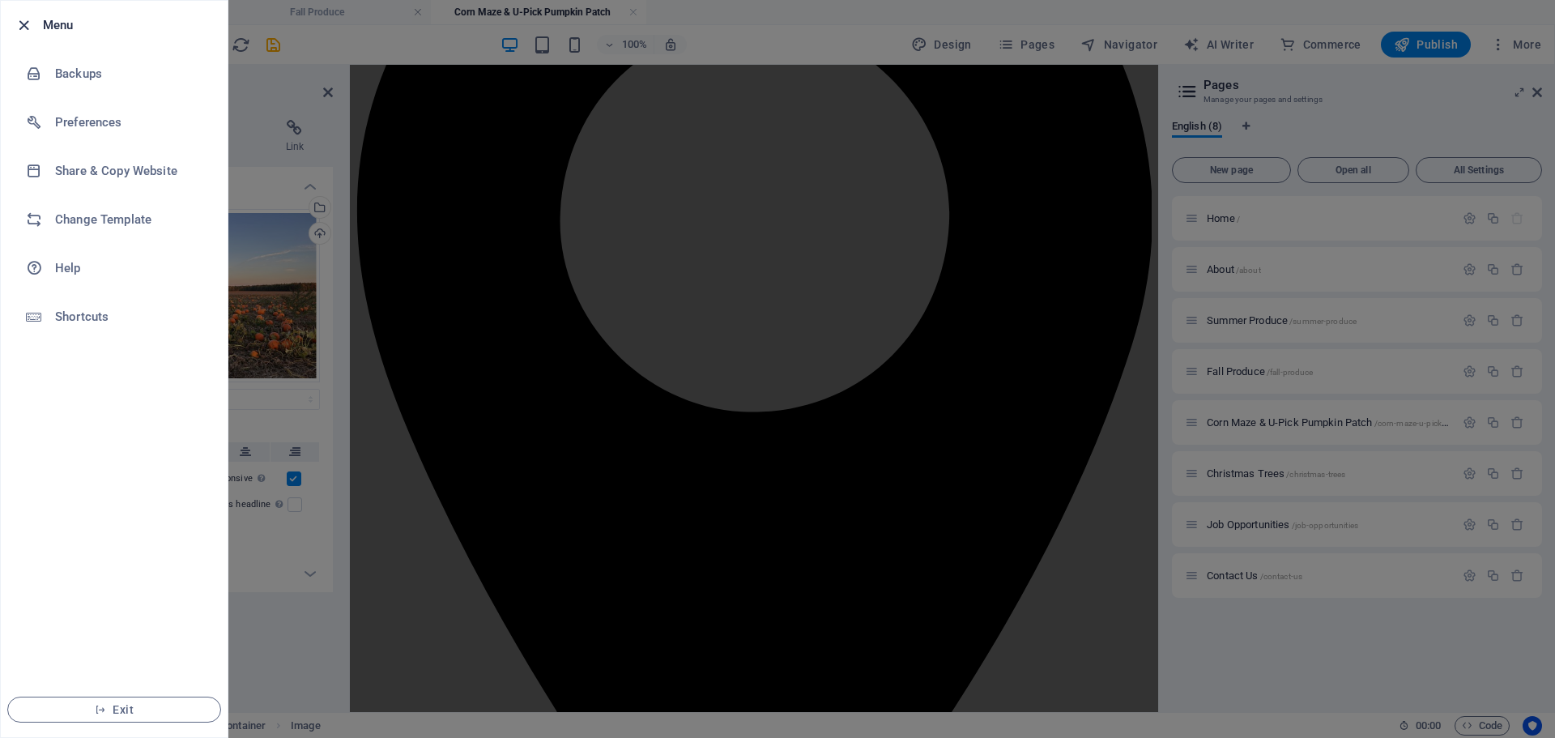
click at [28, 23] on icon "button" at bounding box center [24, 25] width 19 height 19
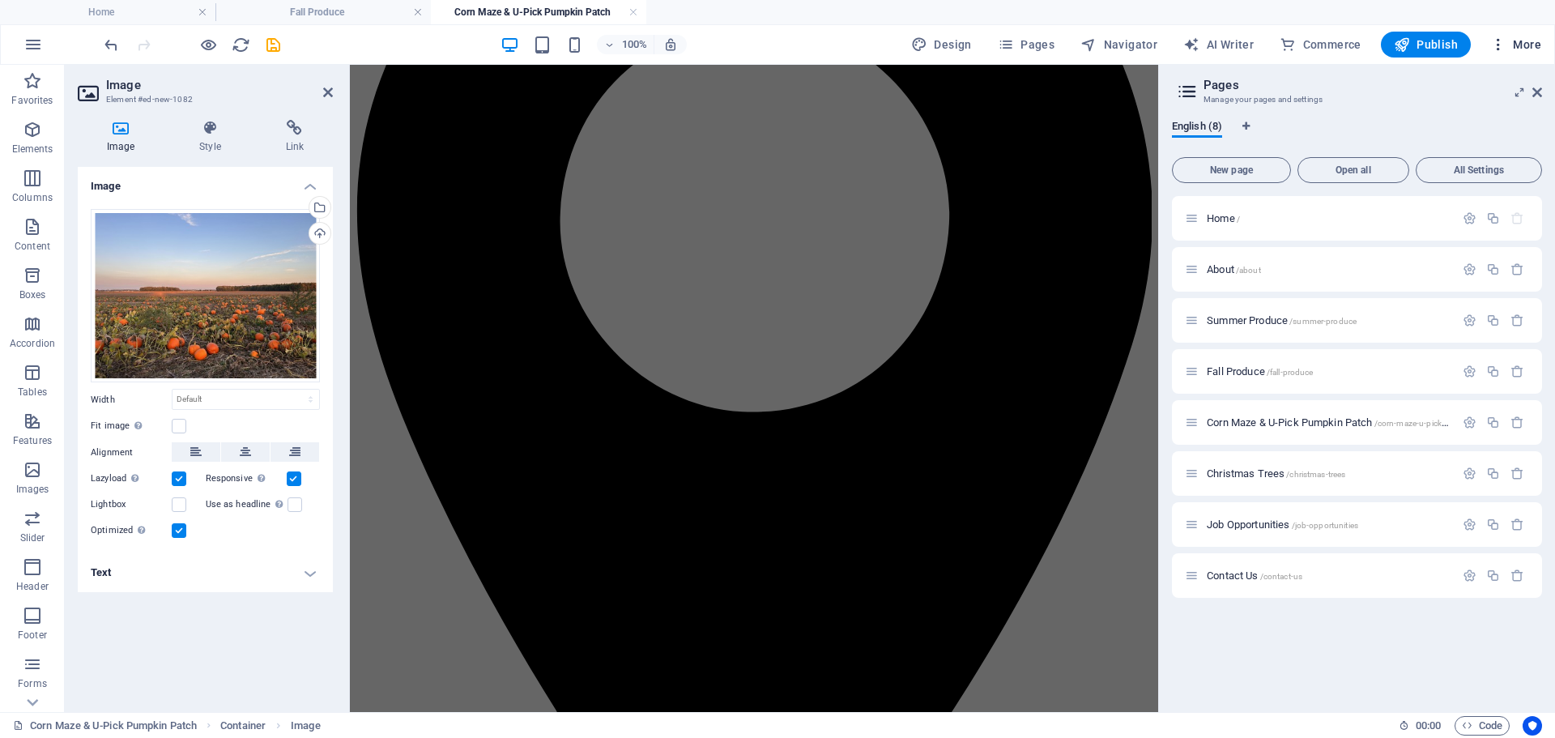
click at [1521, 48] on span "More" at bounding box center [1515, 44] width 51 height 16
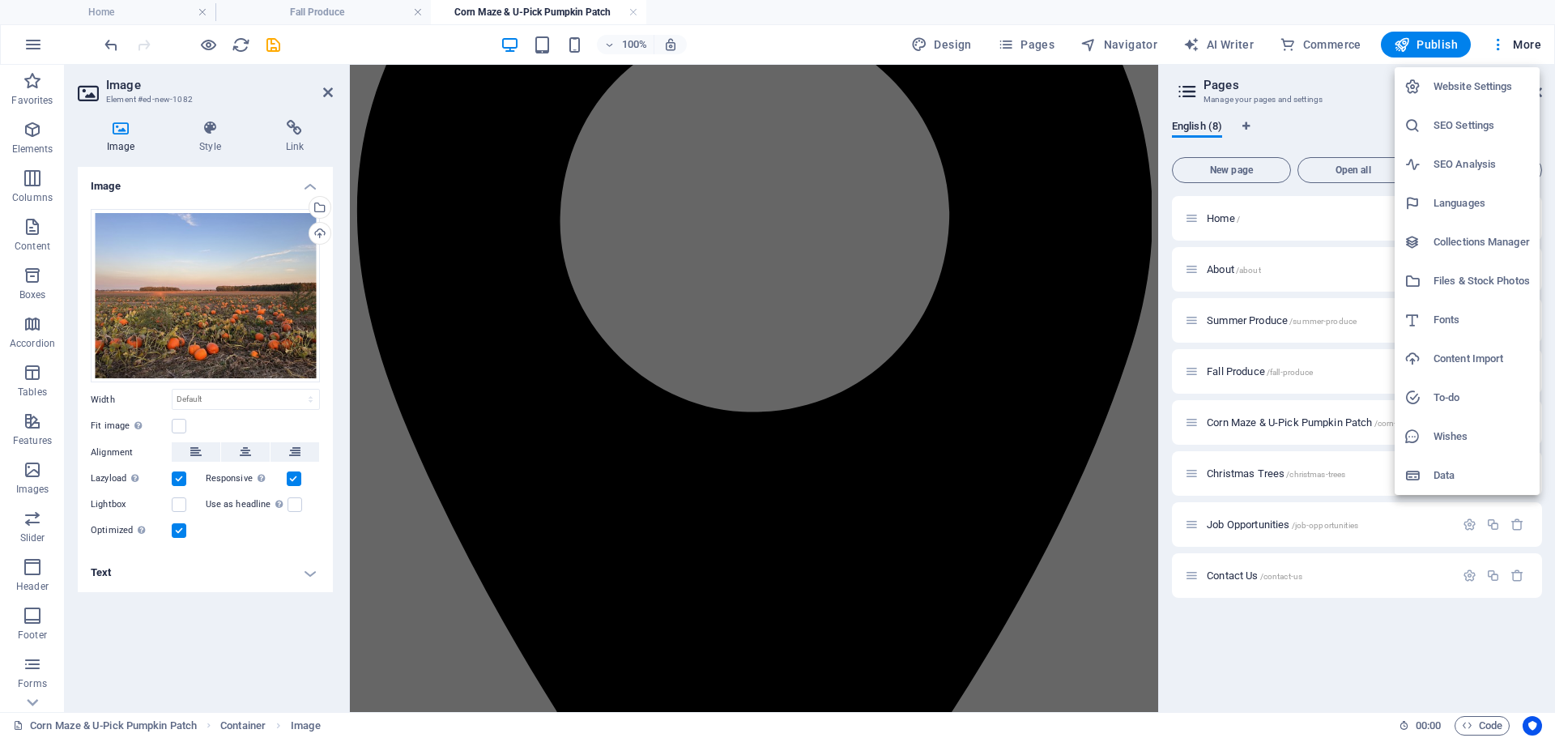
click at [1410, 48] on div at bounding box center [777, 369] width 1555 height 738
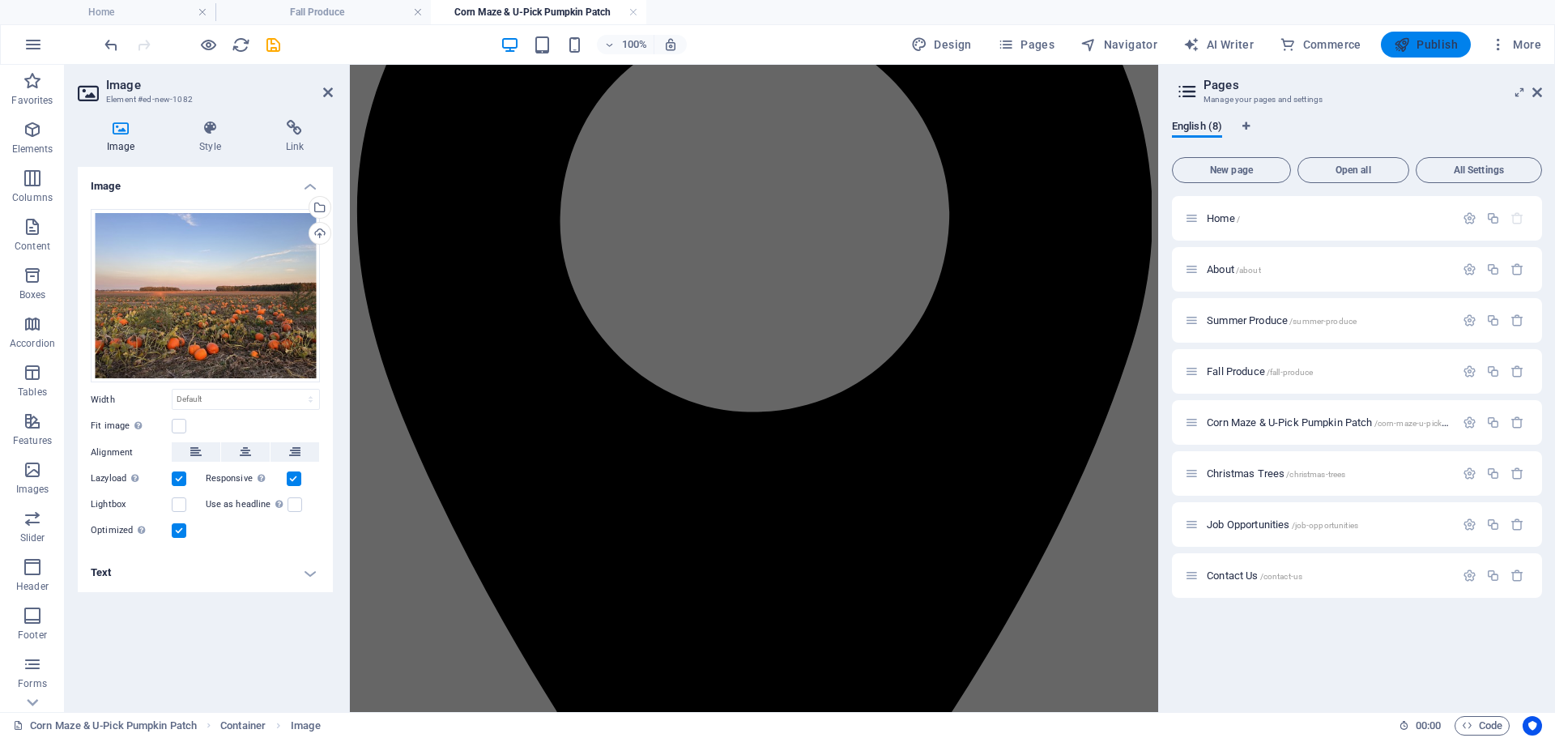
click at [1434, 47] on span "Publish" at bounding box center [1425, 44] width 64 height 16
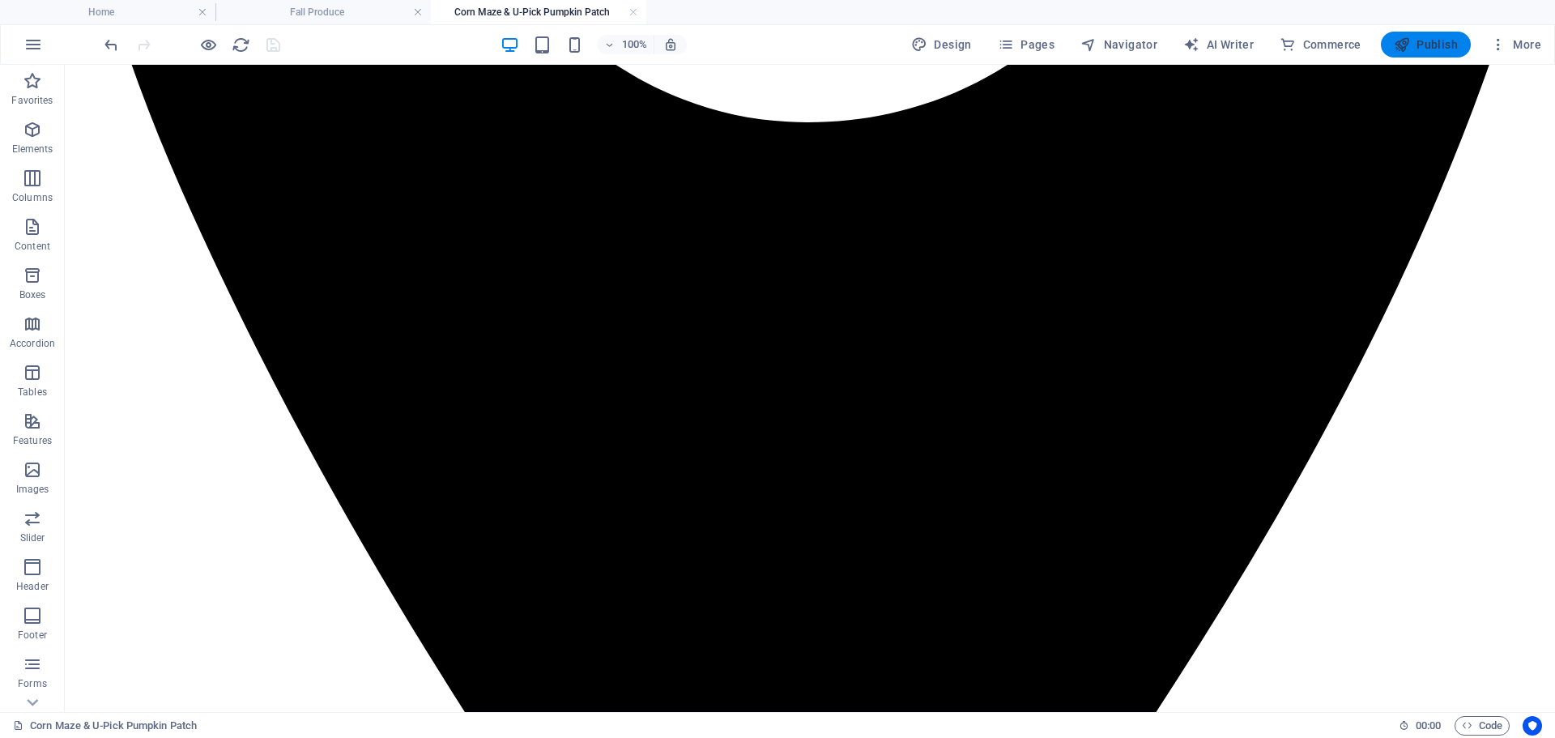
scroll to position [1257, 0]
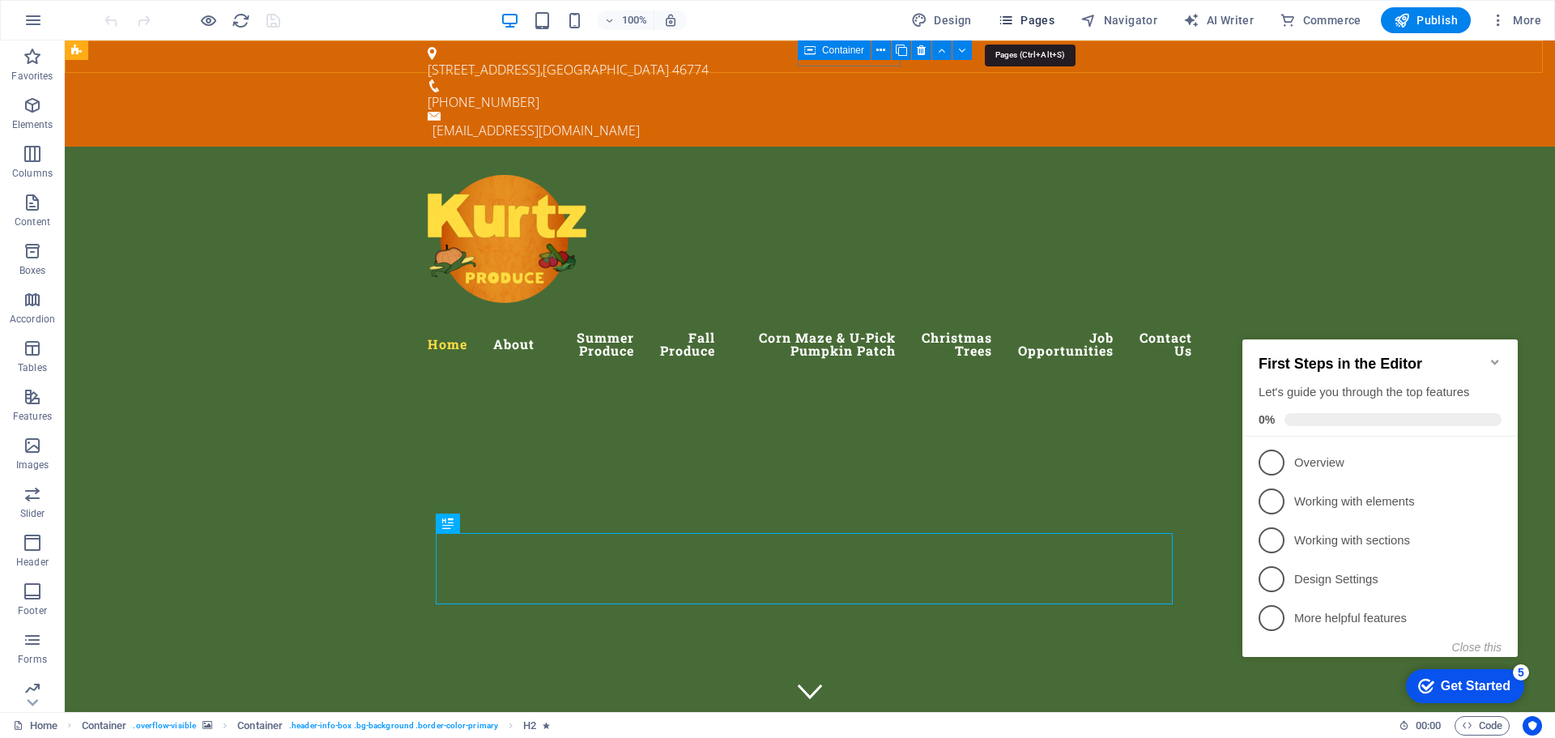
click at [1047, 19] on span "Pages" at bounding box center [1026, 20] width 57 height 16
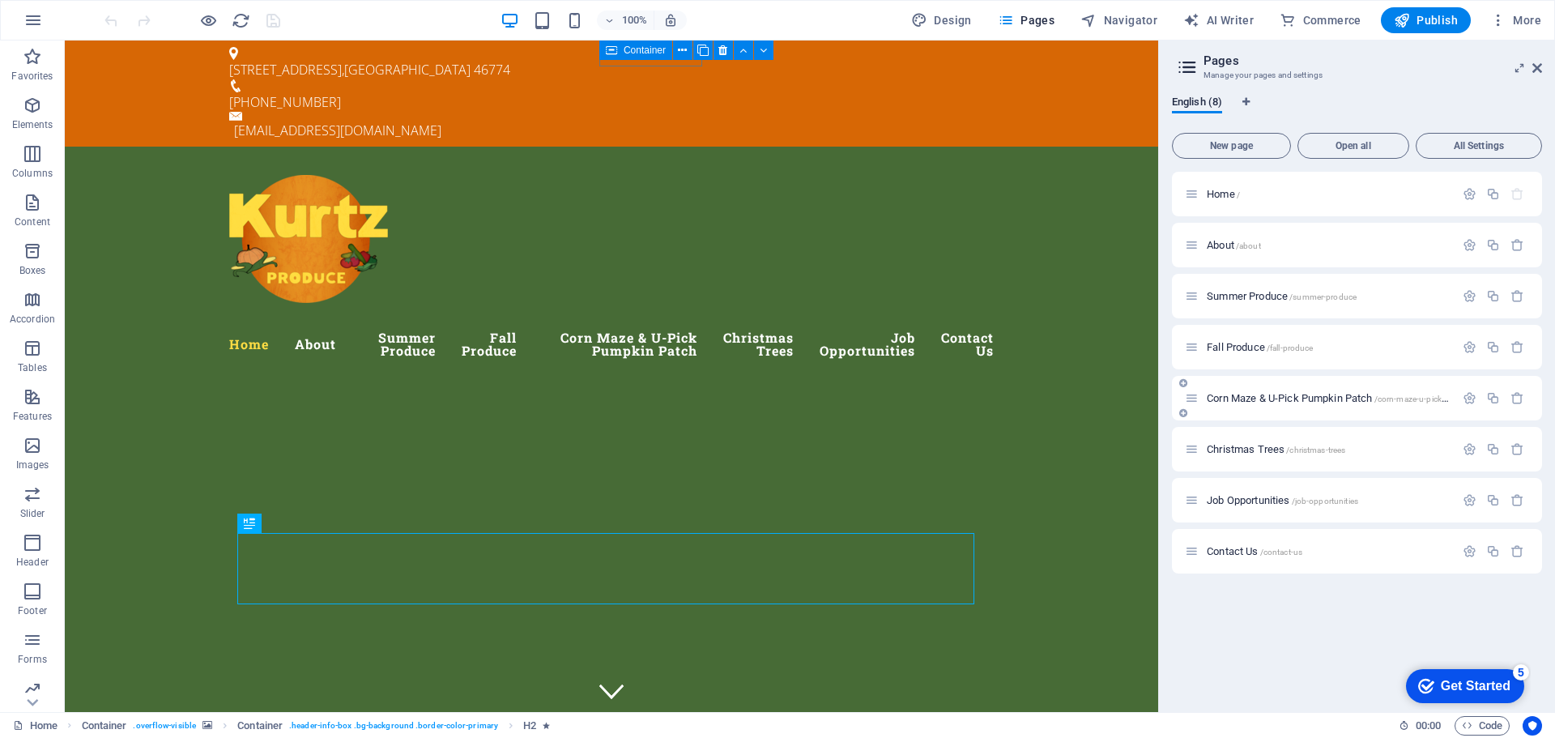
click at [1256, 397] on span "Corn Maze & U-Pick Pumpkin Patch /corn-maze-u-pick-pumpkin-patch" at bounding box center [1353, 398] width 294 height 12
